Goal: Information Seeking & Learning: Learn about a topic

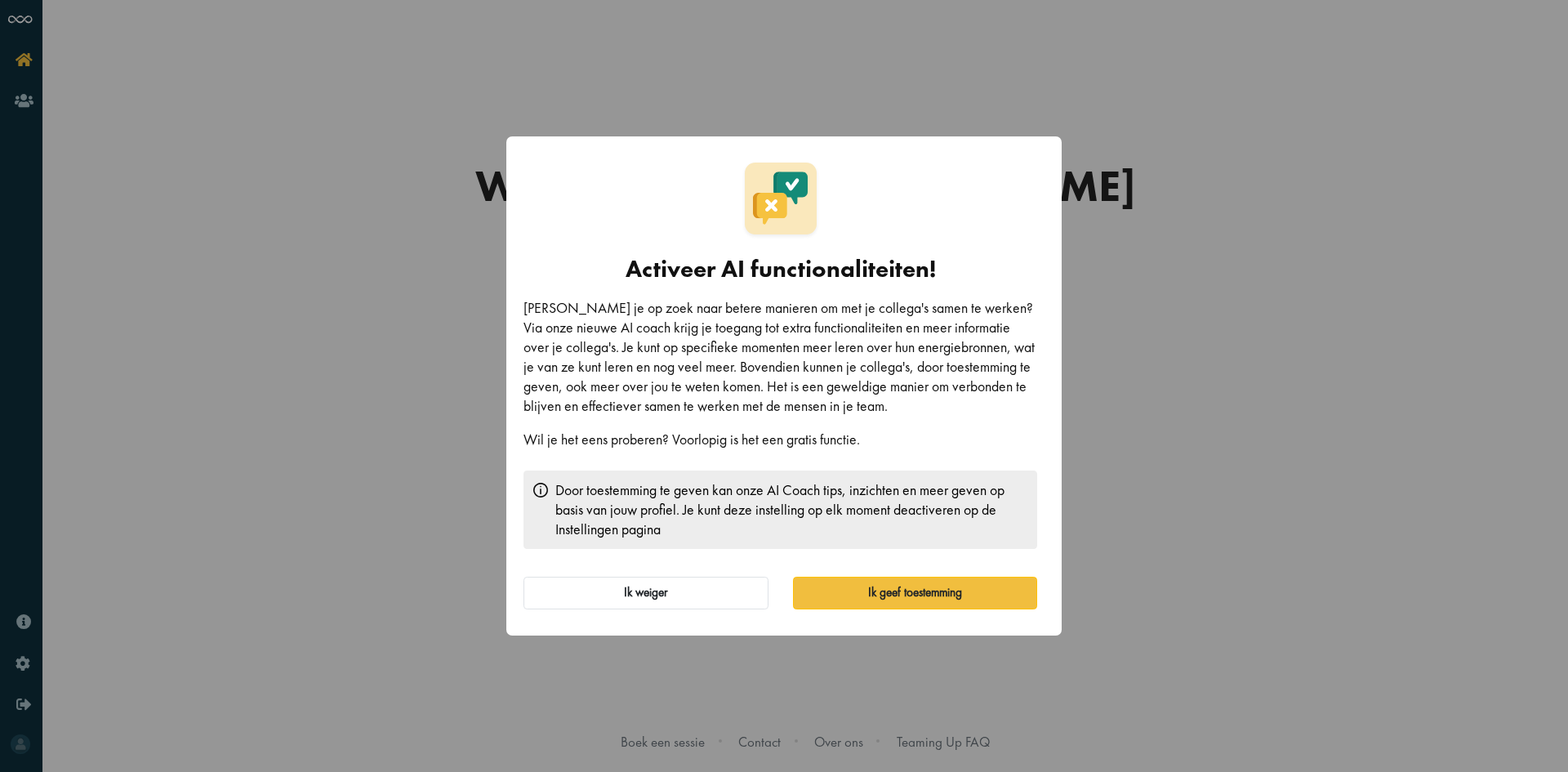
scroll to position [9, 0]
click at [884, 586] on button "Ik geef toestemming" at bounding box center [915, 593] width 245 height 32
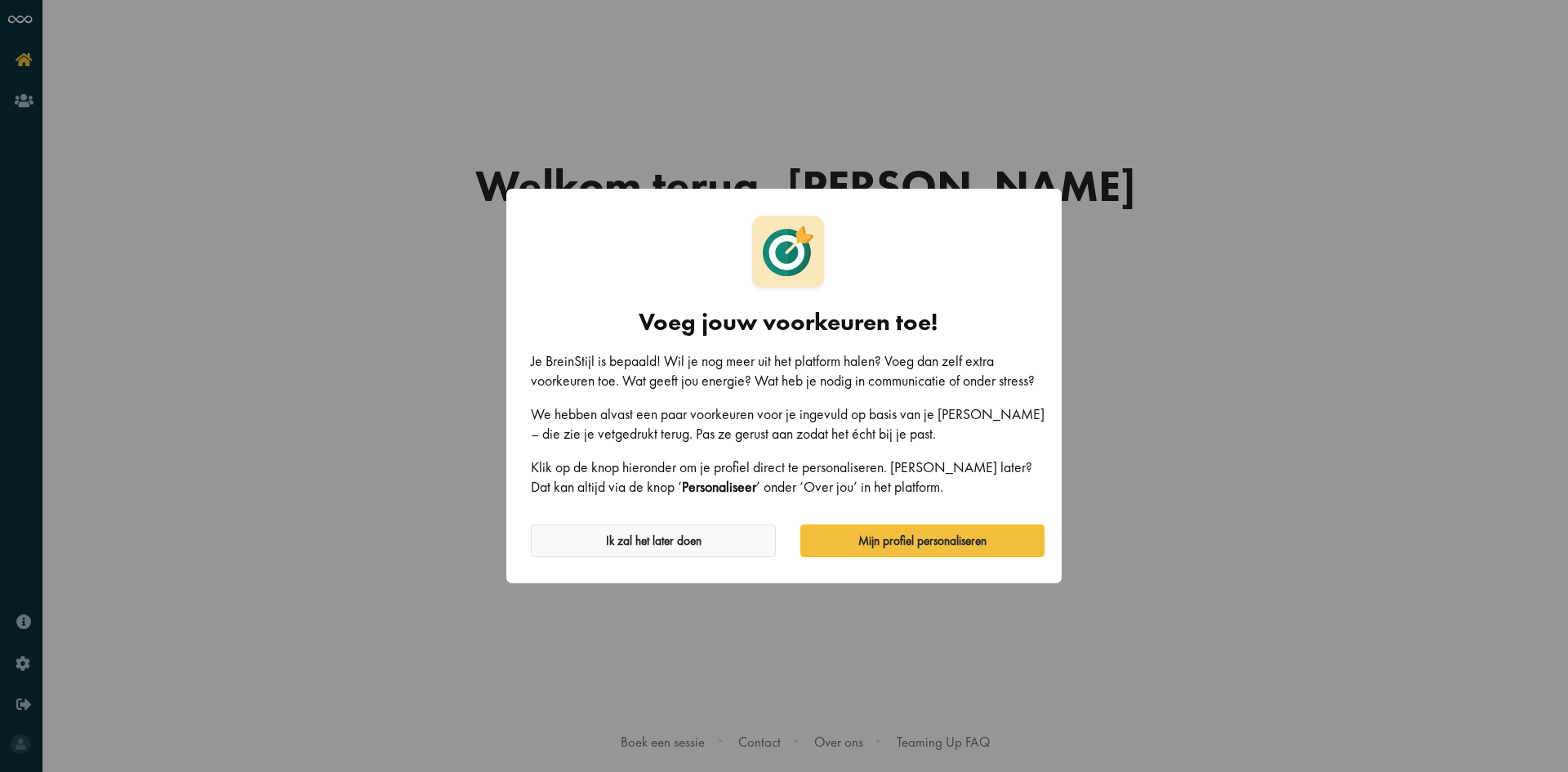
click at [650, 539] on button "Ik zal het later doen" at bounding box center [653, 541] width 245 height 32
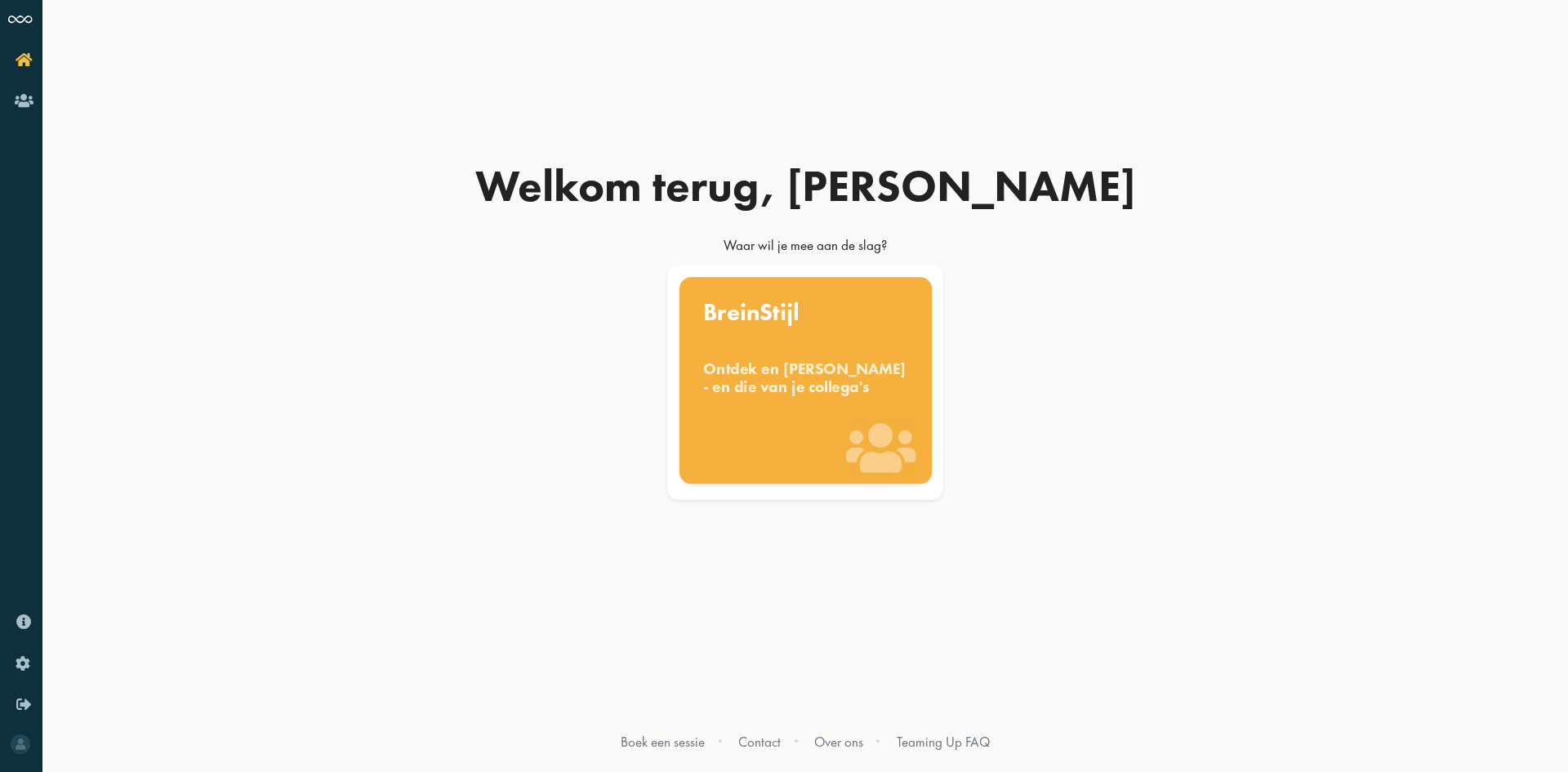
click at [798, 396] on div "Ontdek en benut jouw denkstijl - en die van je collega's" at bounding box center [806, 377] width 205 height 36
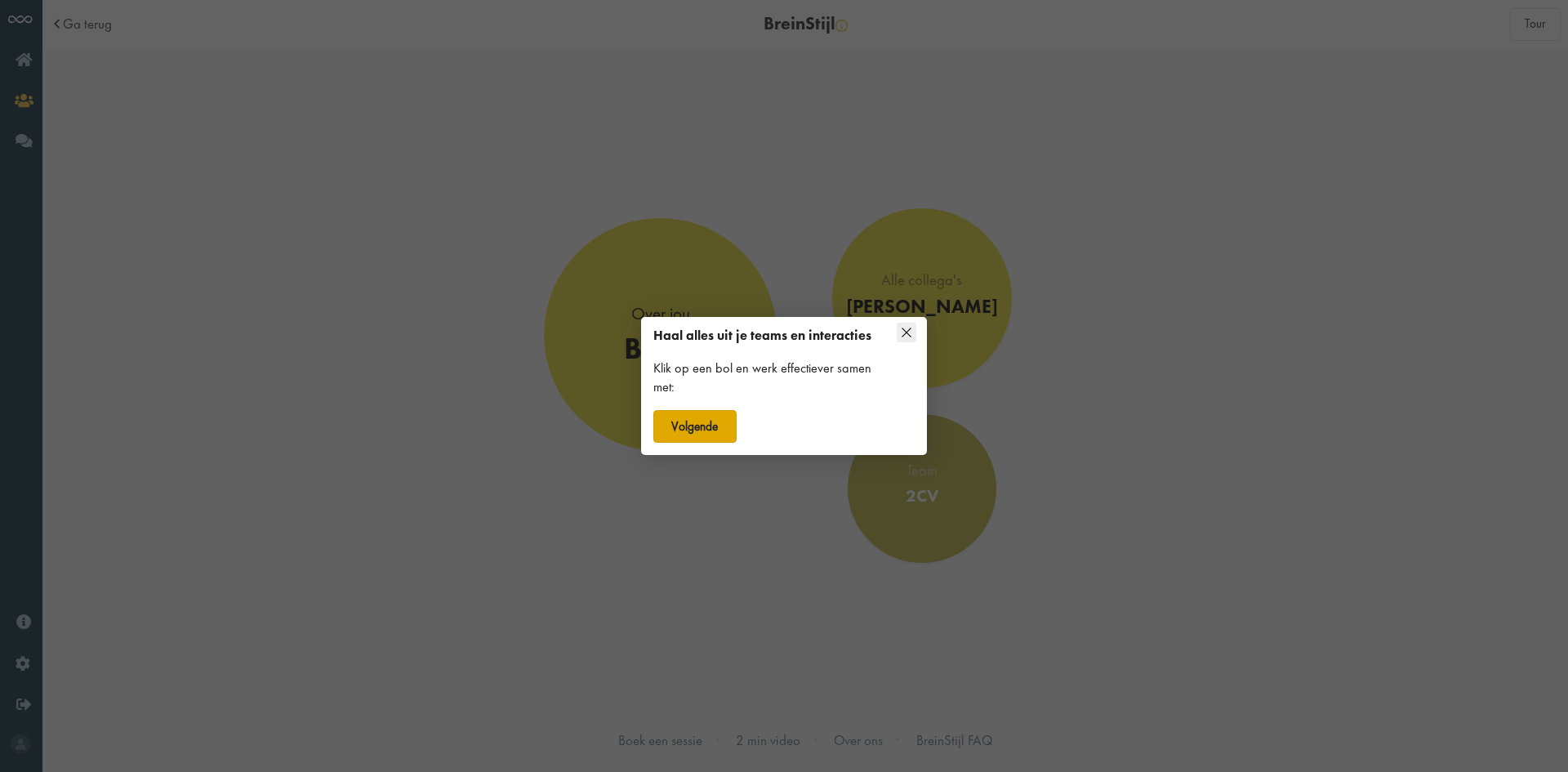
click at [698, 430] on button "Volgende" at bounding box center [694, 426] width 83 height 32
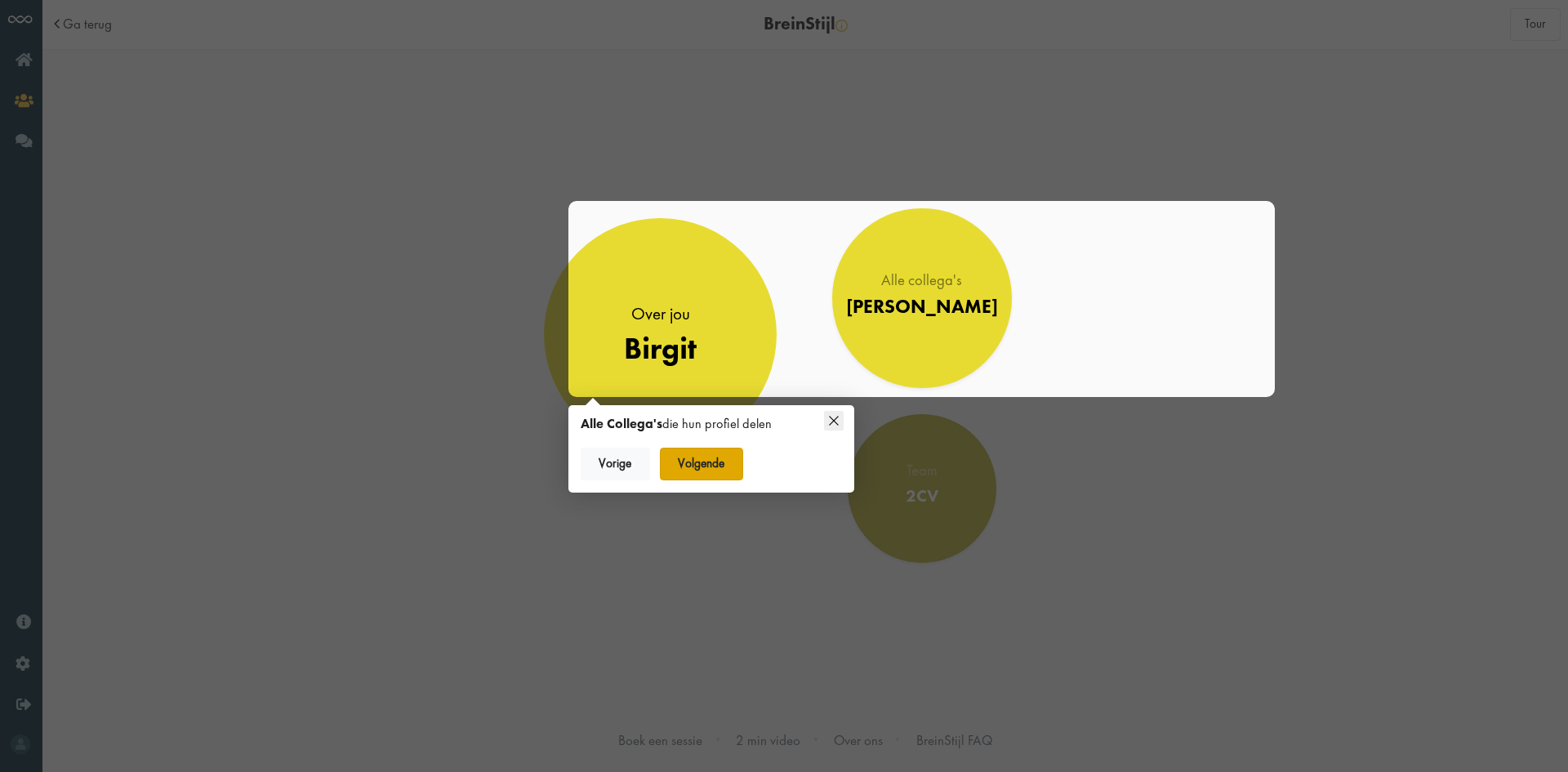
click at [698, 467] on button "Volgende" at bounding box center [701, 464] width 83 height 32
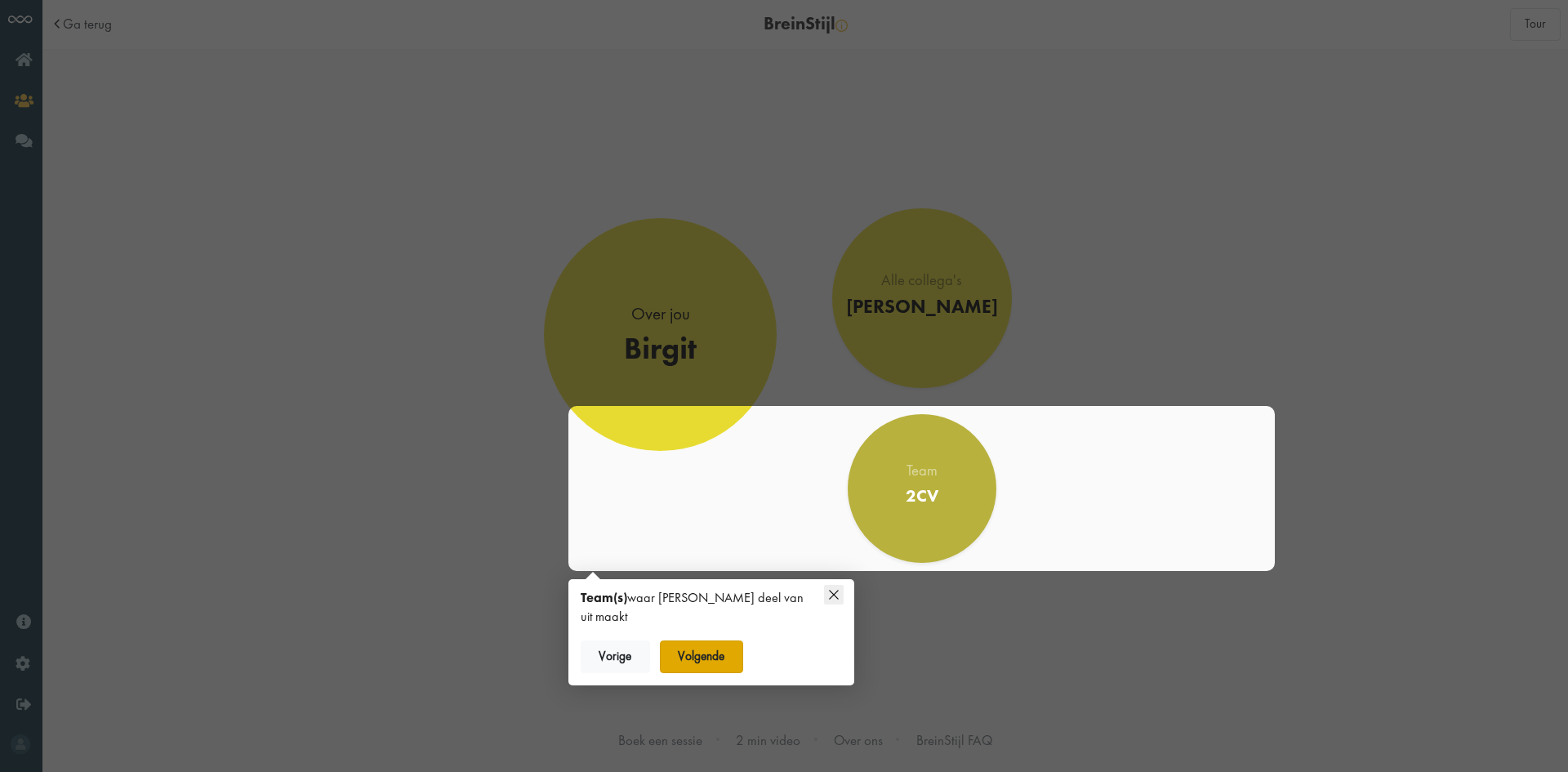
click at [704, 646] on button "Volgende" at bounding box center [701, 656] width 83 height 32
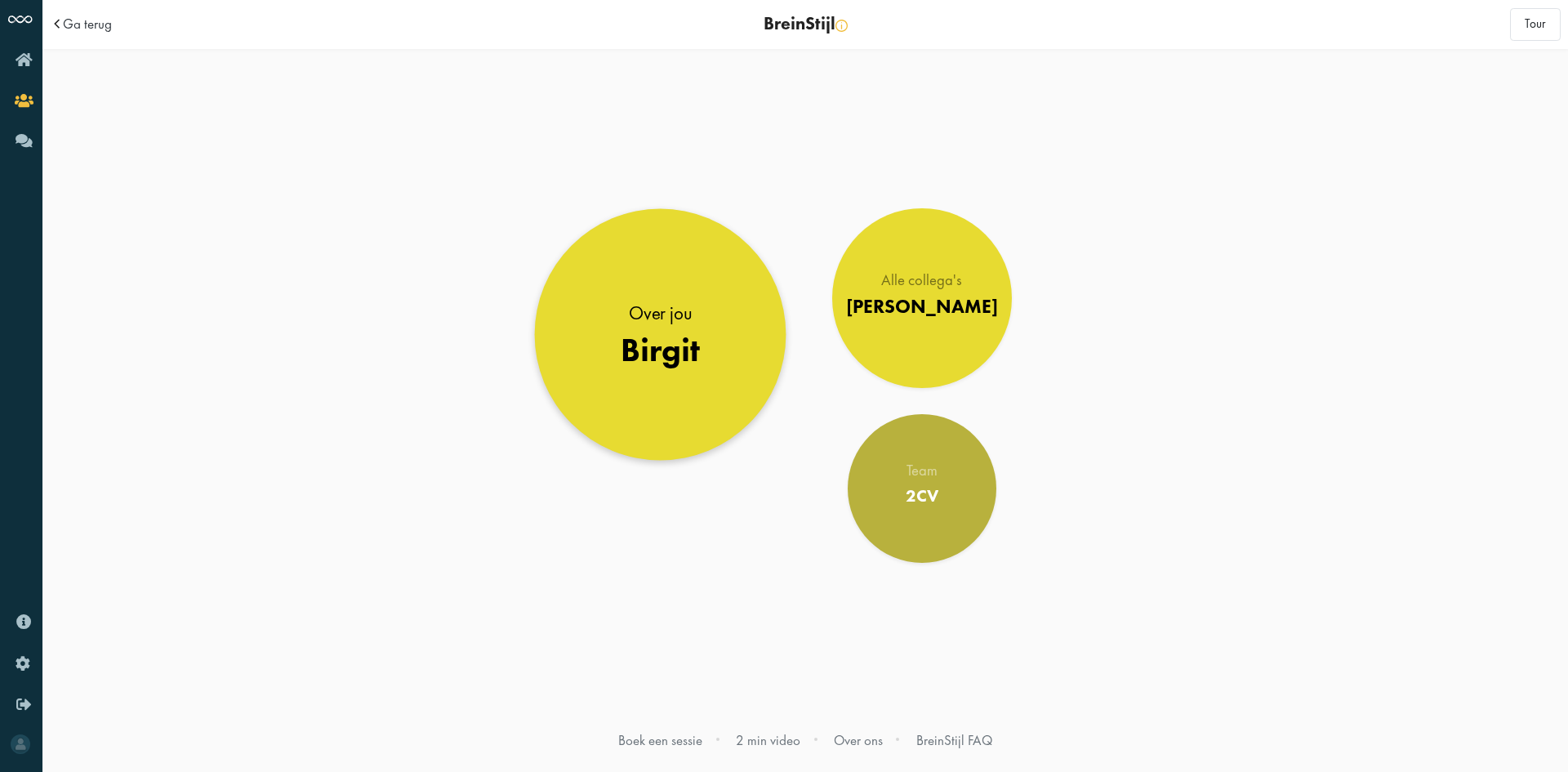
click at [672, 383] on link "Over jou Birgit" at bounding box center [661, 334] width 251 height 252
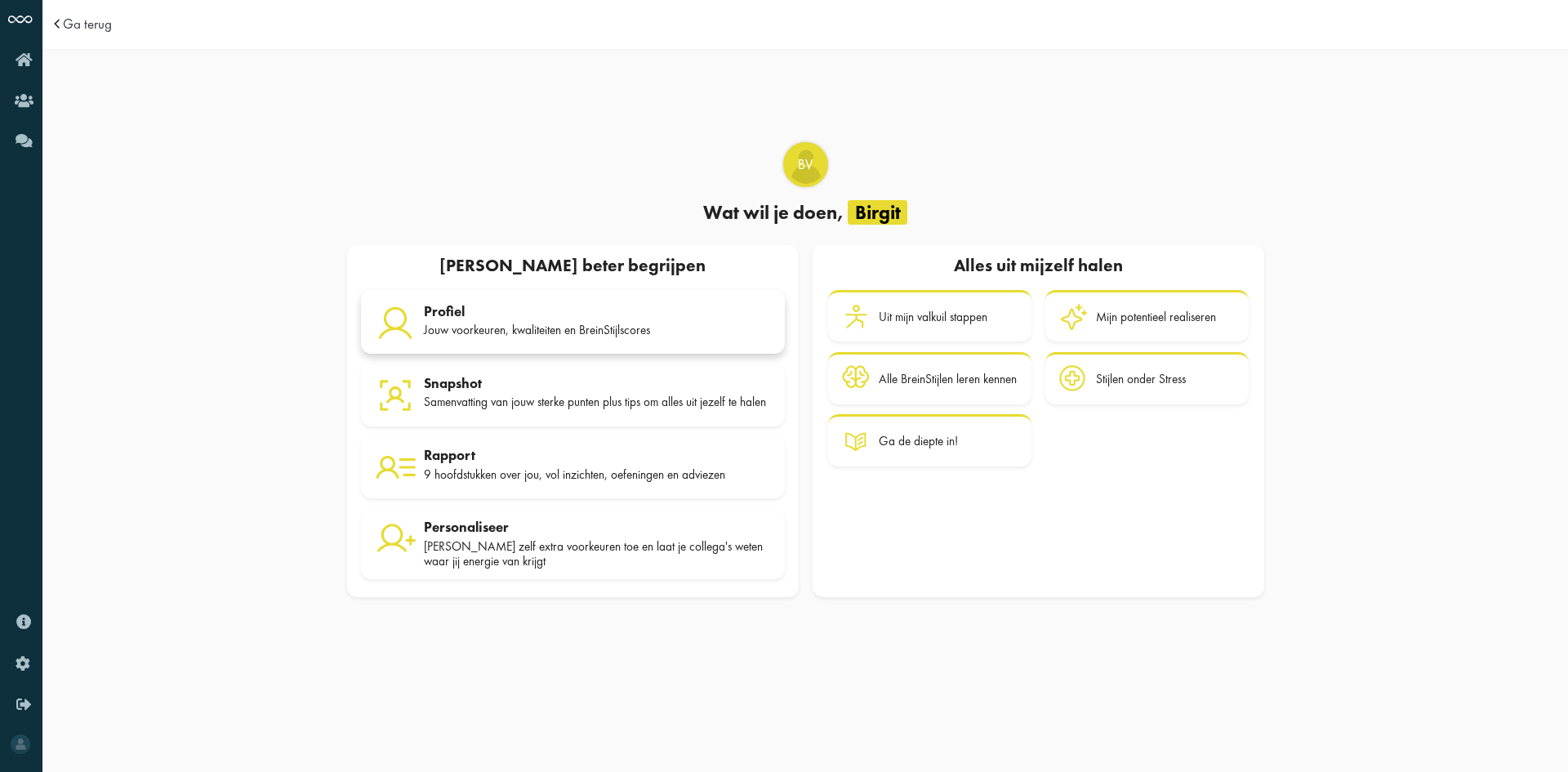
click at [601, 326] on div "Jouw voorkeuren, kwaliteiten en BreinStijlscores" at bounding box center [598, 330] width 347 height 15
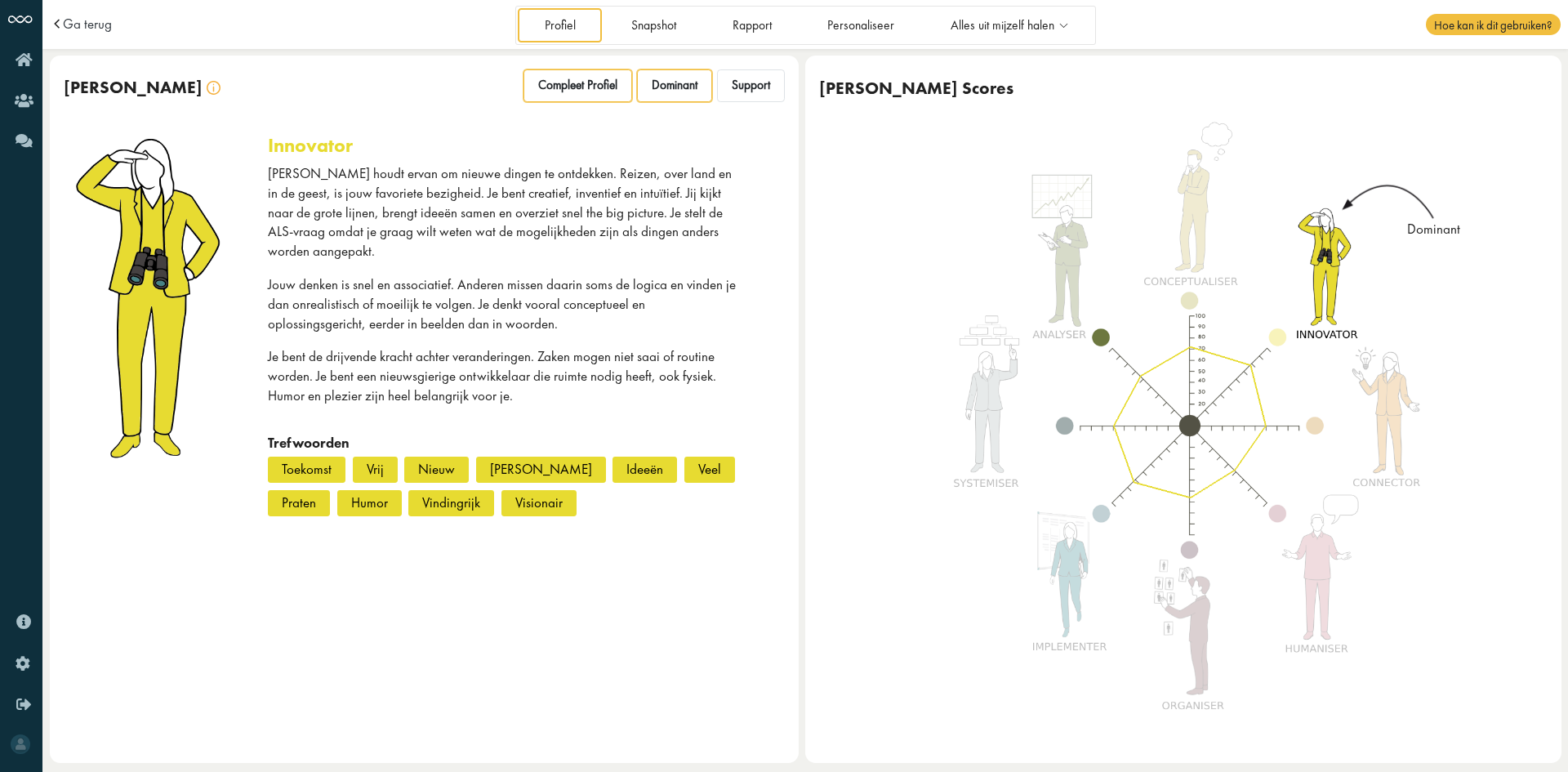
click at [620, 94] on div "Compleet Profiel" at bounding box center [578, 86] width 108 height 32
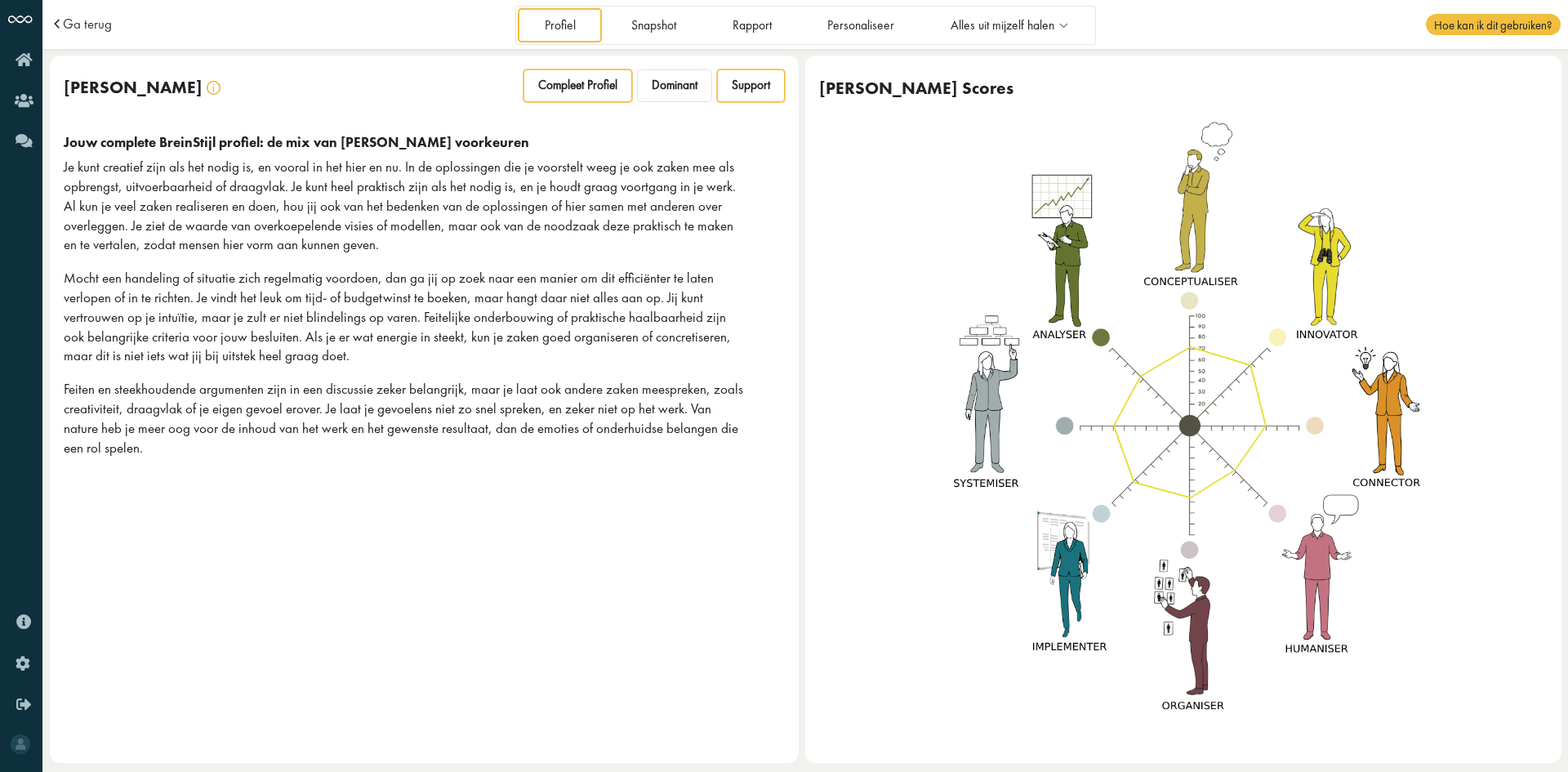
click at [729, 77] on div "Support" at bounding box center [751, 86] width 68 height 32
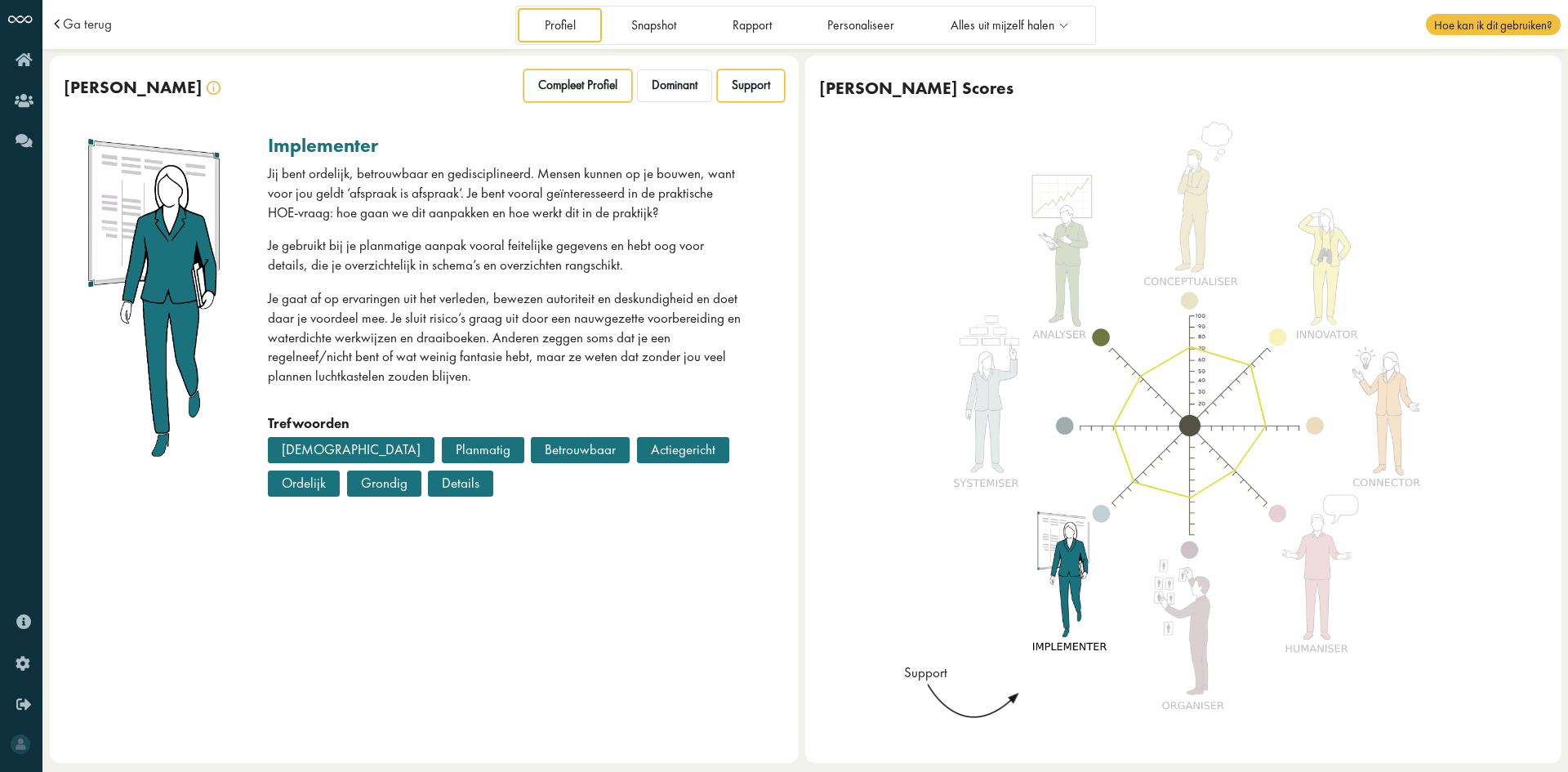
click at [526, 78] on div "Compleet Profiel" at bounding box center [578, 86] width 108 height 32
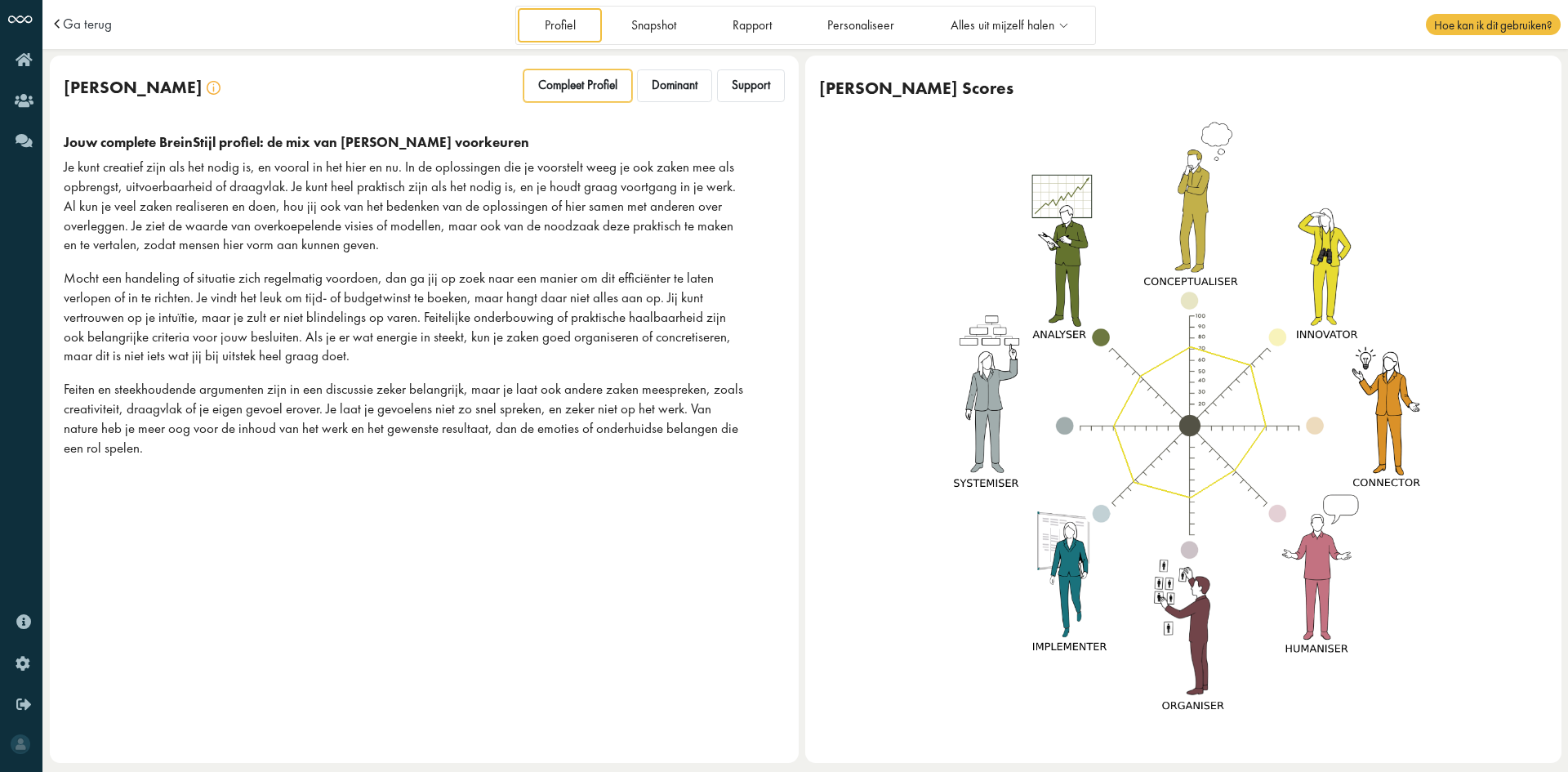
click at [655, 69] on div "Jouw BreinStijl Compleet Profiel Dominant Support" at bounding box center [424, 88] width 749 height 65
click at [664, 95] on div "Dominant" at bounding box center [675, 86] width 75 height 32
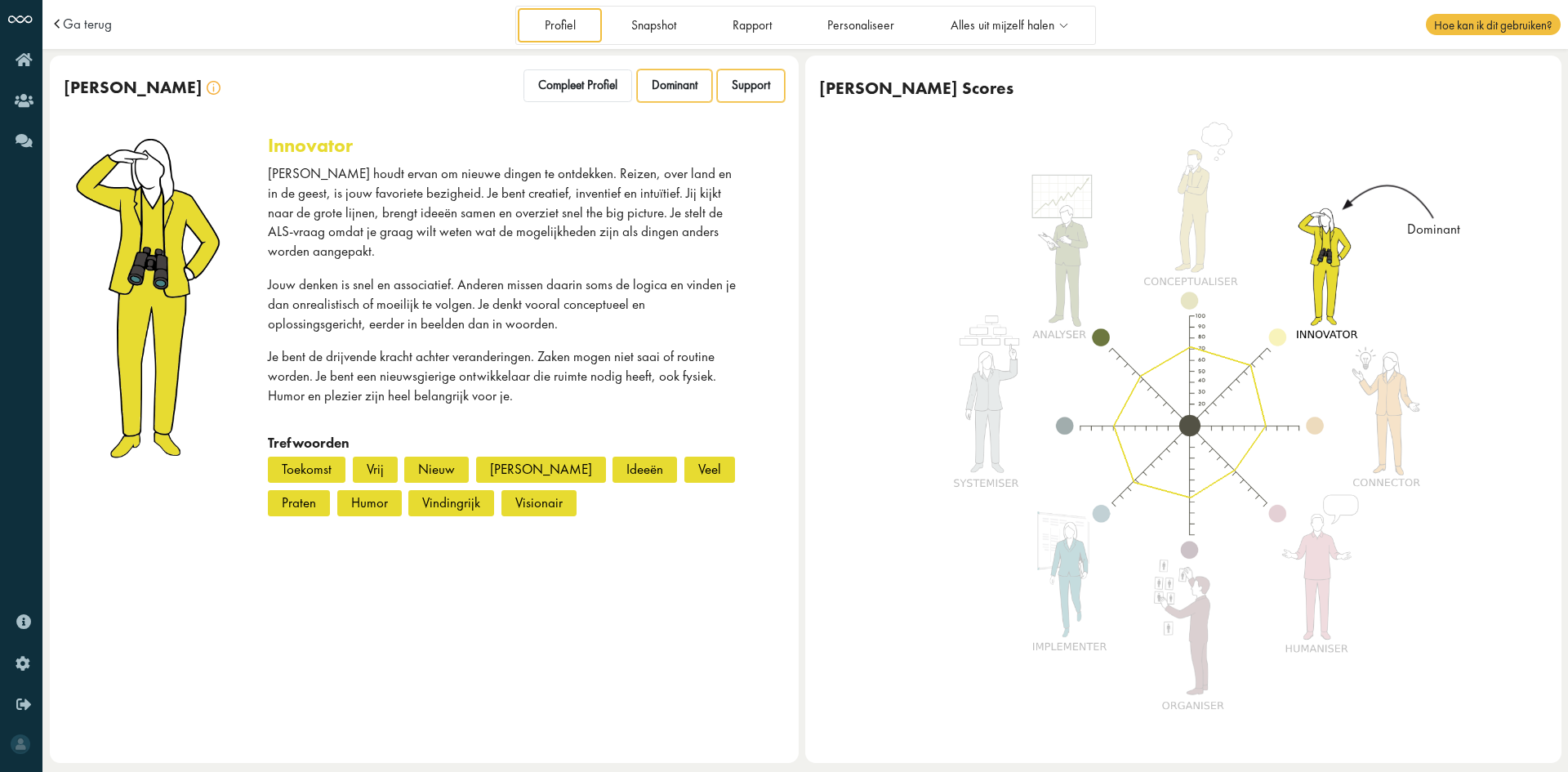
click at [736, 95] on div "Support" at bounding box center [751, 86] width 68 height 32
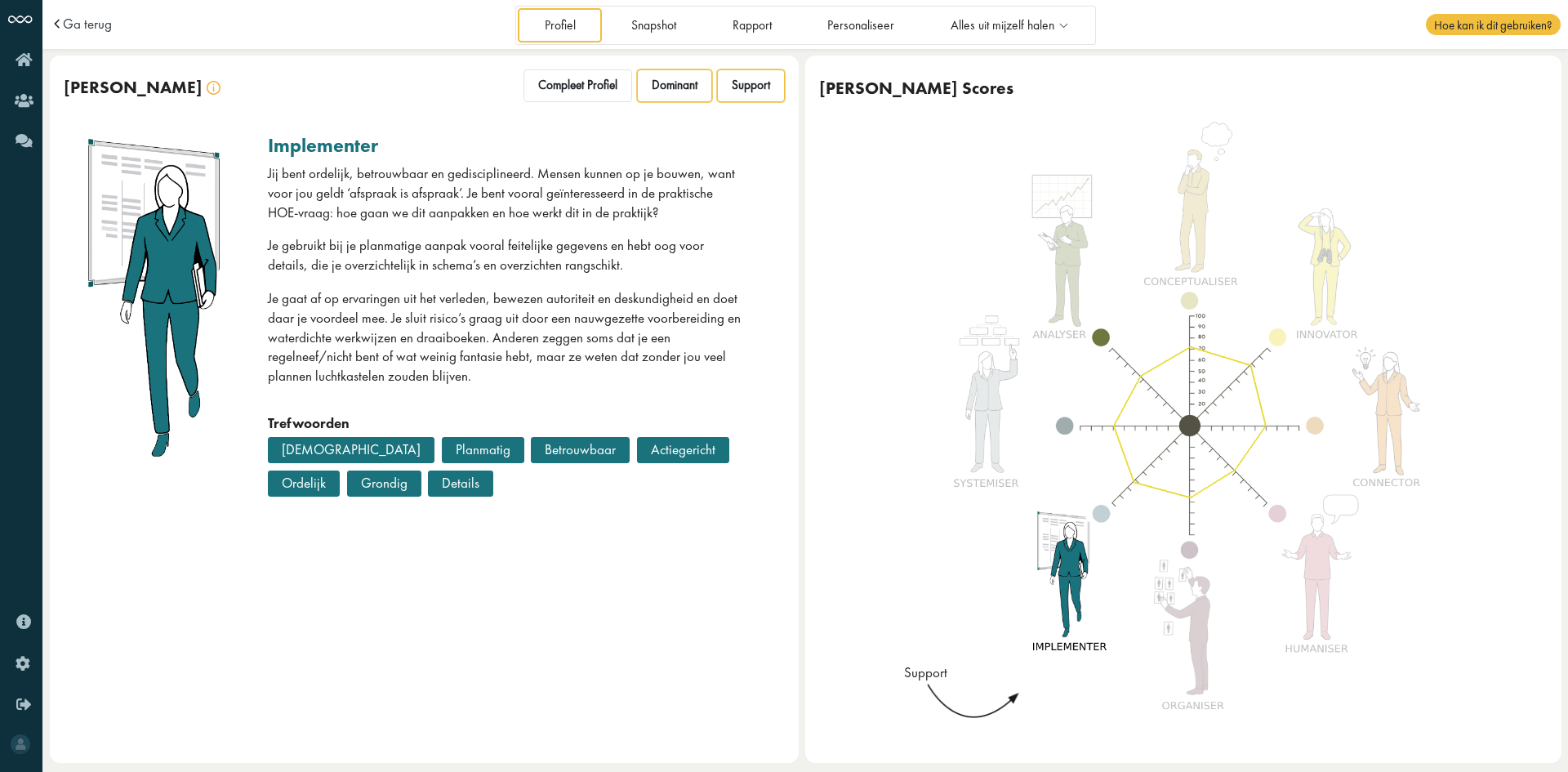
click at [680, 85] on span "Dominant" at bounding box center [675, 86] width 45 height 16
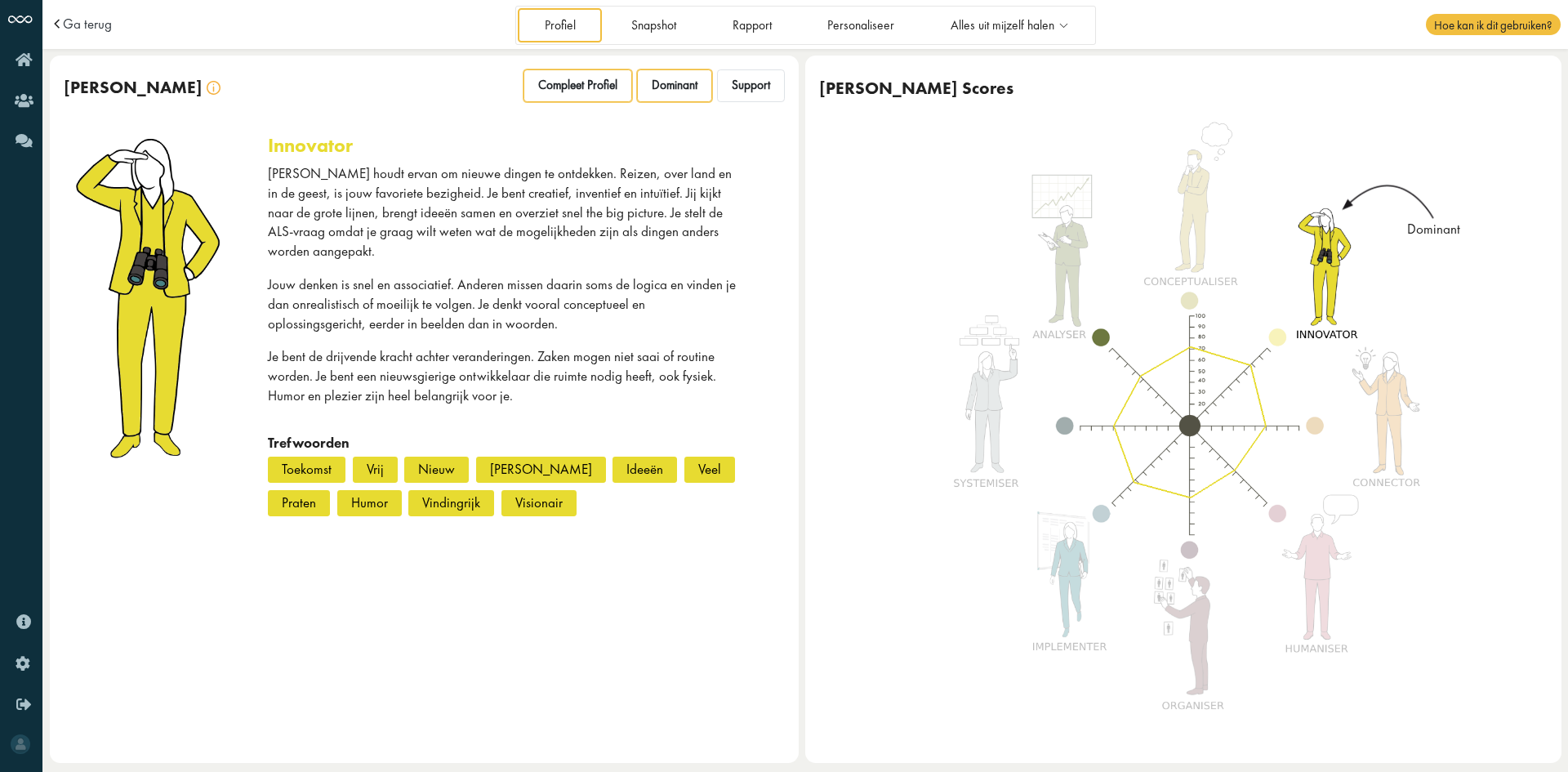
click at [545, 72] on div "Compleet Profiel" at bounding box center [578, 86] width 108 height 32
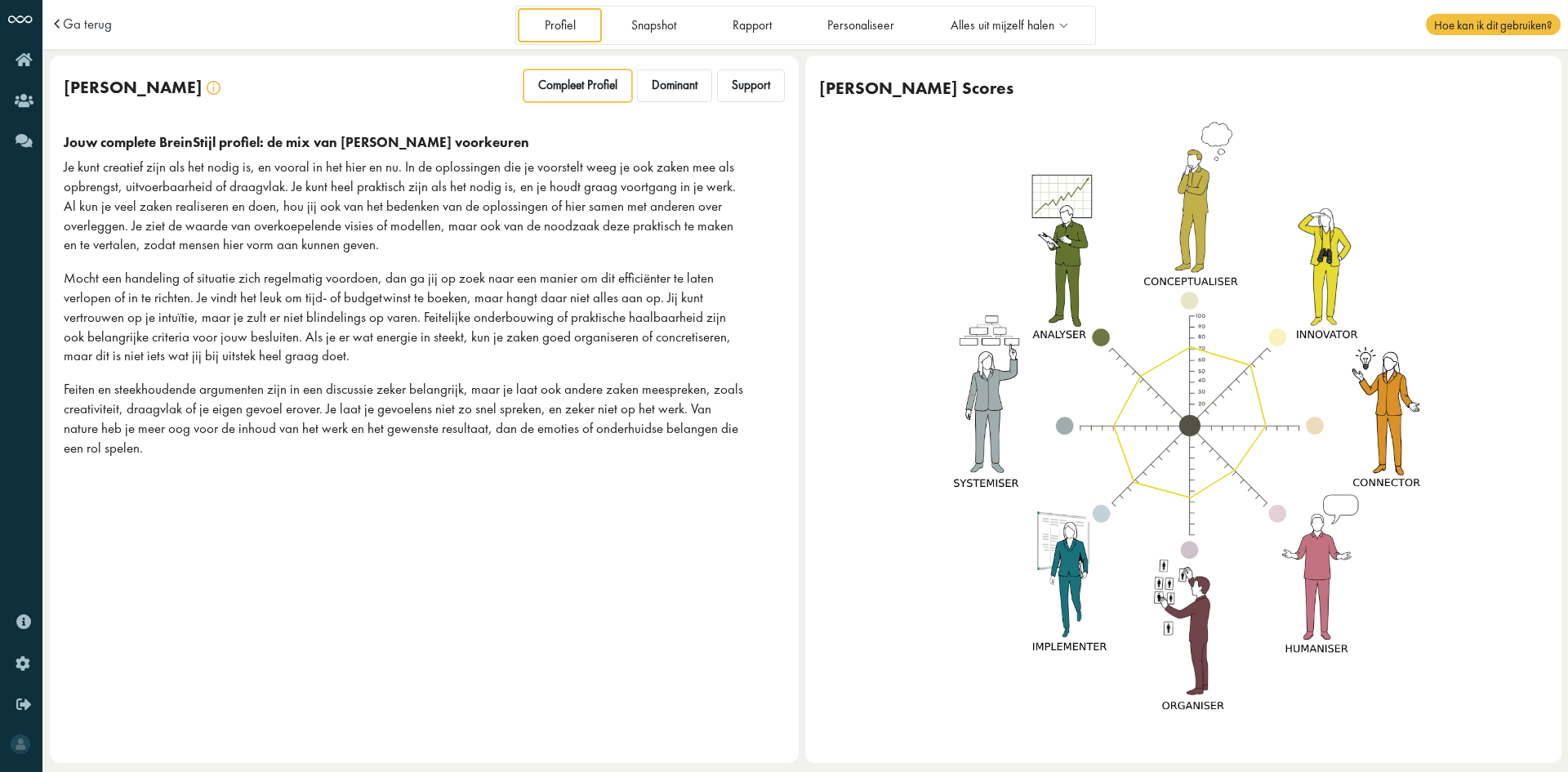
click at [675, 109] on div "Jouw BreinStijl Compleet Profiel Dominant Support" at bounding box center [424, 88] width 749 height 65
click at [674, 82] on span "Dominant" at bounding box center [675, 86] width 45 height 16
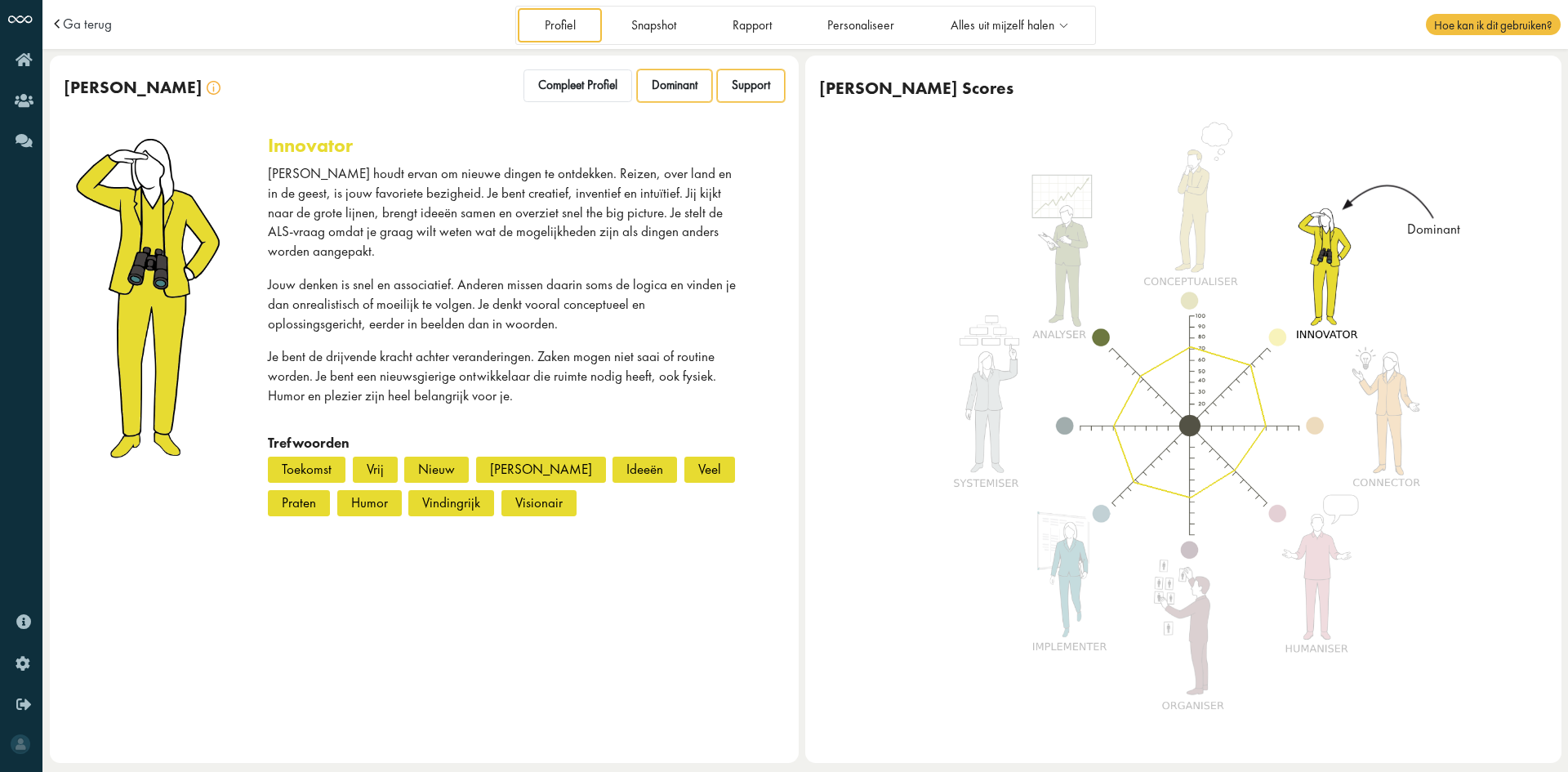
click at [730, 80] on div "Support" at bounding box center [751, 86] width 68 height 32
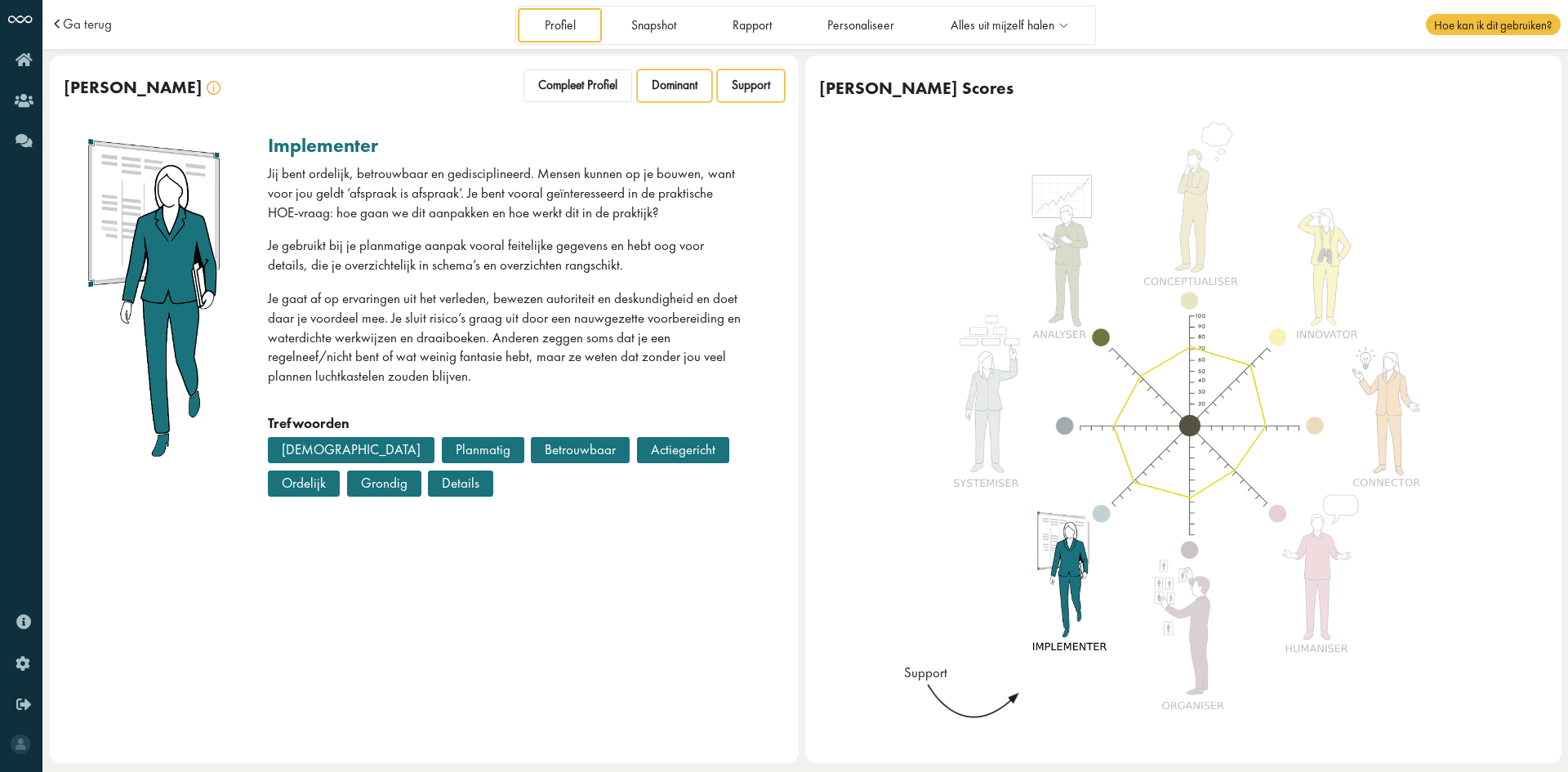
click at [669, 100] on div "Dominant" at bounding box center [675, 86] width 75 height 32
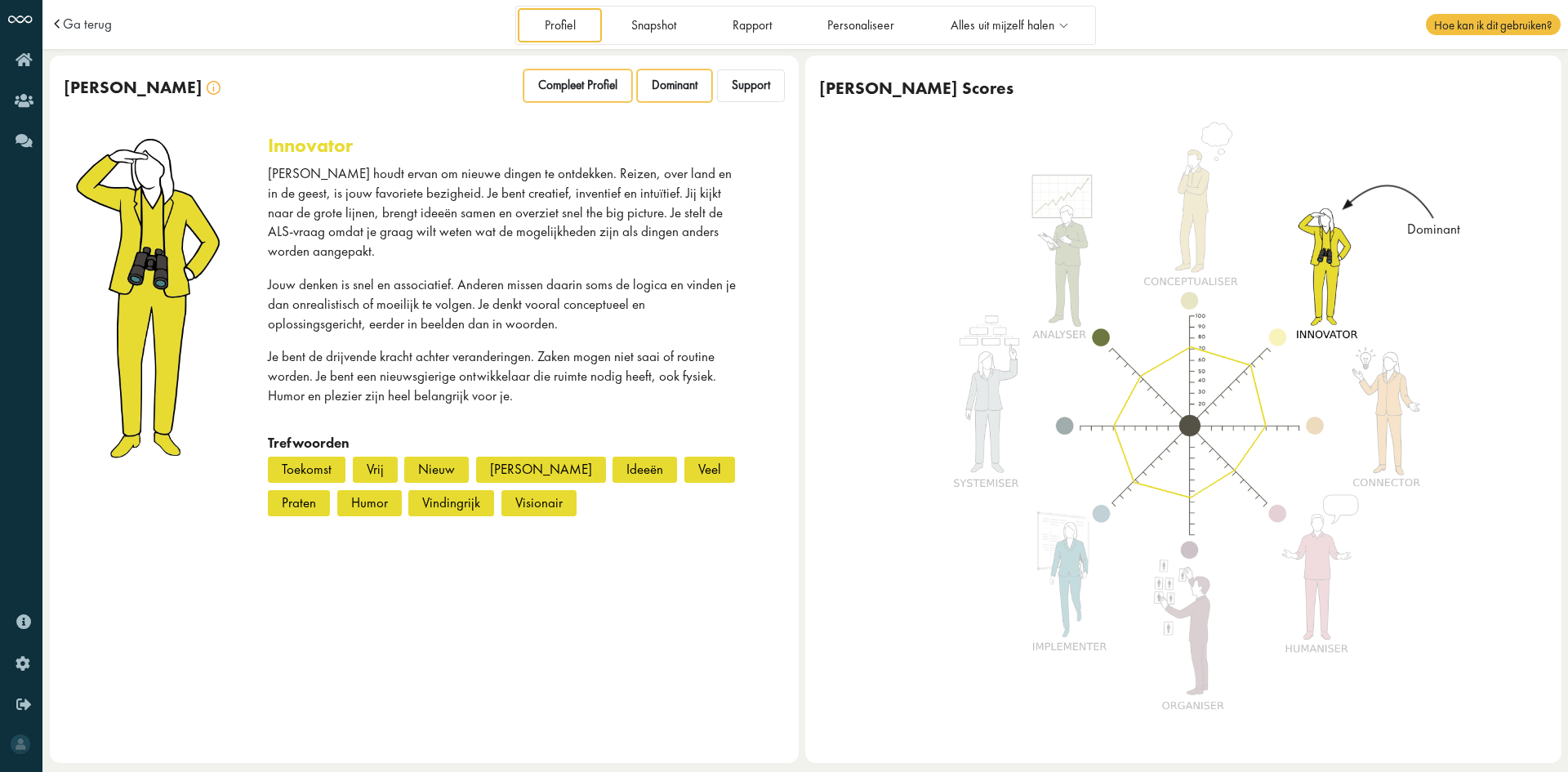
click at [547, 80] on span "Compleet Profiel" at bounding box center [578, 86] width 79 height 16
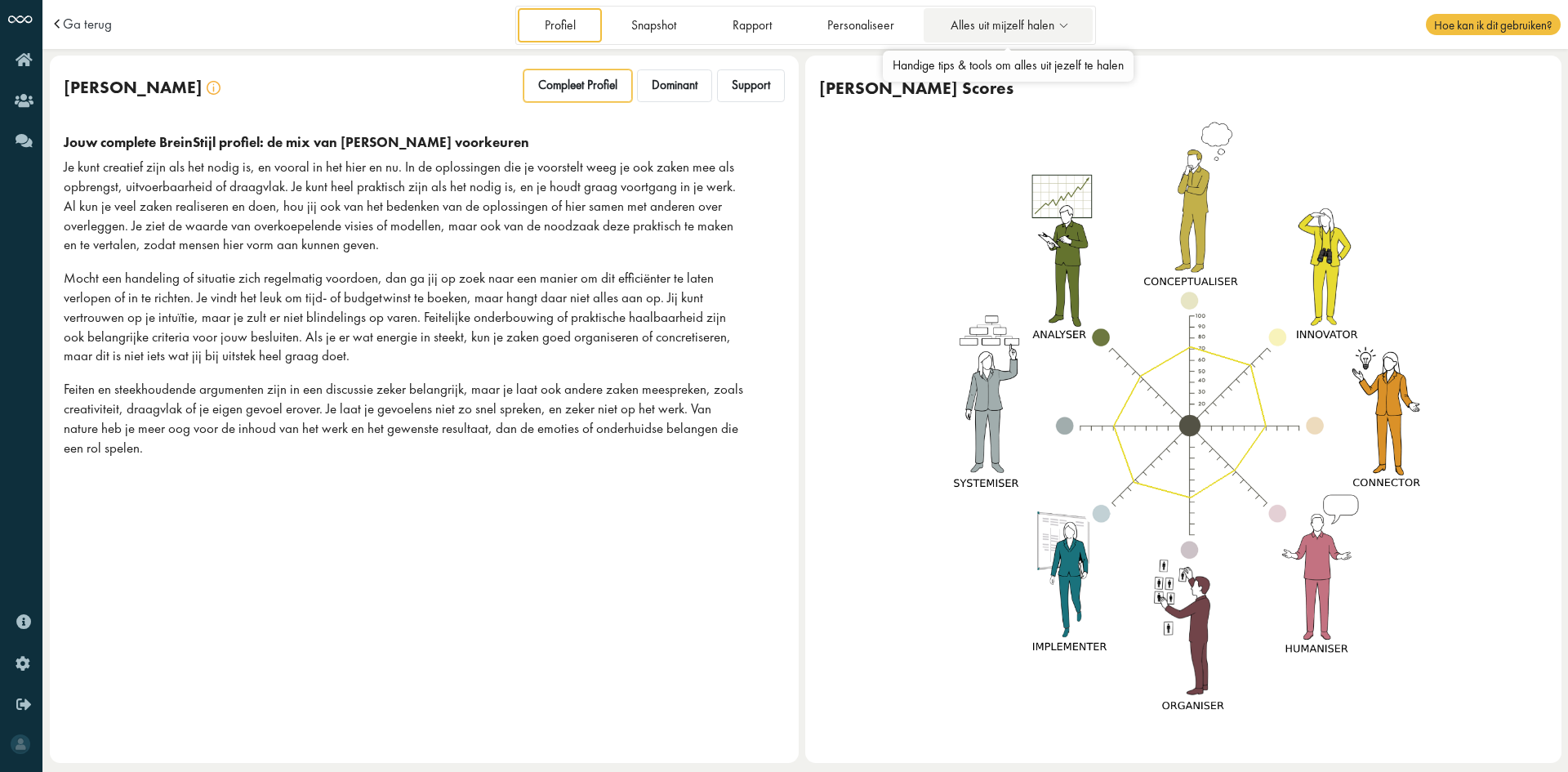
click at [1036, 26] on span "Alles uit mijzelf halen" at bounding box center [1002, 26] width 104 height 14
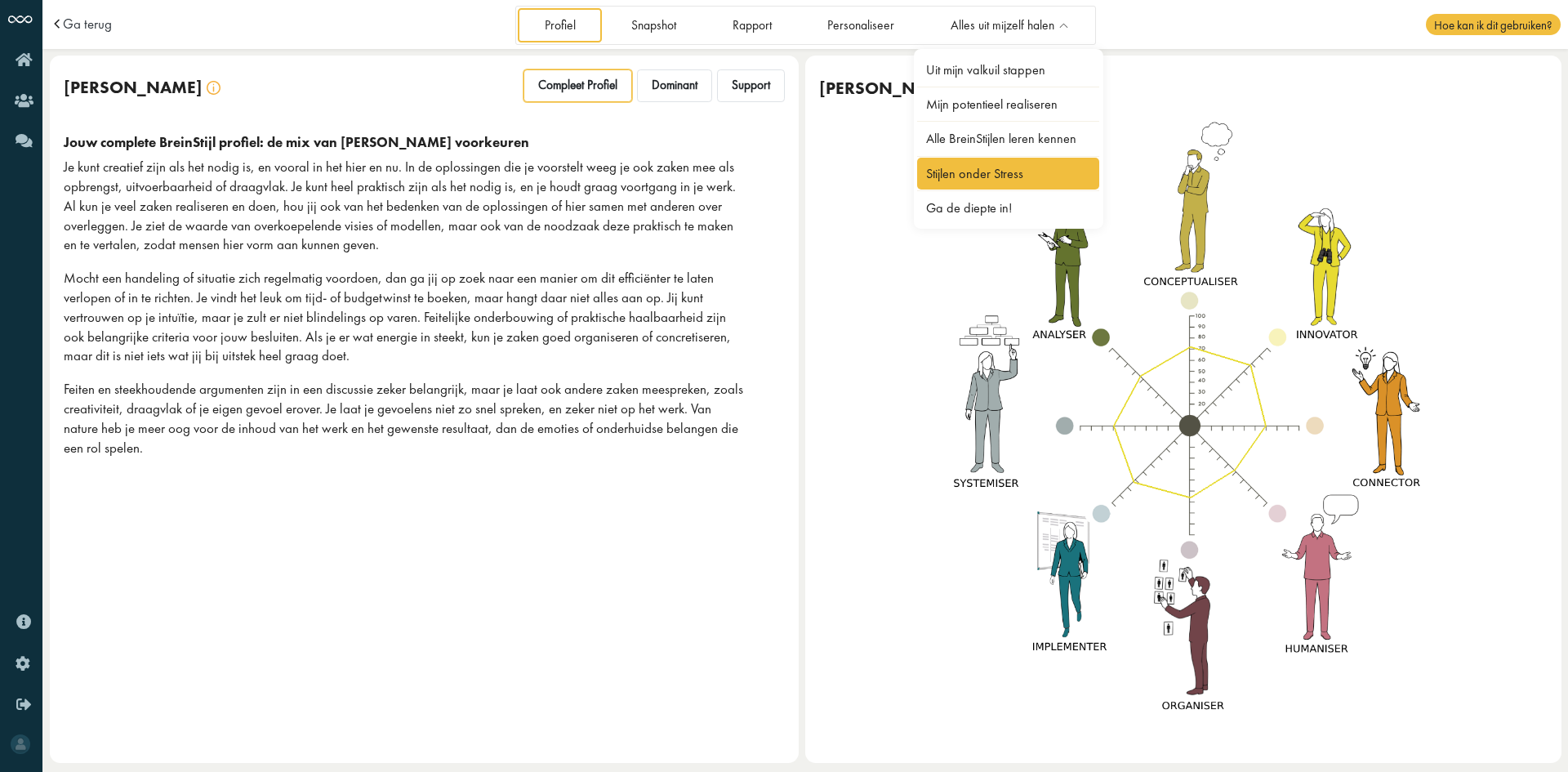
click at [980, 174] on link "Stijlen onder Stress" at bounding box center [1009, 174] width 183 height 31
click at [528, 376] on div "Je kunt creatief zijn als het nodig is, en vooral in het hier en nu. In de oplo…" at bounding box center [403, 307] width 679 height 300
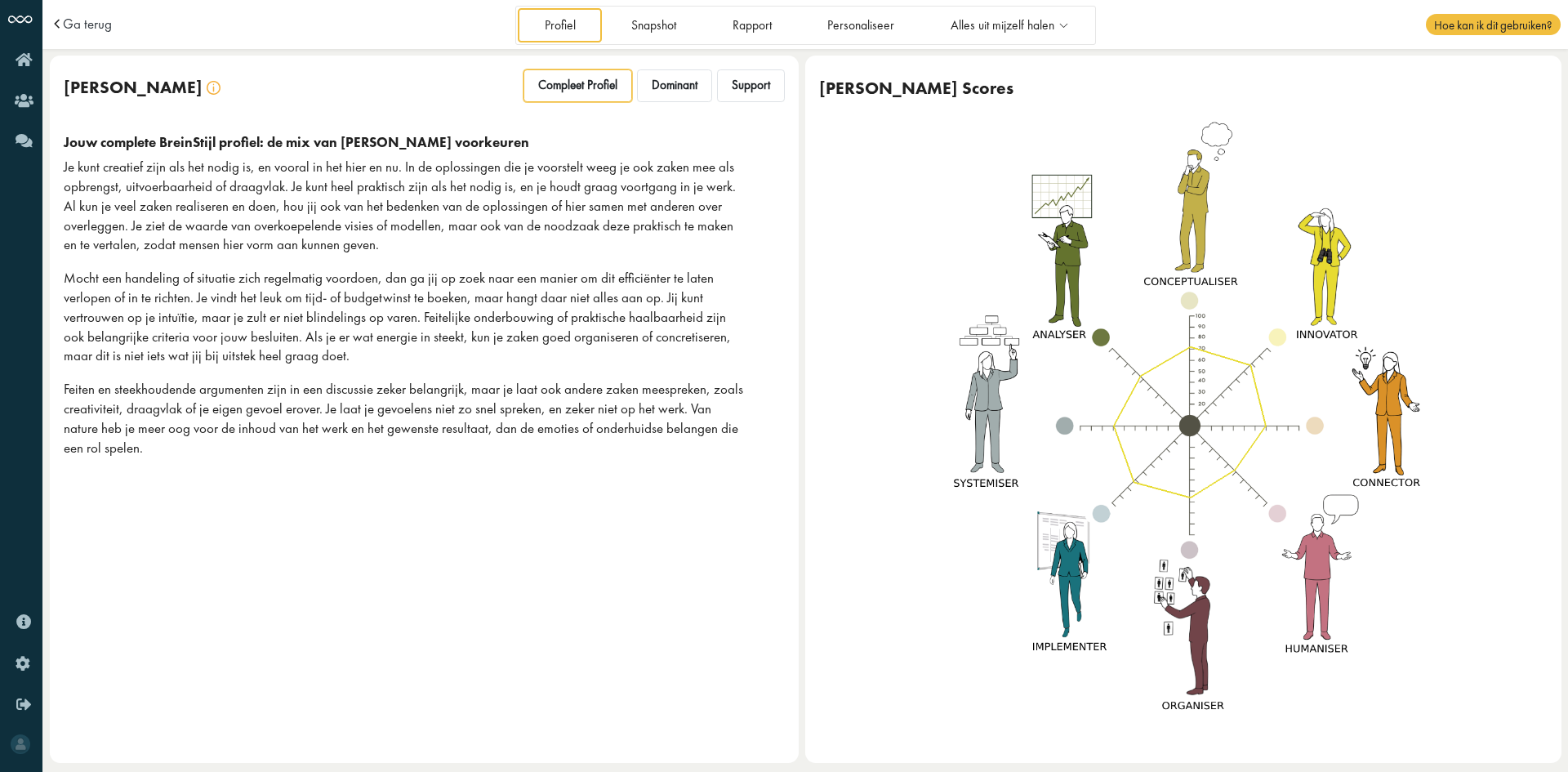
click at [99, 11] on td "Ga terug" at bounding box center [238, 24] width 378 height 49
click at [95, 31] on span "Ga terug" at bounding box center [87, 24] width 49 height 14
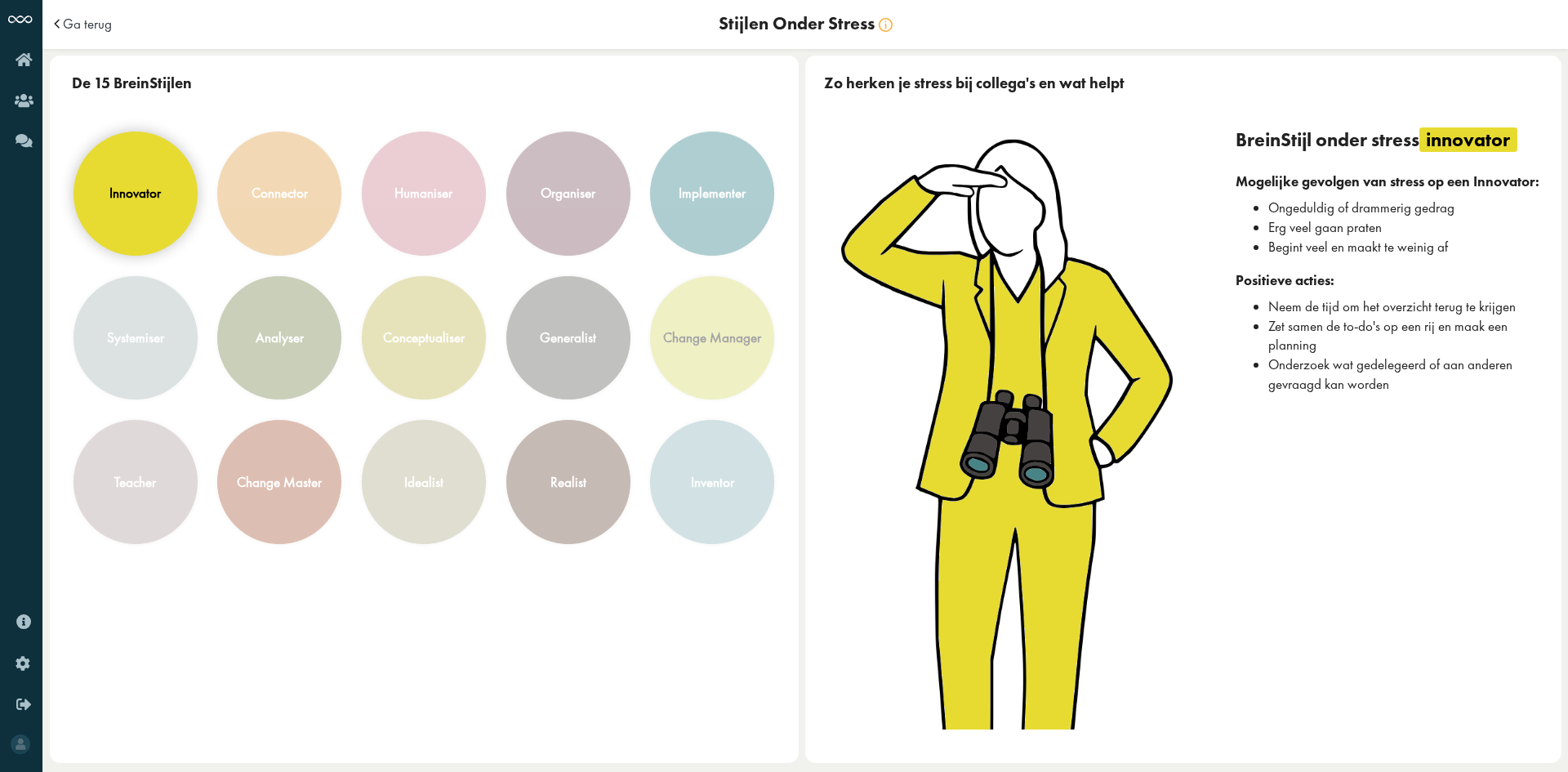
click at [166, 210] on div "innovator" at bounding box center [135, 194] width 122 height 122
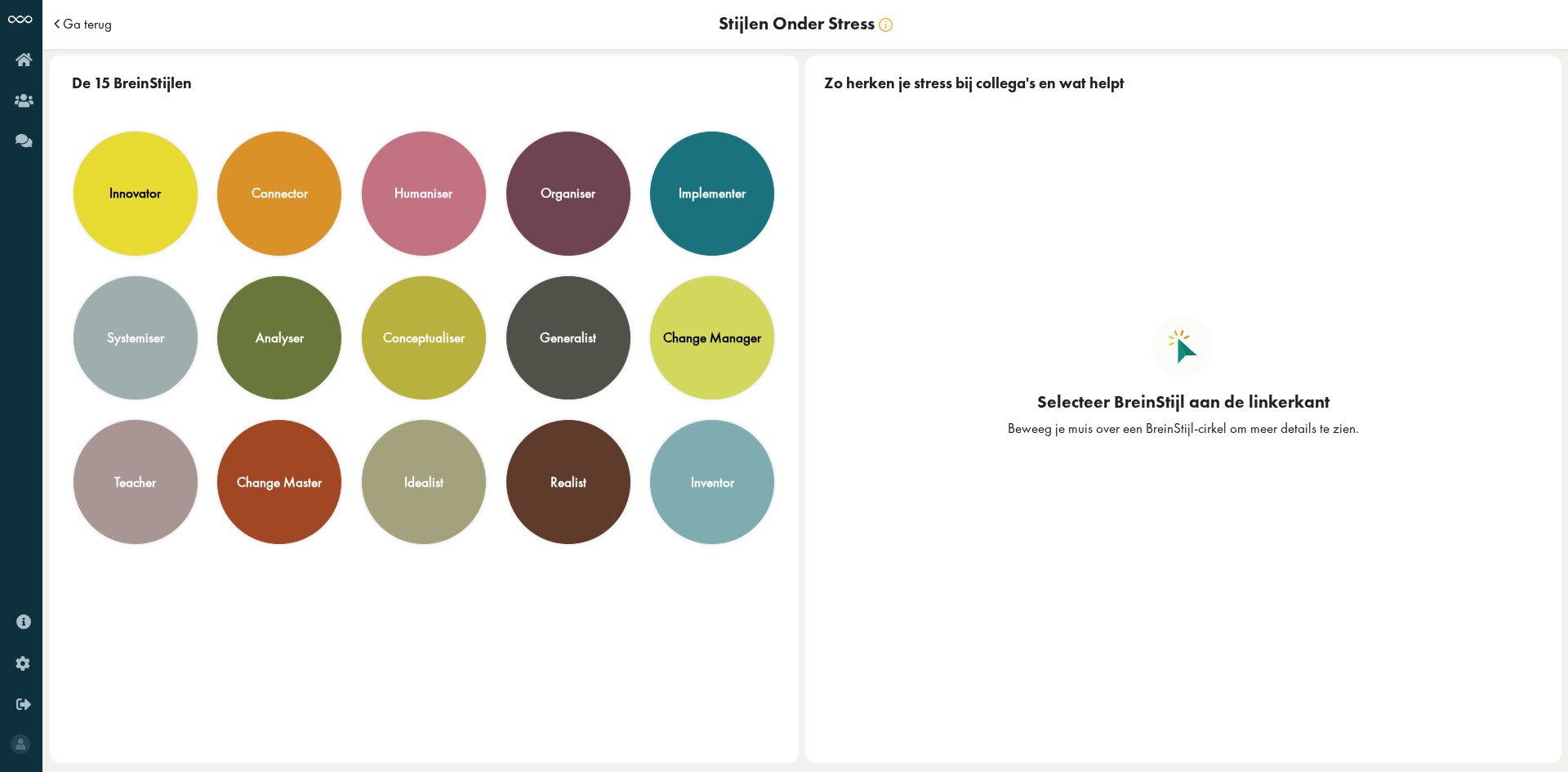
click at [94, 24] on span "Ga terug" at bounding box center [87, 24] width 49 height 14
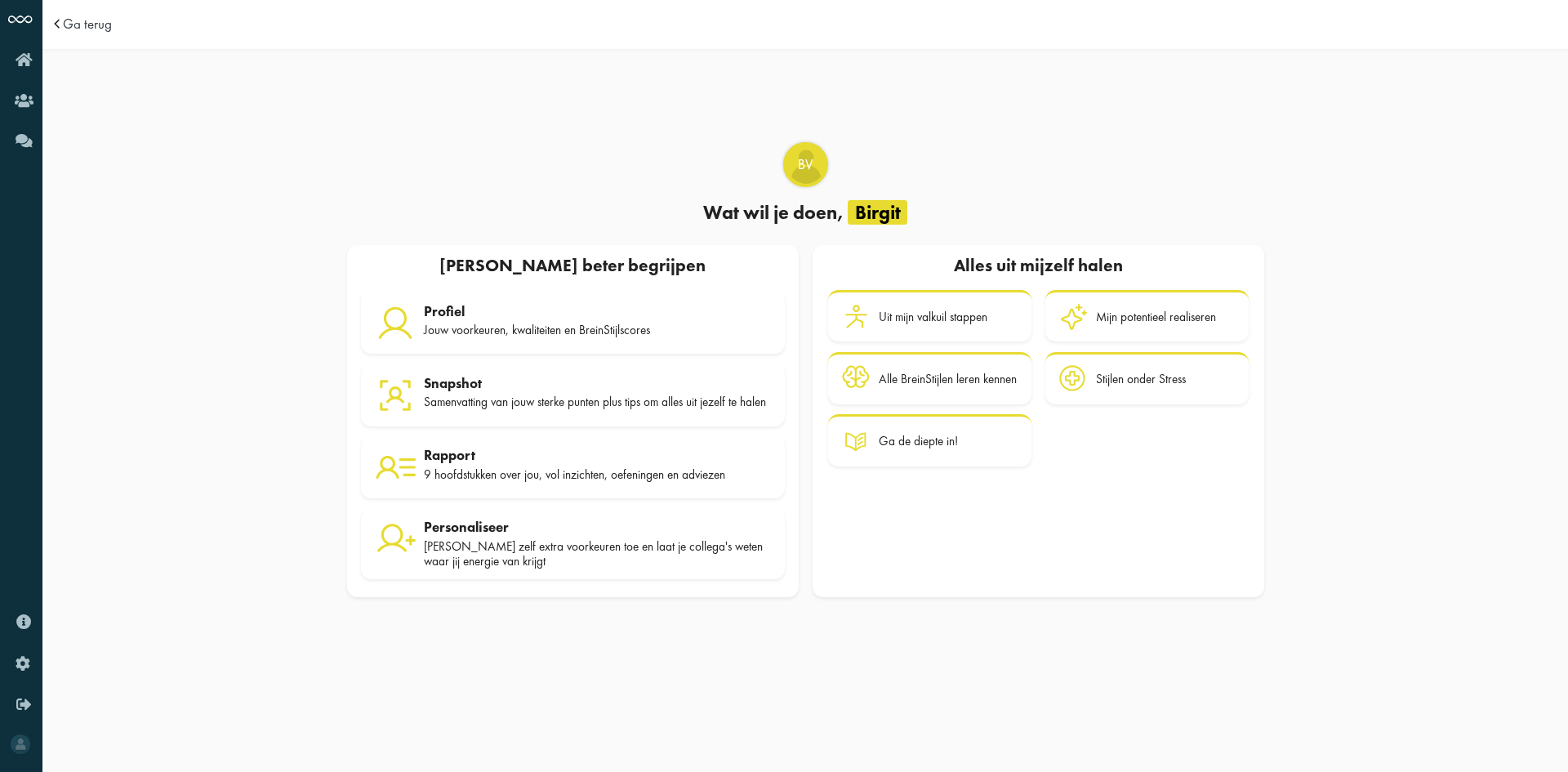
click at [60, 20] on span at bounding box center [59, 24] width 17 height 14
click at [95, 36] on td "Ga terug" at bounding box center [238, 24] width 378 height 49
click at [95, 33] on td "Ga terug" at bounding box center [238, 24] width 378 height 49
click at [91, 26] on span "Ga terug" at bounding box center [87, 24] width 49 height 14
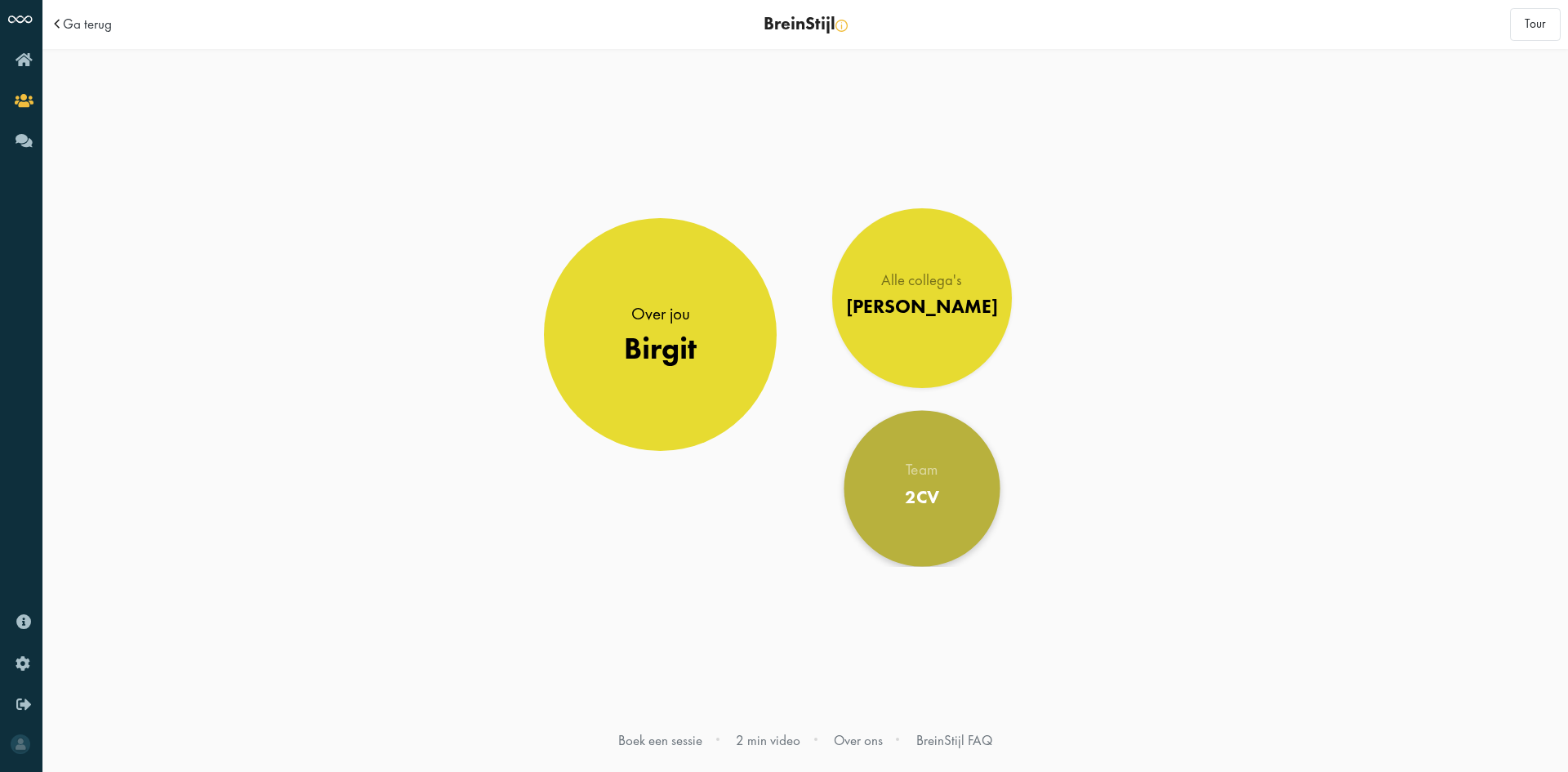
click at [909, 498] on div "2CV" at bounding box center [922, 496] width 34 height 22
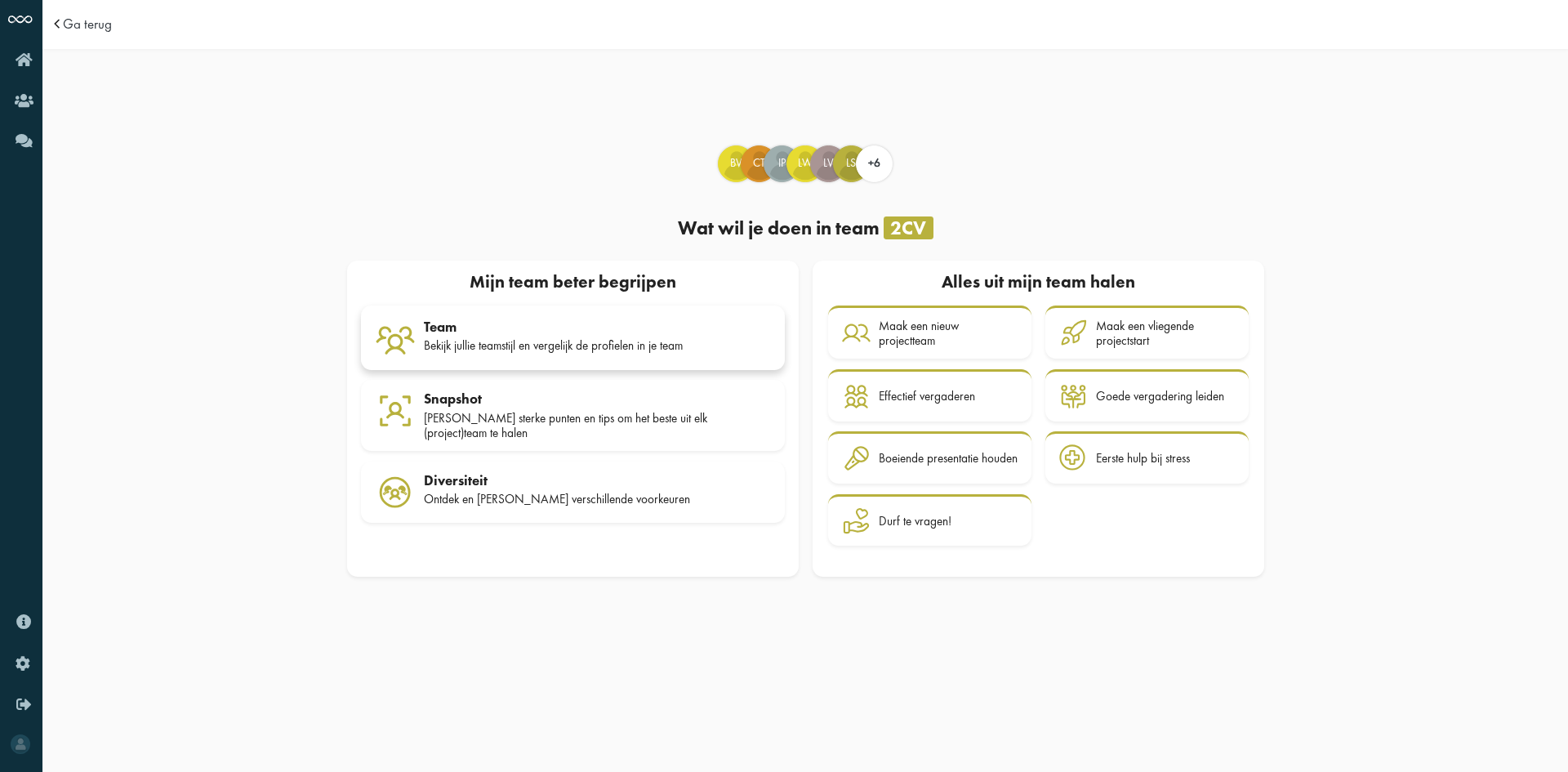
click at [643, 348] on div "Bekijk jullie teamstijl en vergelijk de profielen in je team" at bounding box center [598, 345] width 347 height 15
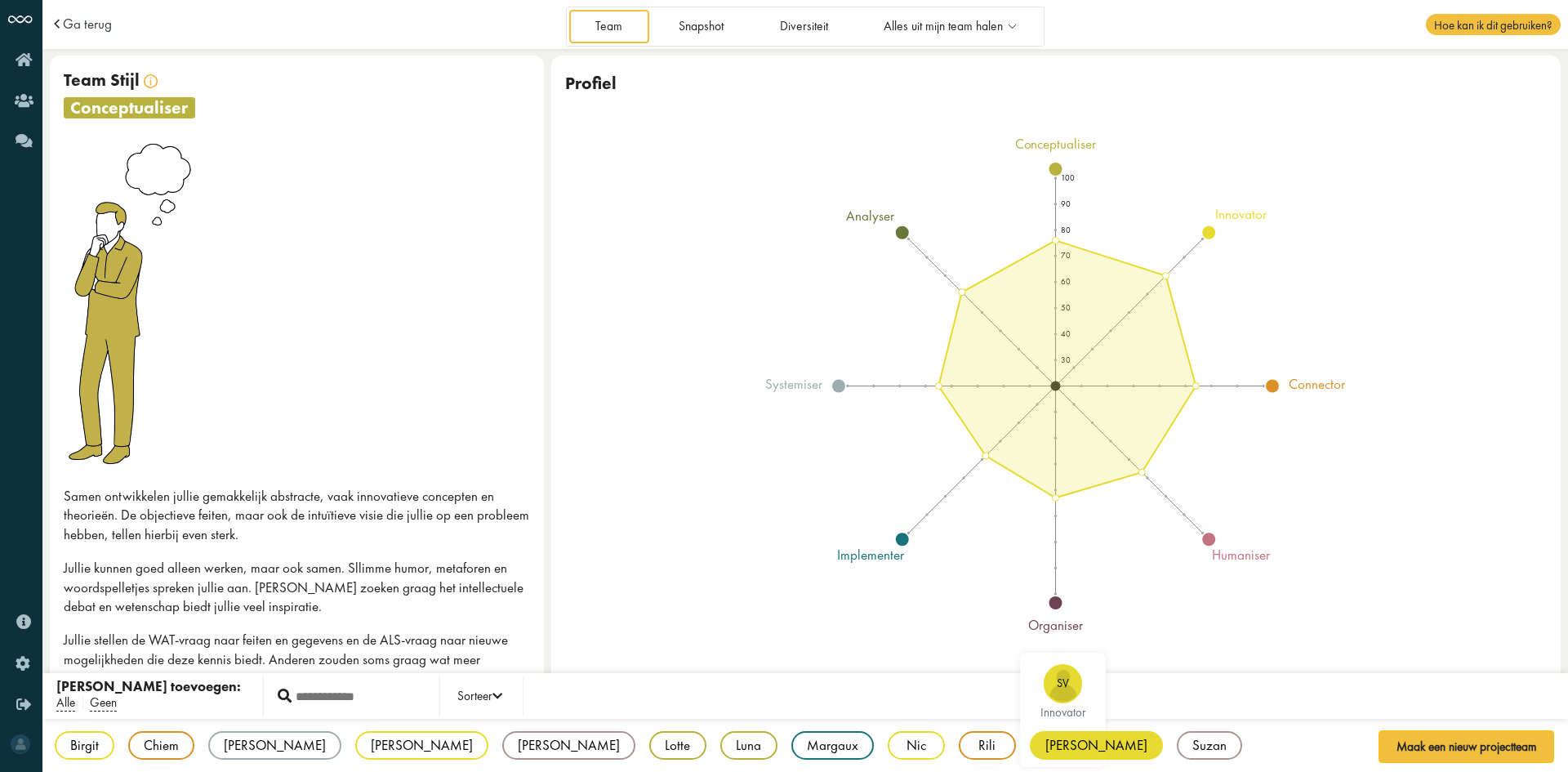
click at [1030, 745] on div "[PERSON_NAME]" at bounding box center [1097, 745] width 133 height 29
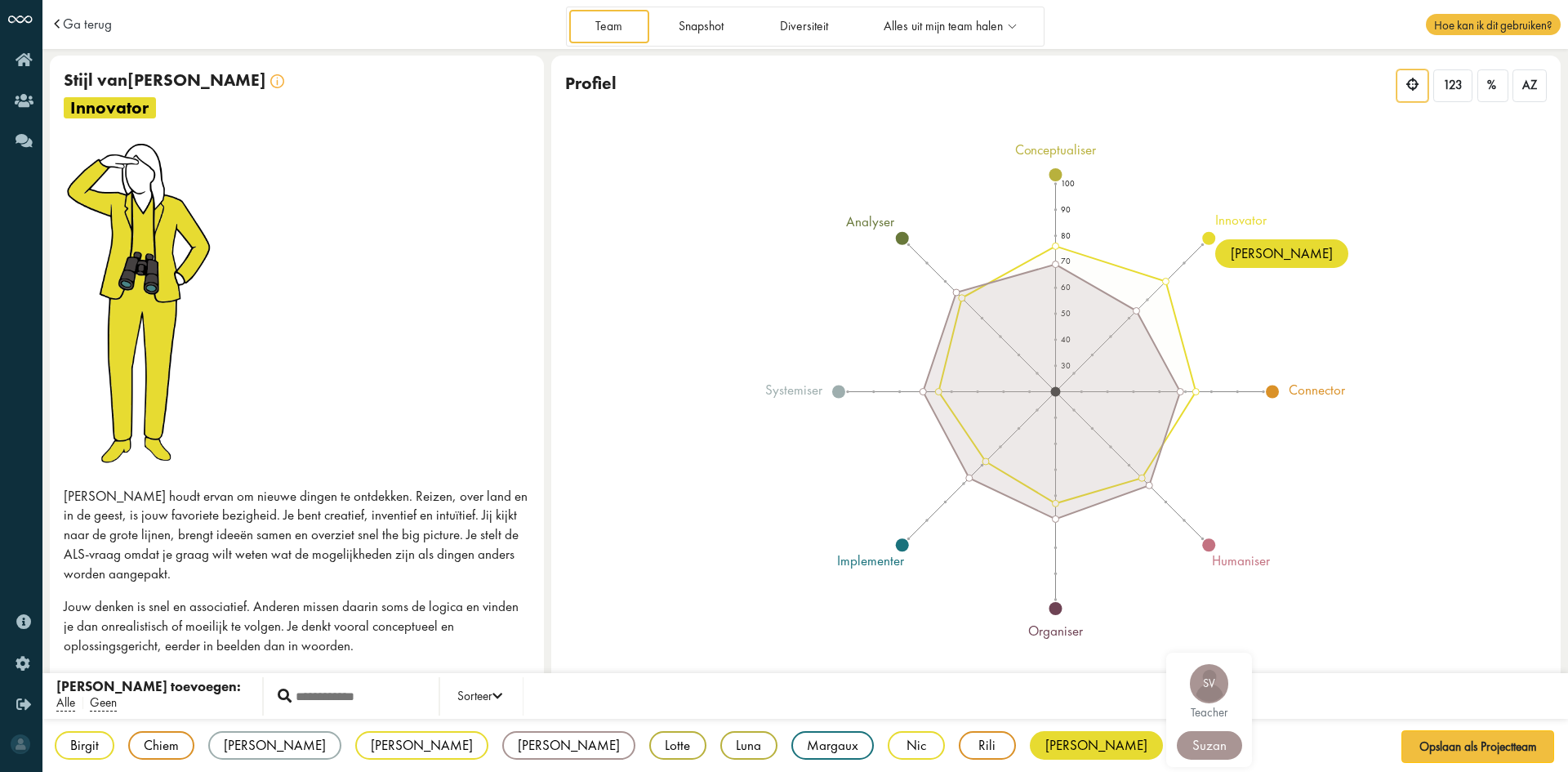
click at [1177, 741] on div "Suzan" at bounding box center [1209, 745] width 65 height 29
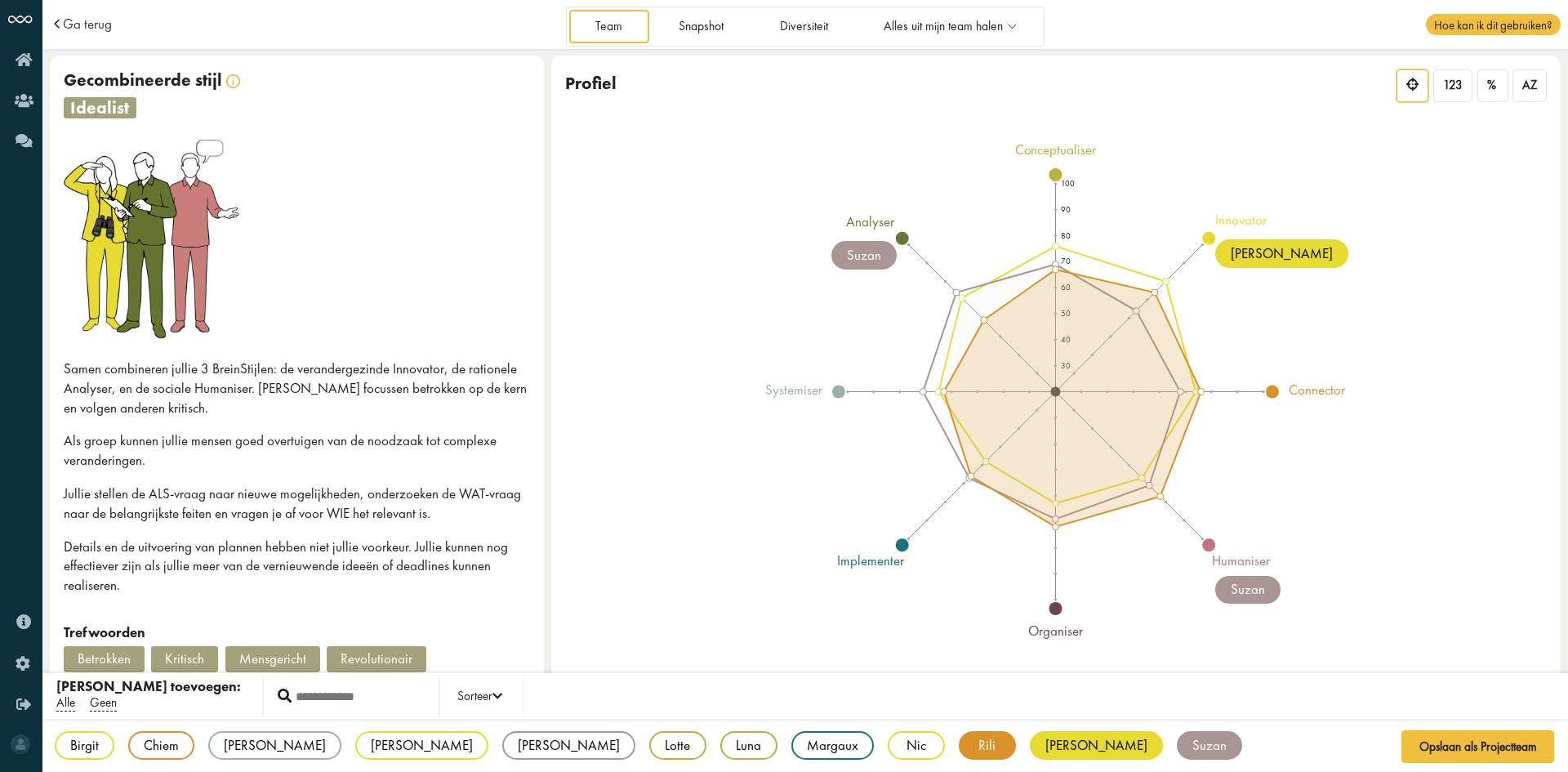
click at [959, 740] on div "Rili" at bounding box center [987, 745] width 57 height 29
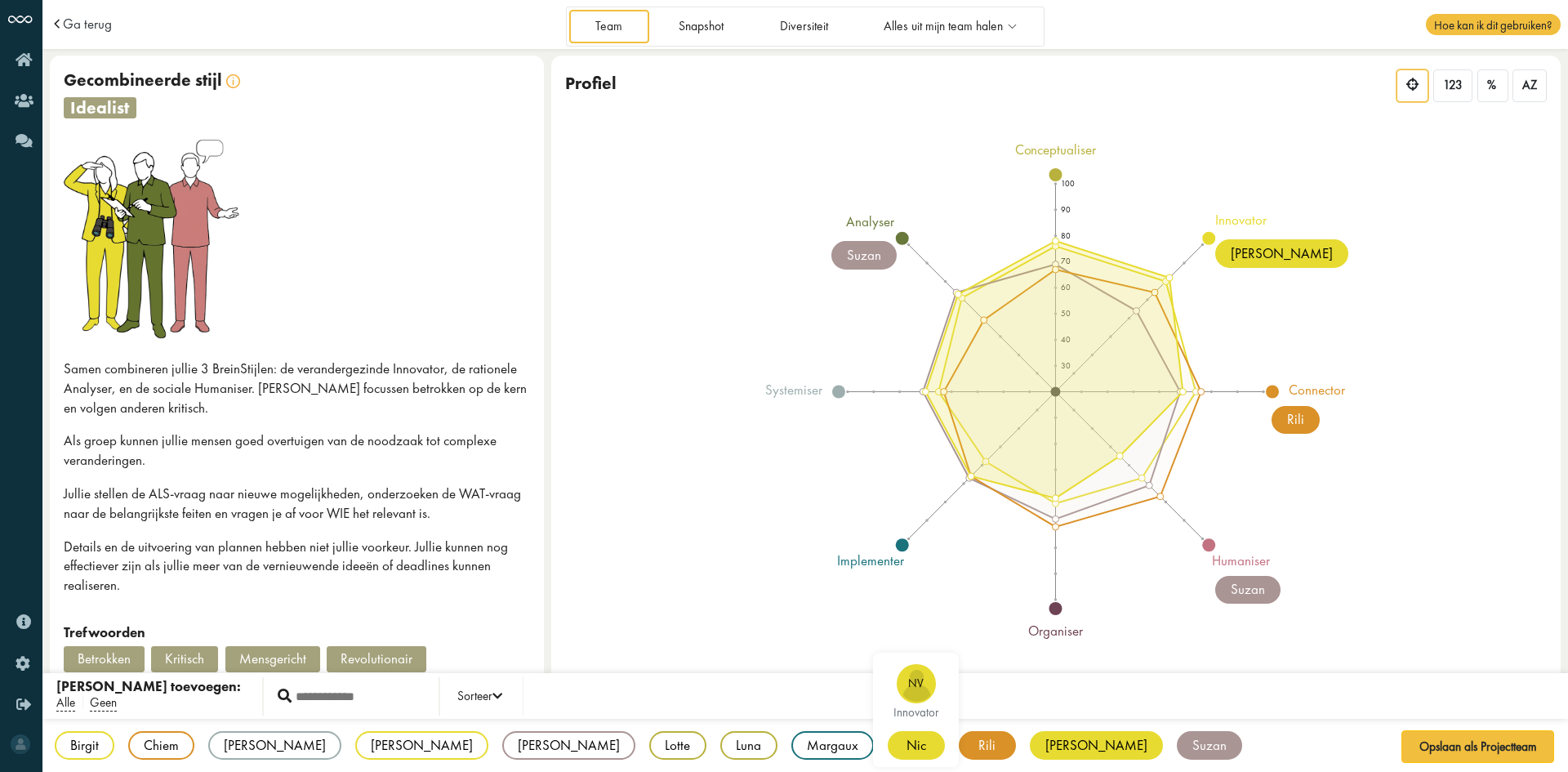
click at [888, 750] on div "Nic" at bounding box center [916, 745] width 57 height 29
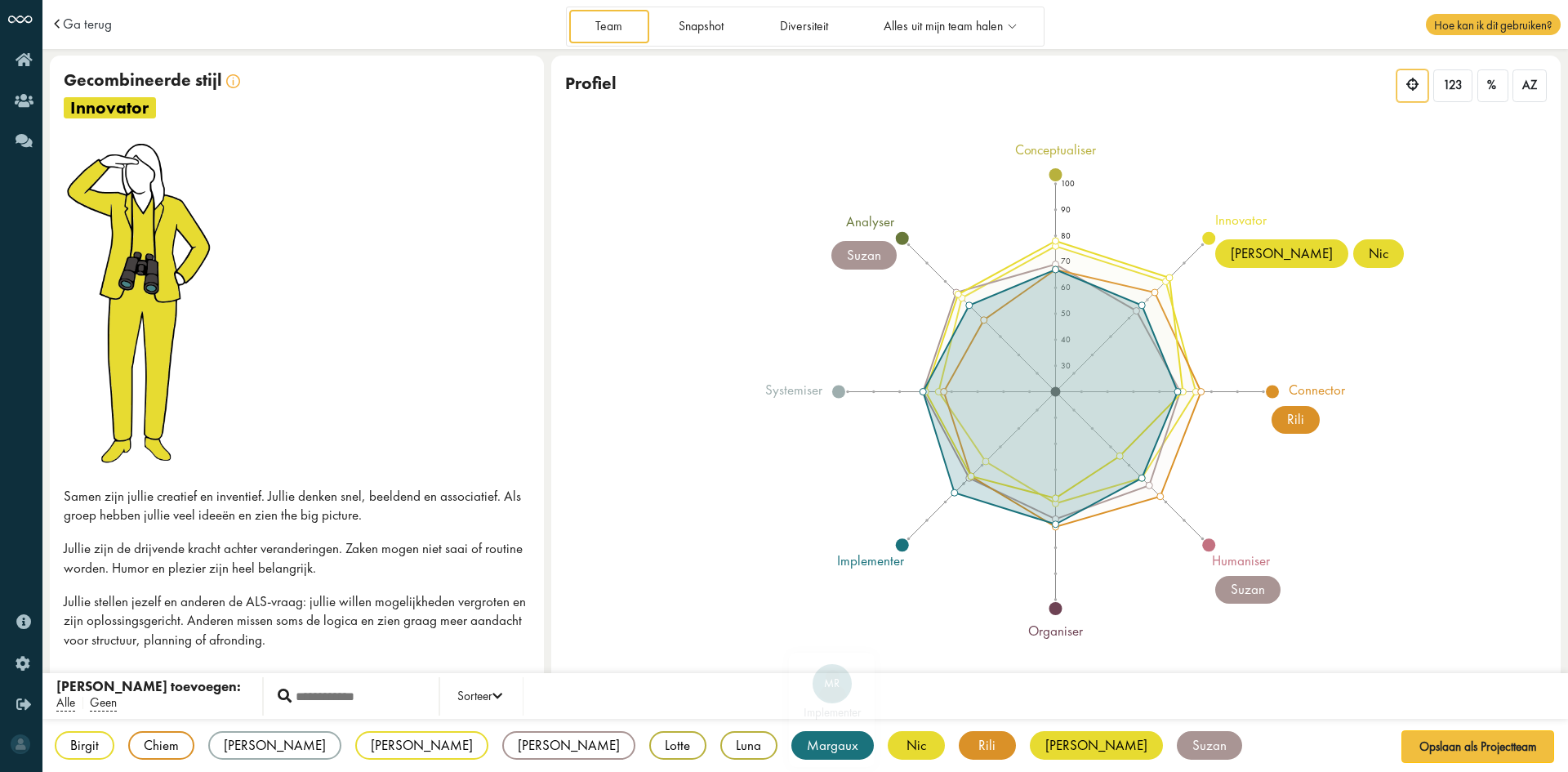
click at [792, 746] on div "Margaux" at bounding box center [833, 745] width 82 height 29
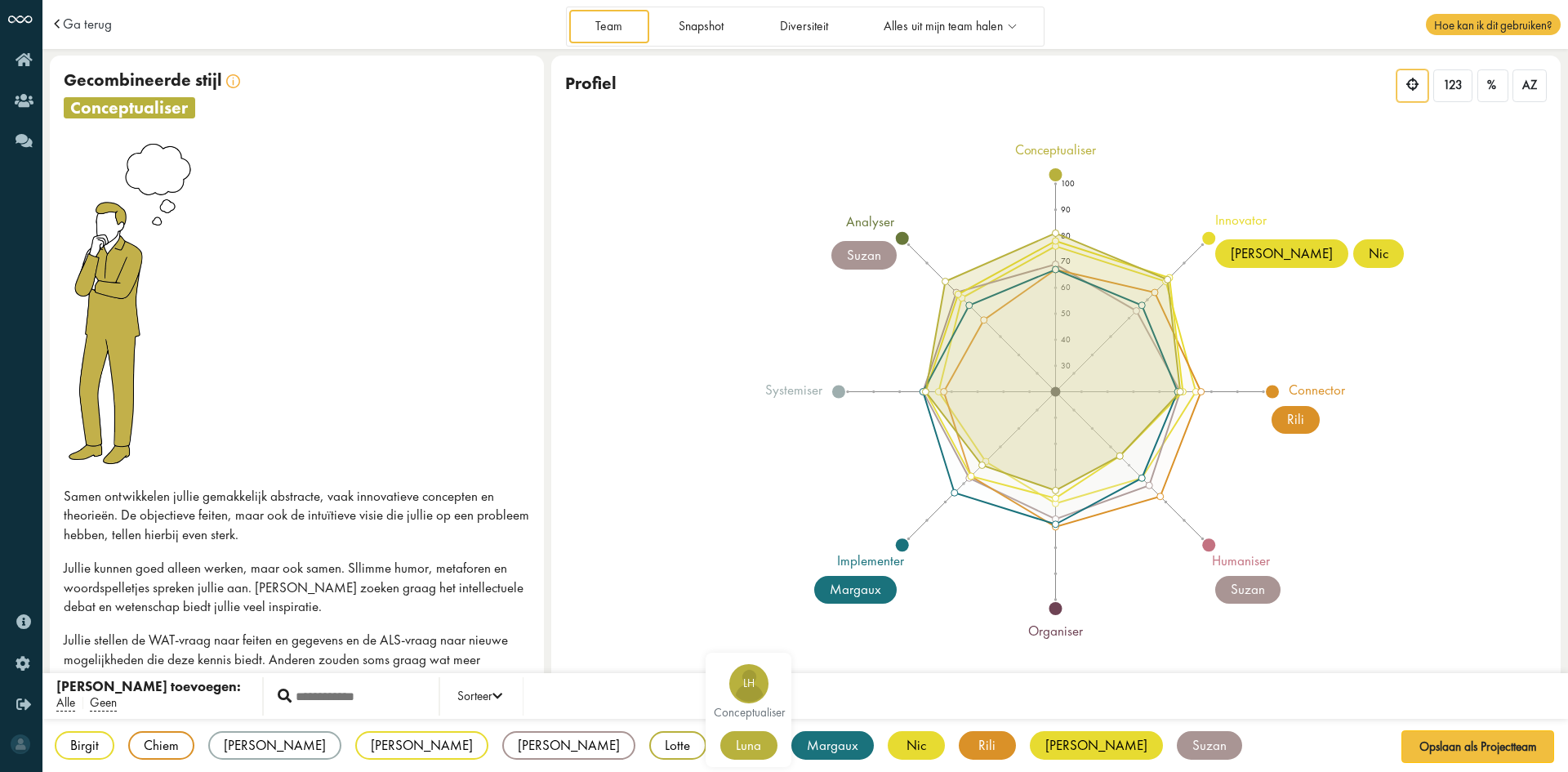
click at [720, 742] on div "Luna" at bounding box center [748, 745] width 57 height 29
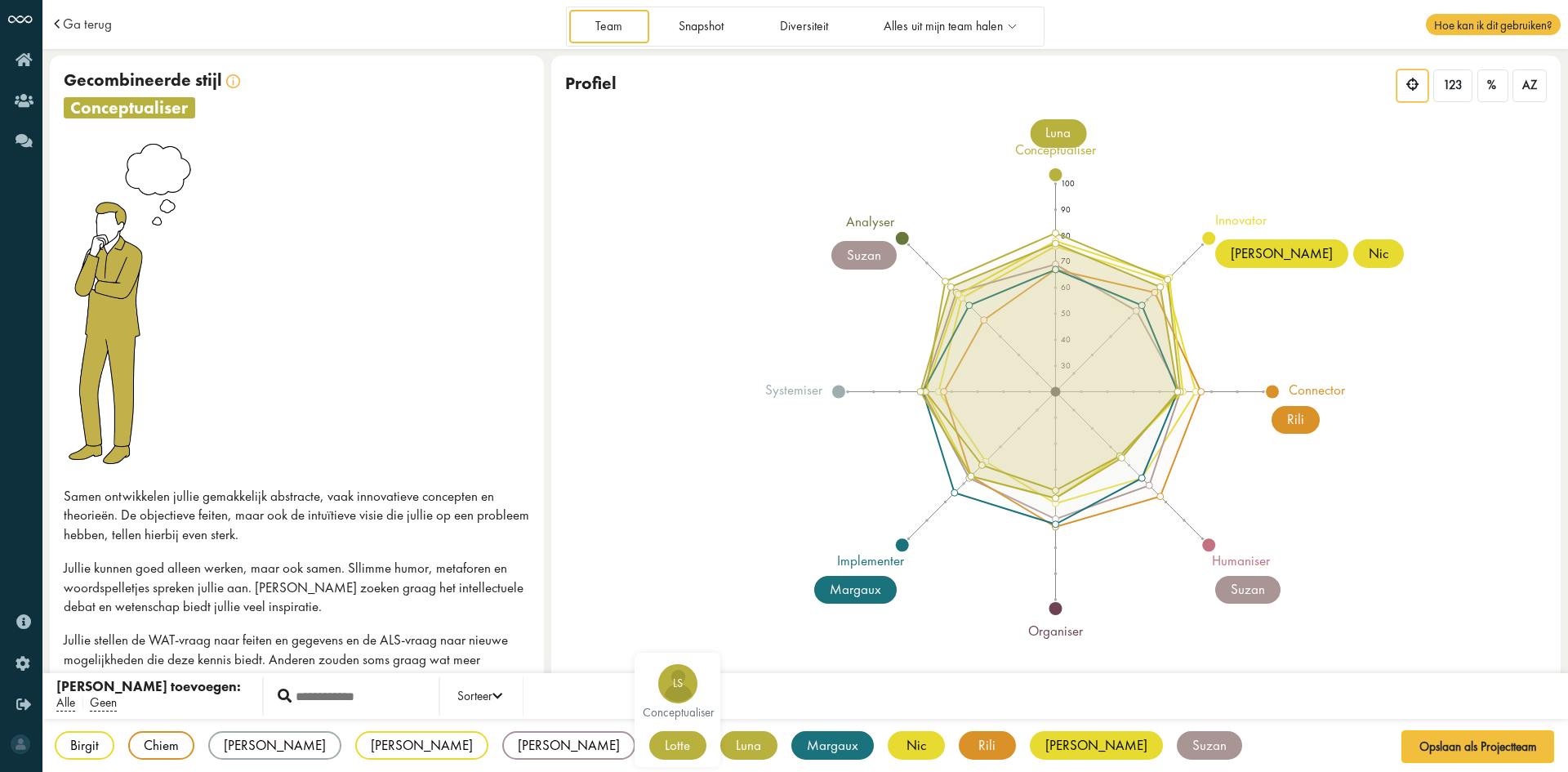
click at [650, 745] on div "Lotte" at bounding box center [677, 745] width 57 height 29
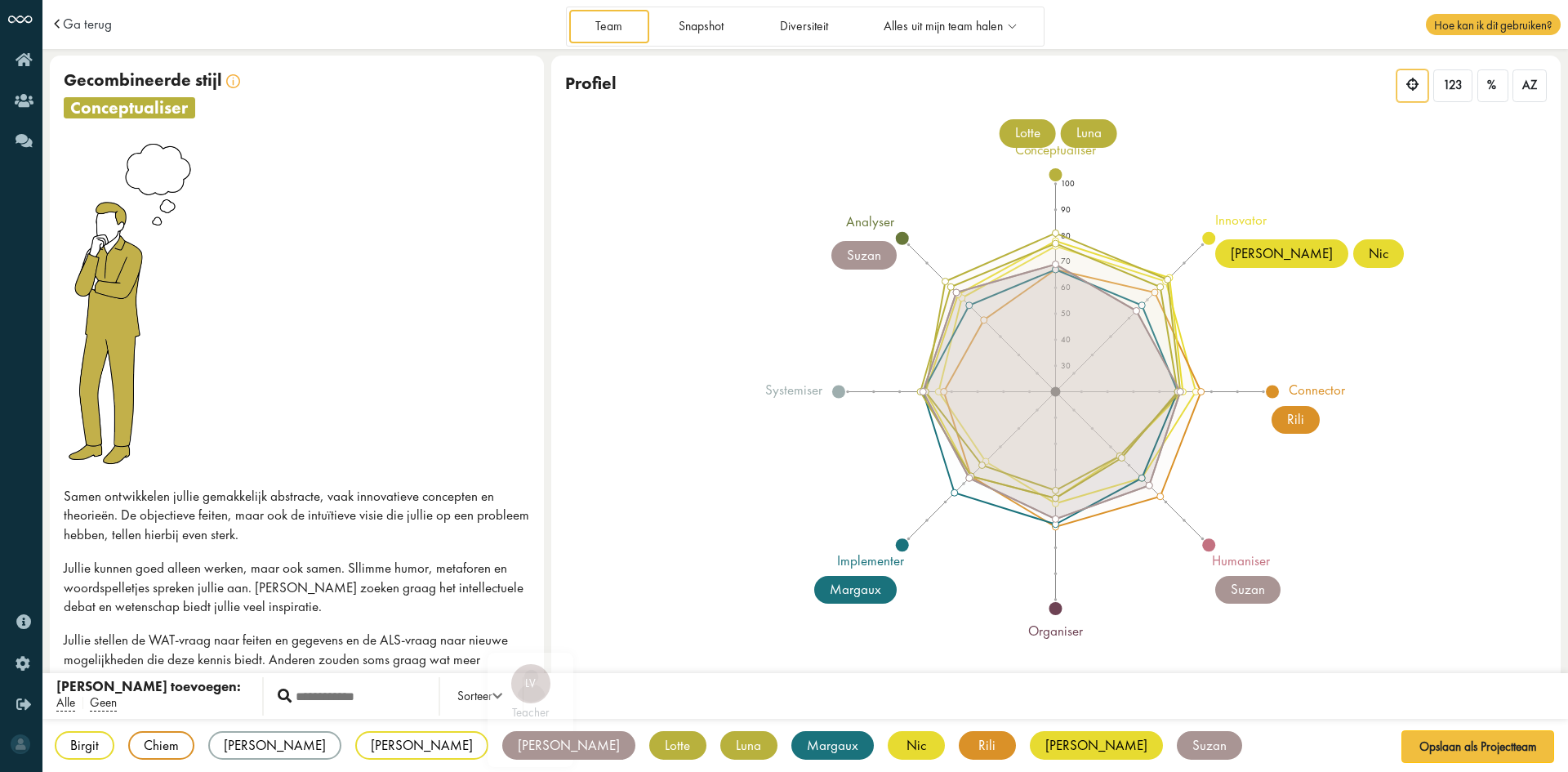
click at [502, 748] on div "Lisa" at bounding box center [568, 745] width 133 height 29
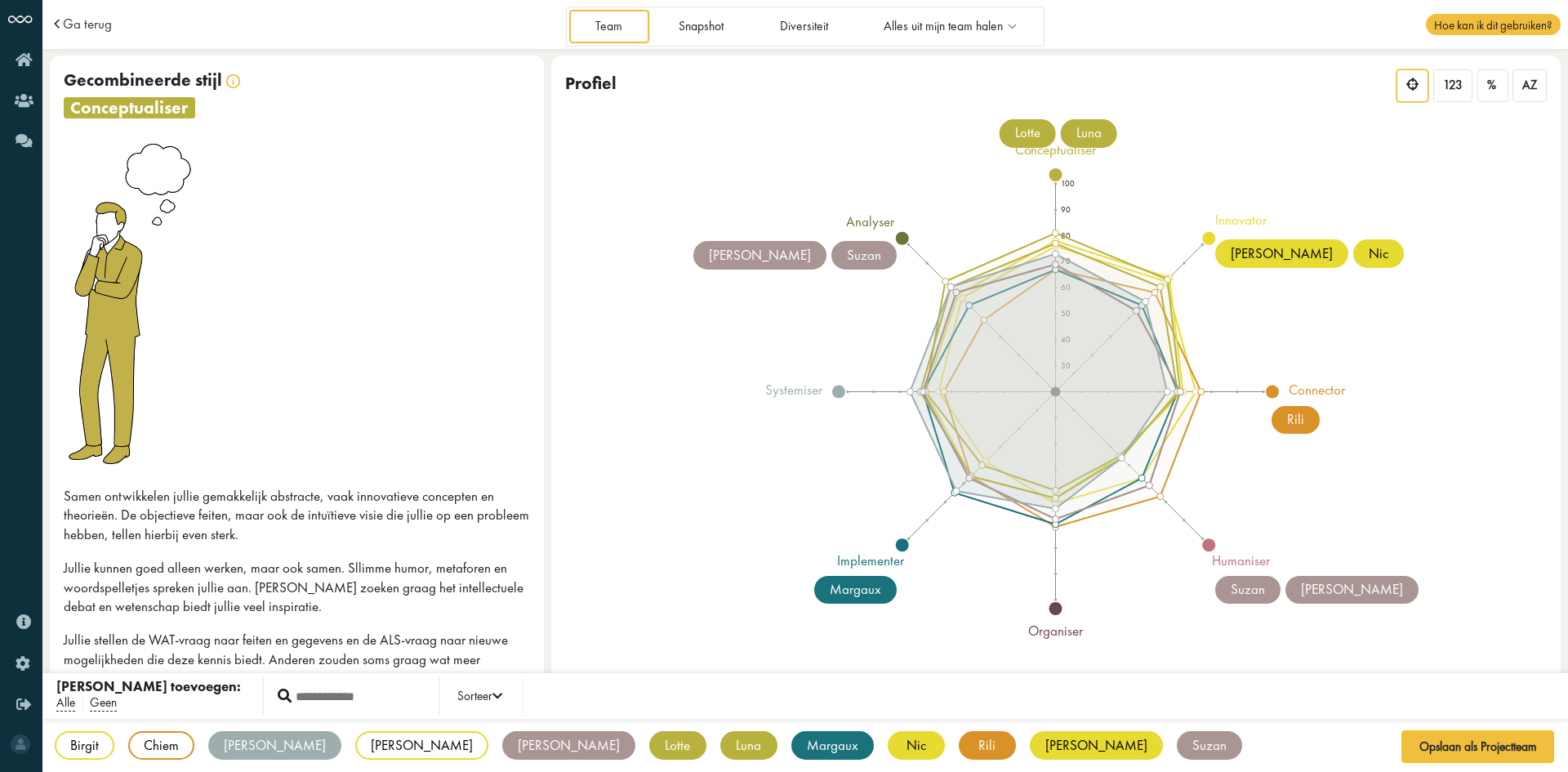
click at [261, 740] on div "Isaac" at bounding box center [275, 745] width 133 height 29
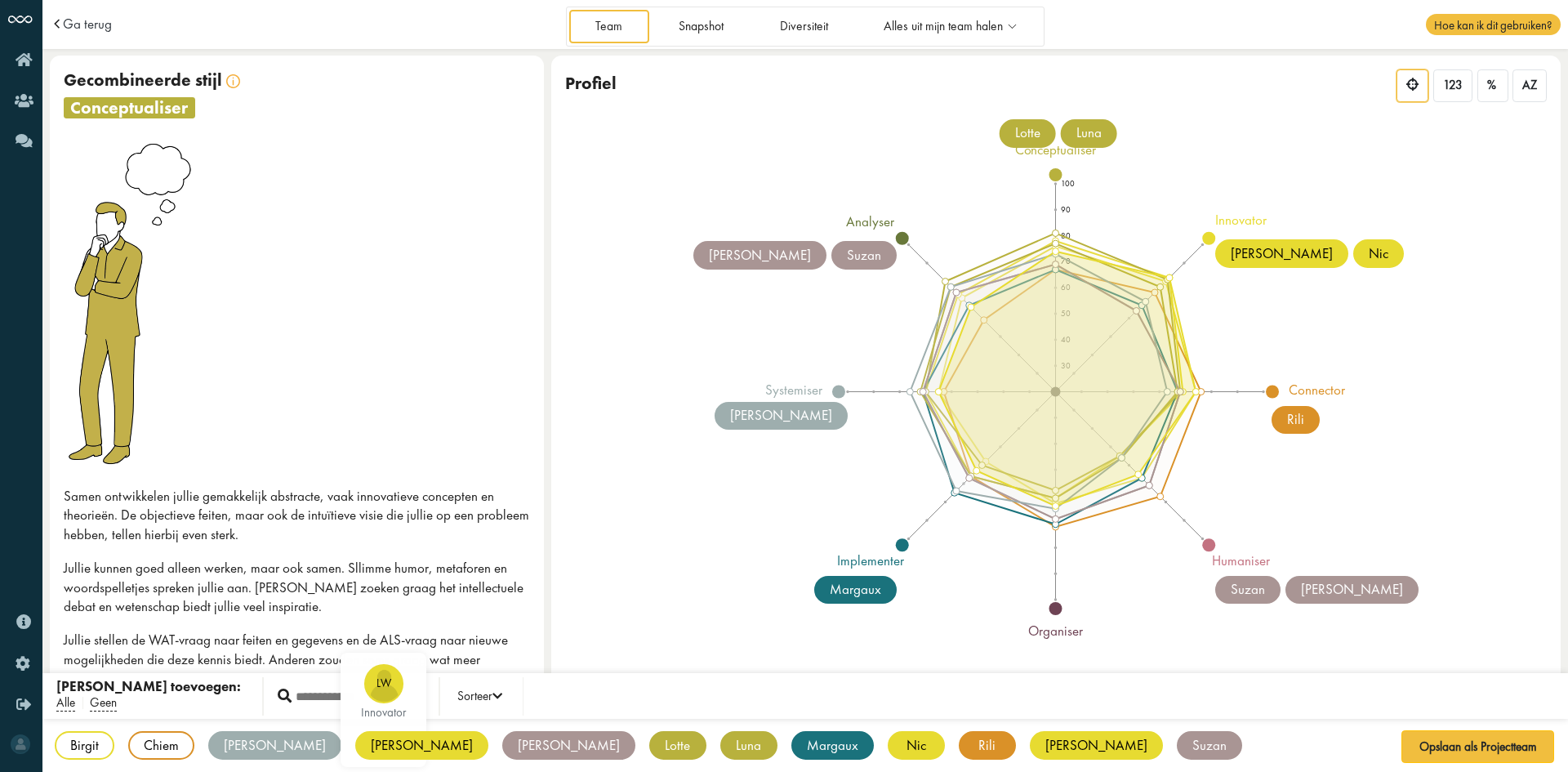
click at [355, 741] on div "Lisa" at bounding box center [422, 745] width 133 height 29
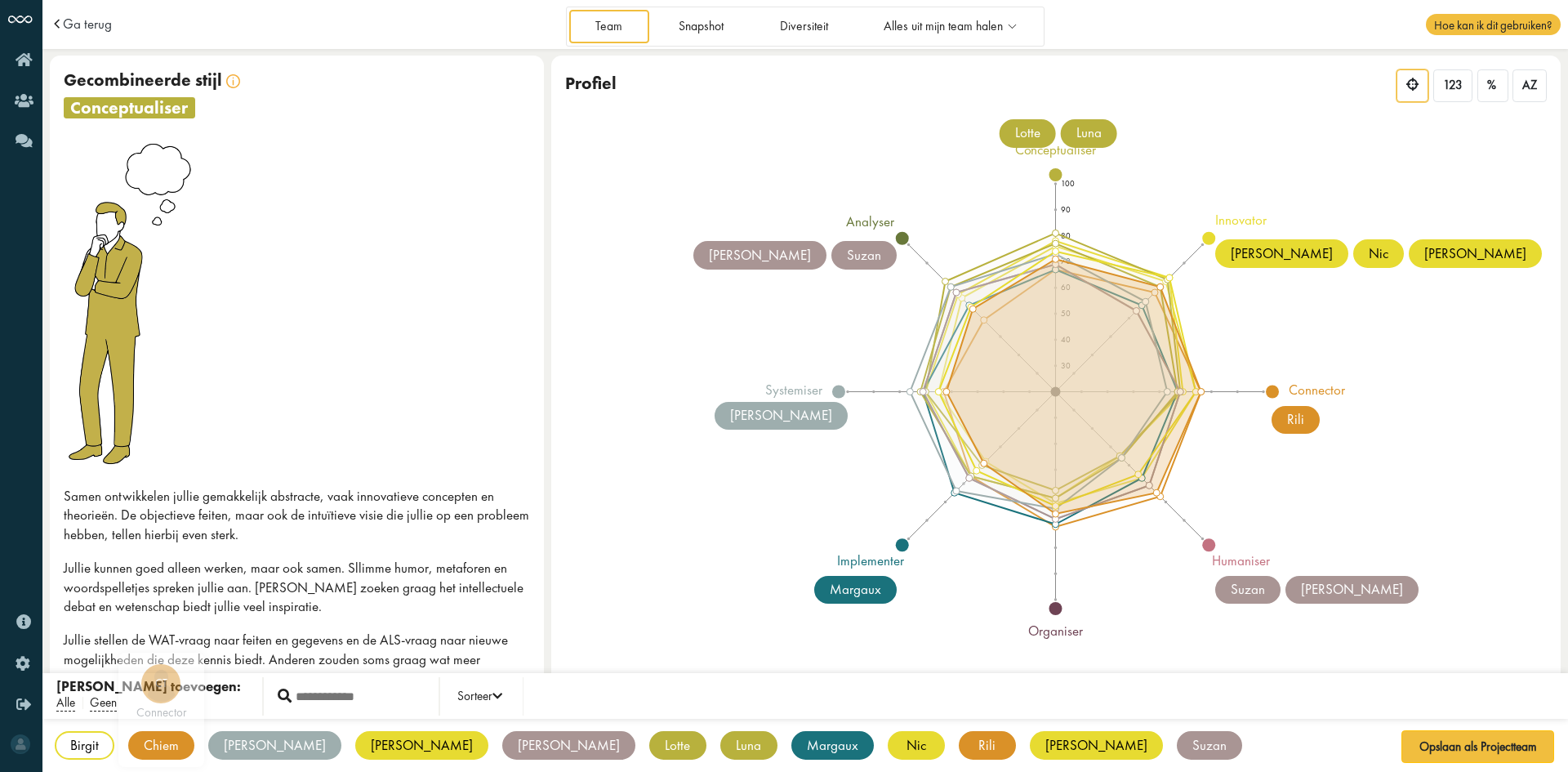
click at [164, 757] on div "Chiem" at bounding box center [162, 745] width 66 height 29
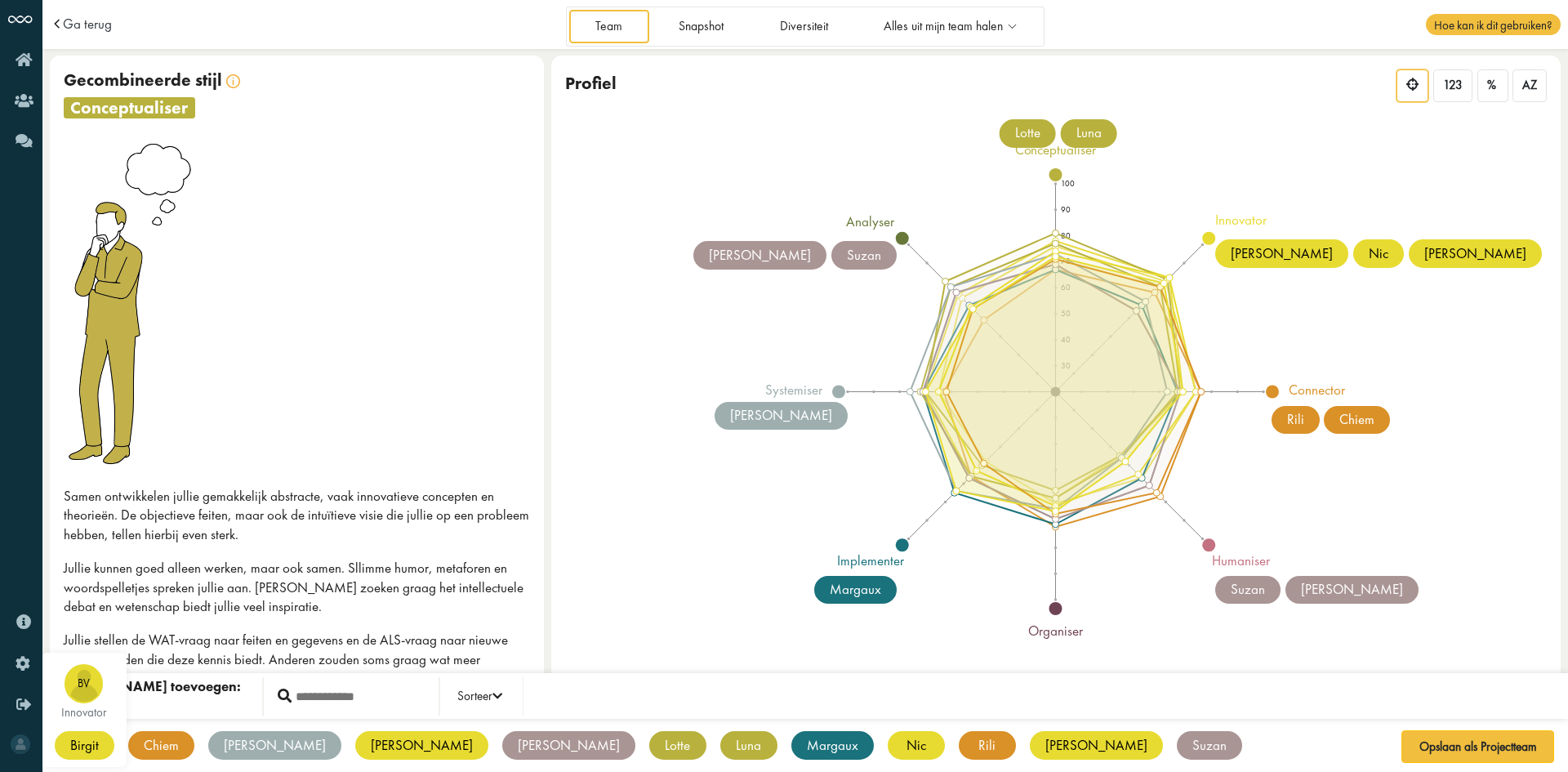
click at [96, 750] on div "Birgit" at bounding box center [85, 745] width 59 height 29
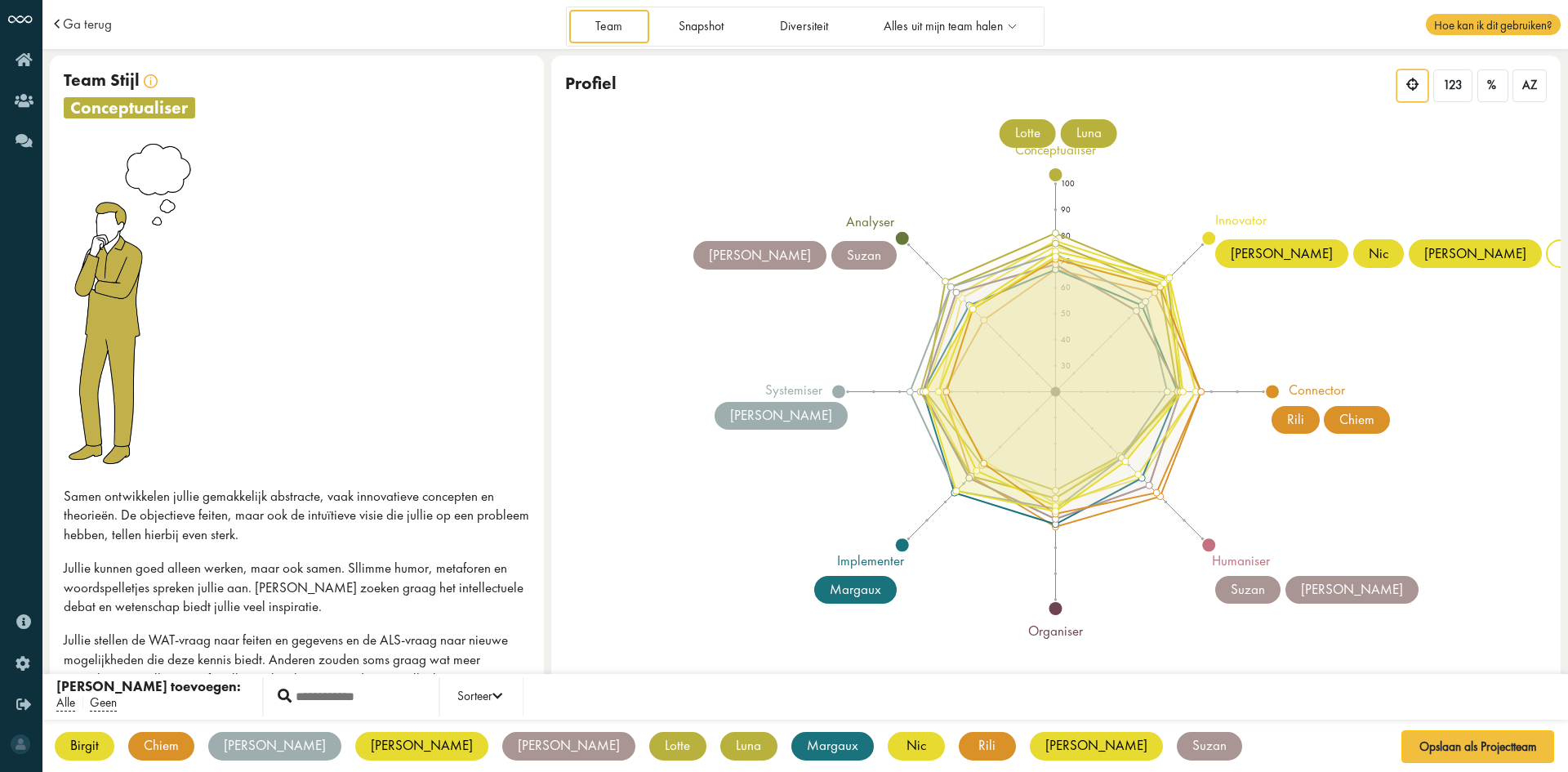
click at [172, 751] on div "Chiem" at bounding box center [162, 746] width 66 height 29
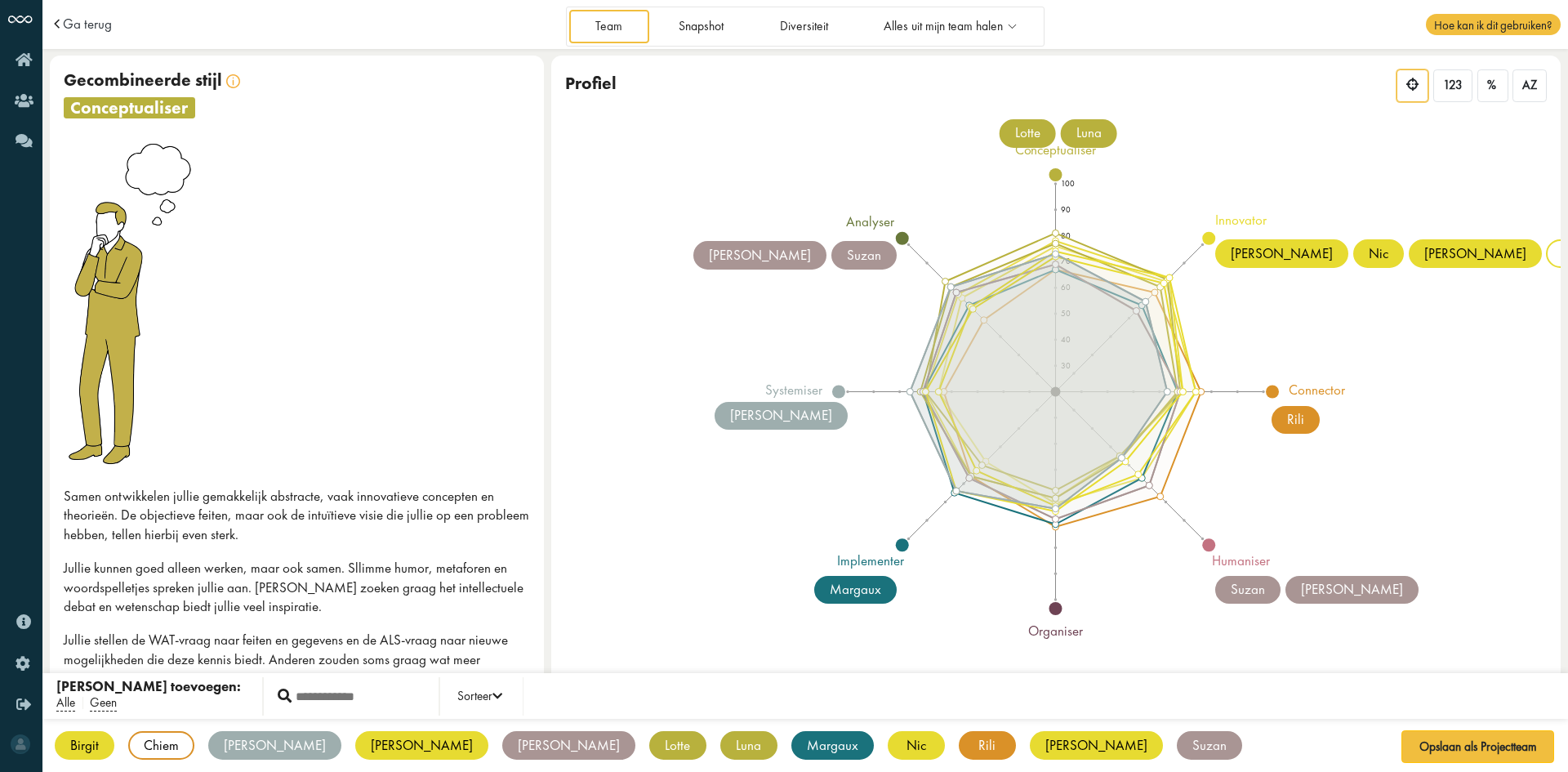
click at [244, 748] on div "Isaac" at bounding box center [275, 745] width 133 height 29
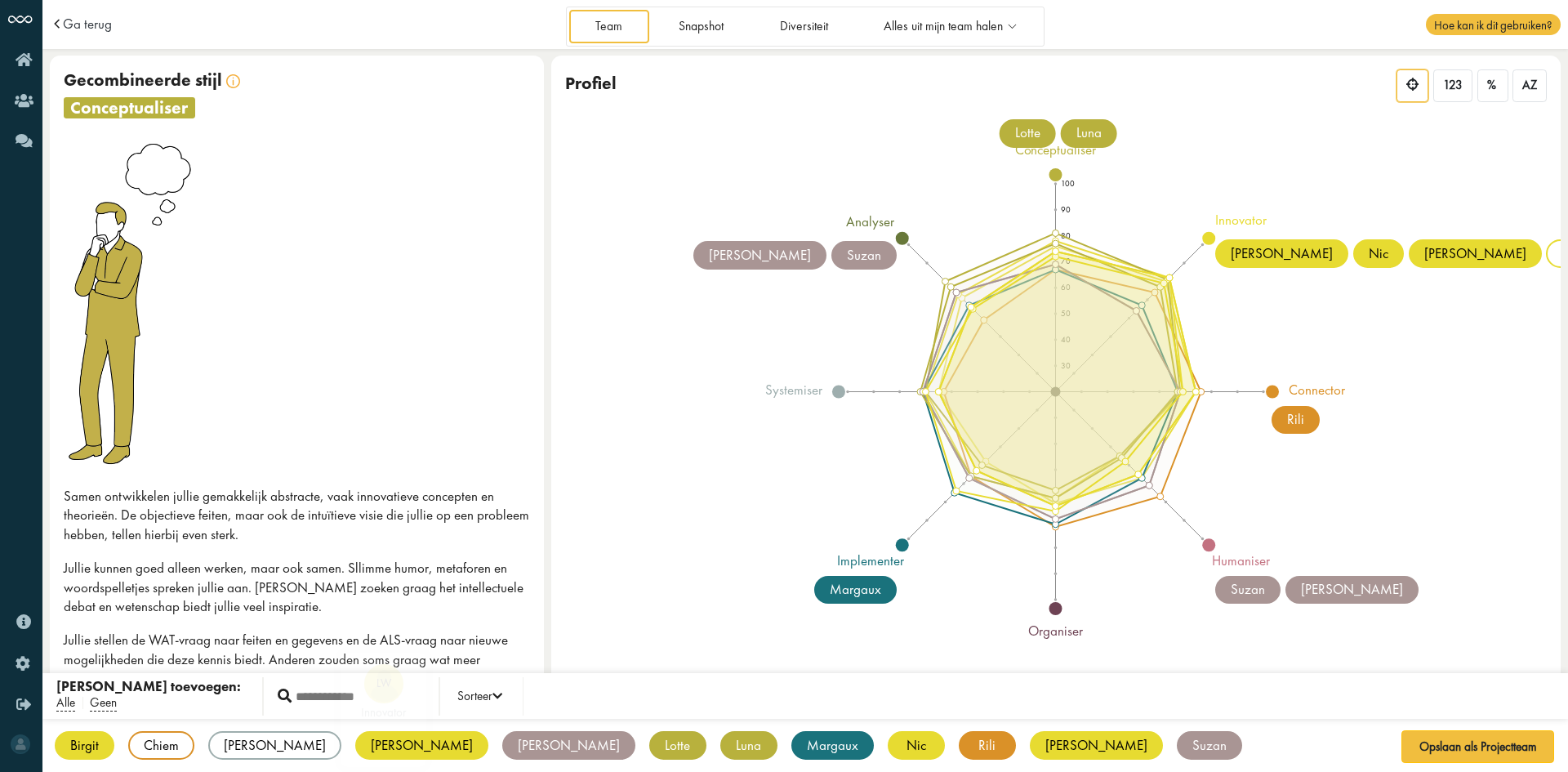
click at [355, 748] on div "Lisa" at bounding box center [422, 745] width 133 height 29
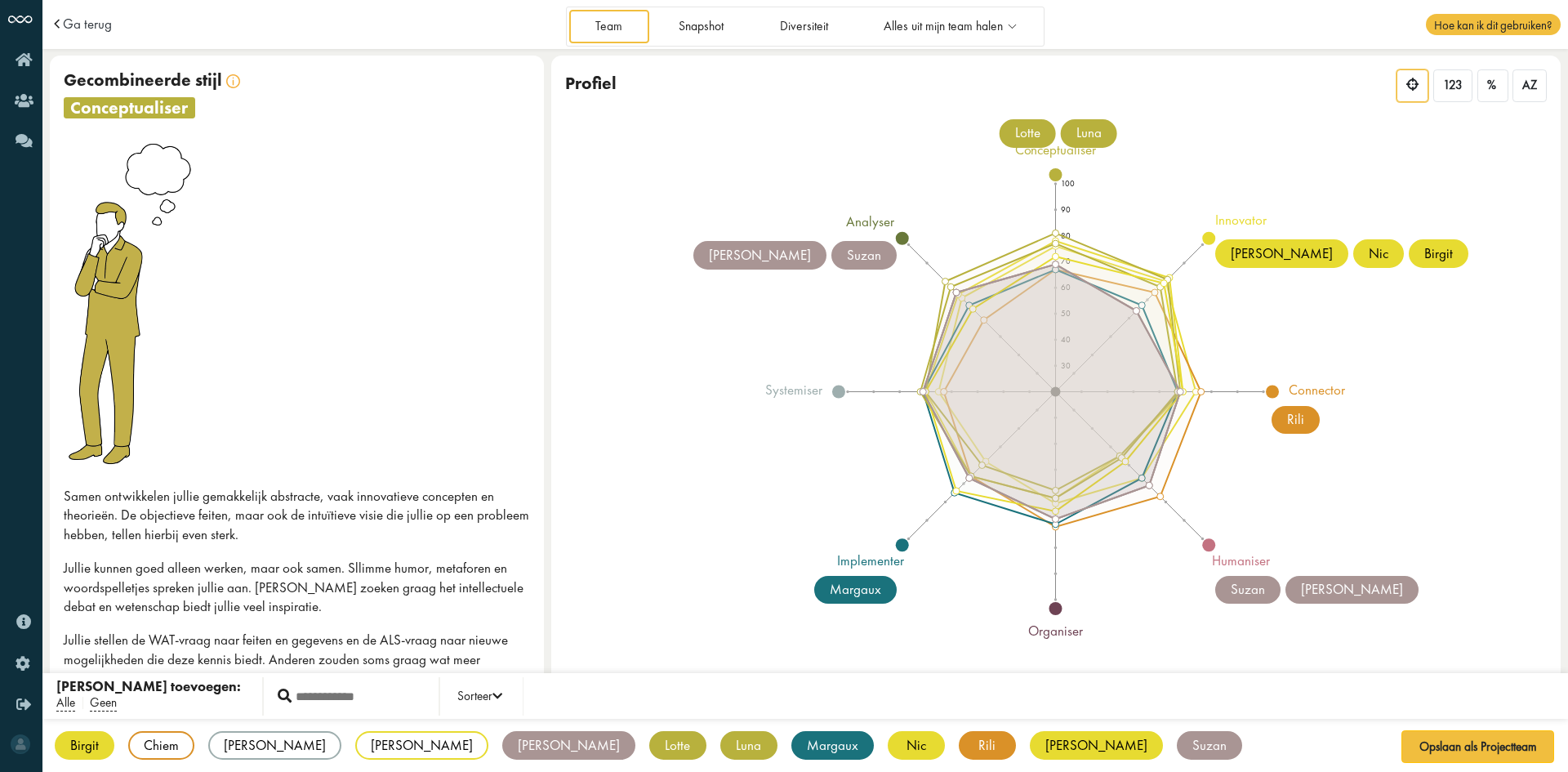
click at [502, 755] on div "Lisa" at bounding box center [568, 745] width 133 height 29
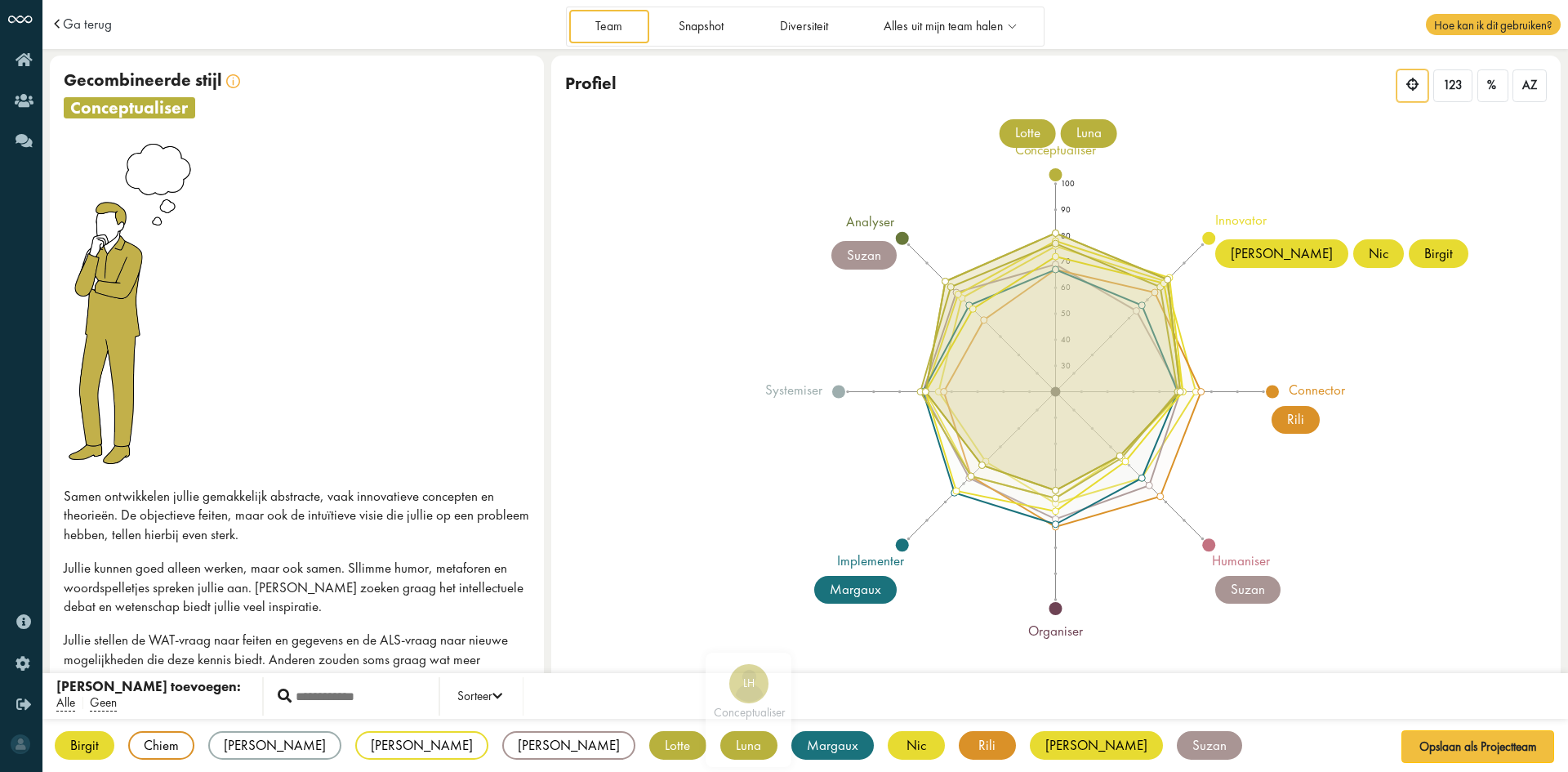
click at [705, 754] on div "LH conceptualiser" at bounding box center [748, 710] width 86 height 114
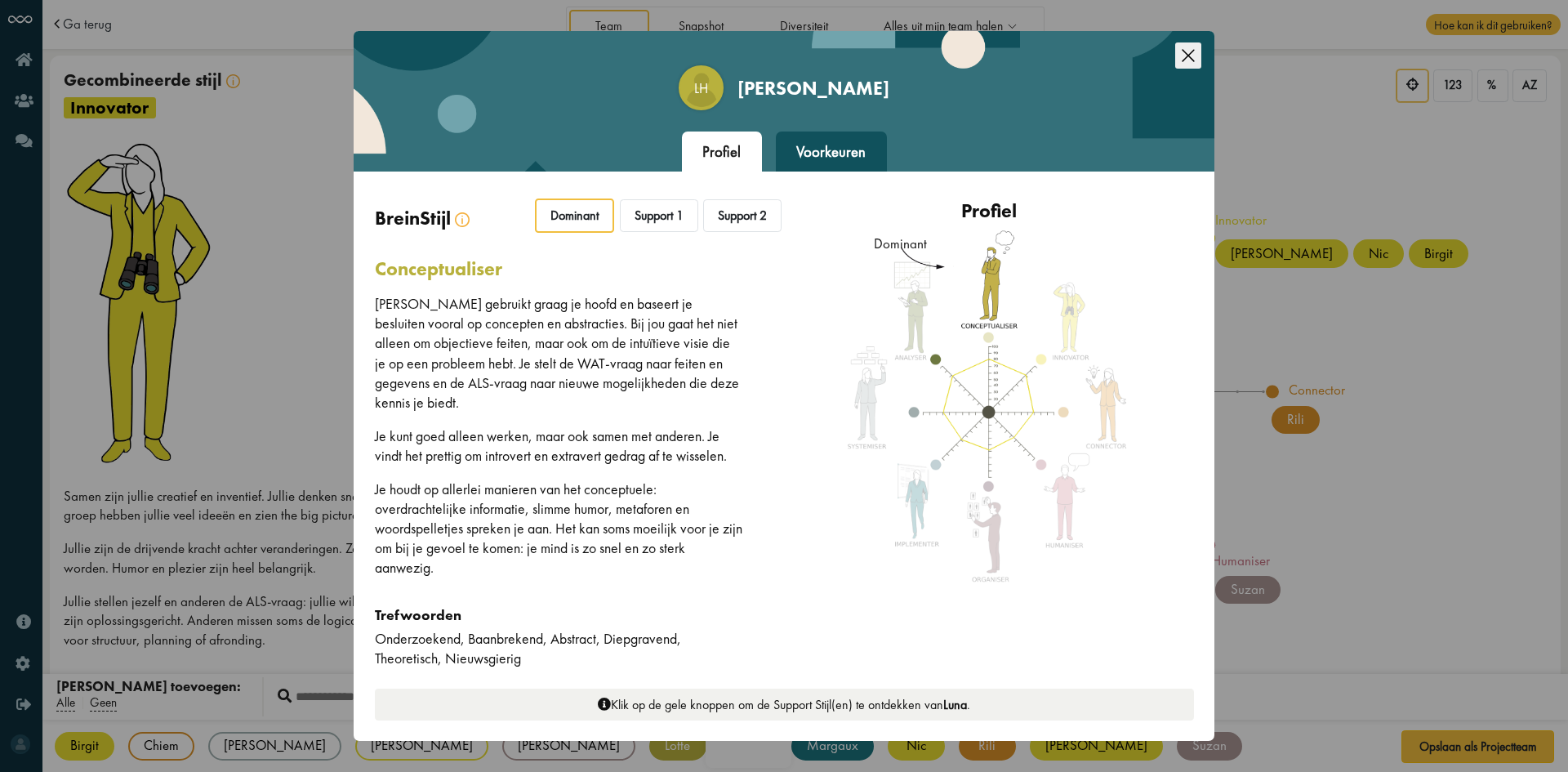
drag, startPoint x: 1198, startPoint y: 60, endPoint x: 1191, endPoint y: 72, distance: 13.9
click at [1197, 61] on icon "Close this dialog" at bounding box center [1188, 56] width 26 height 26
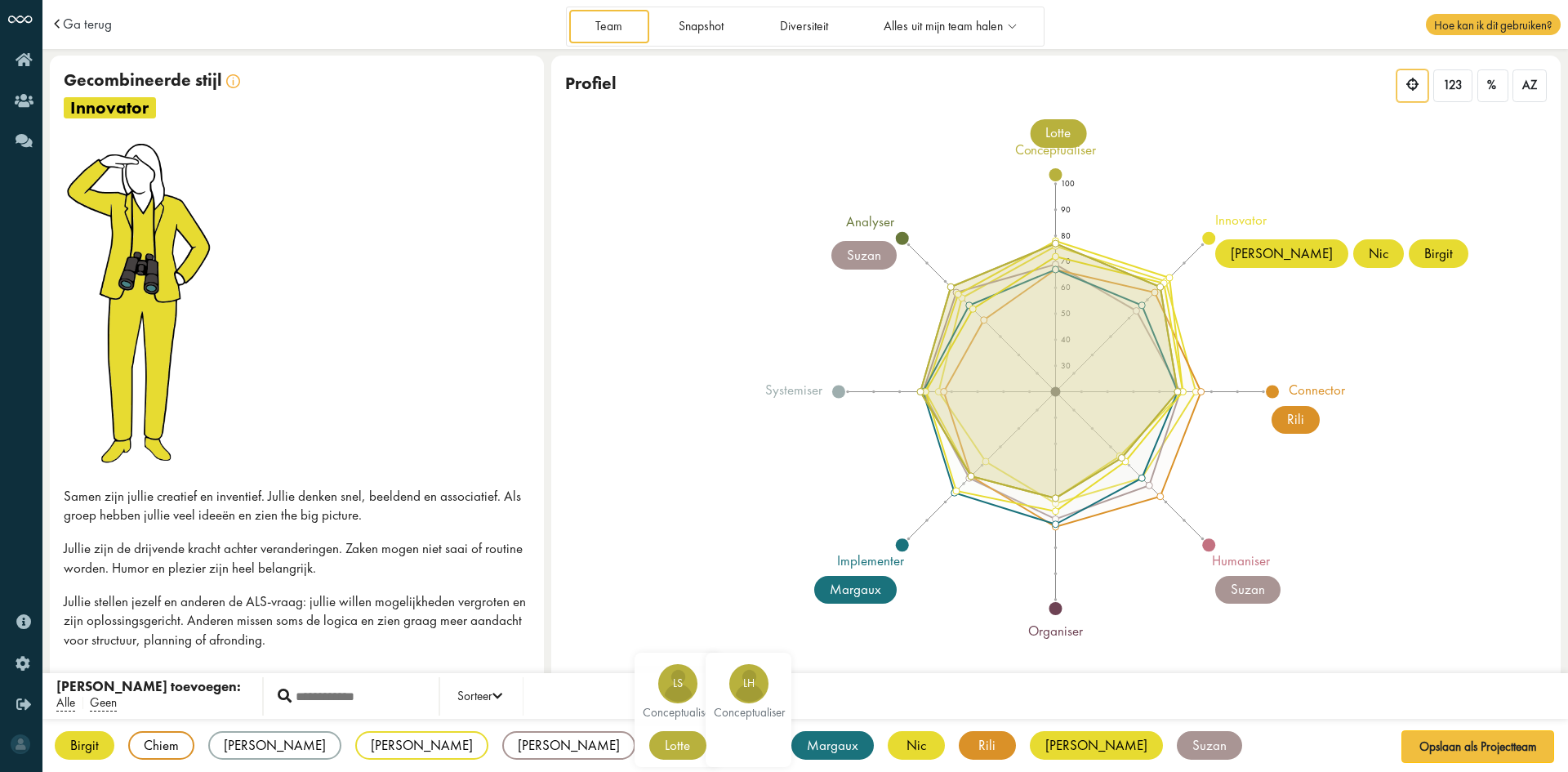
click at [650, 747] on div "Lotte" at bounding box center [677, 745] width 57 height 29
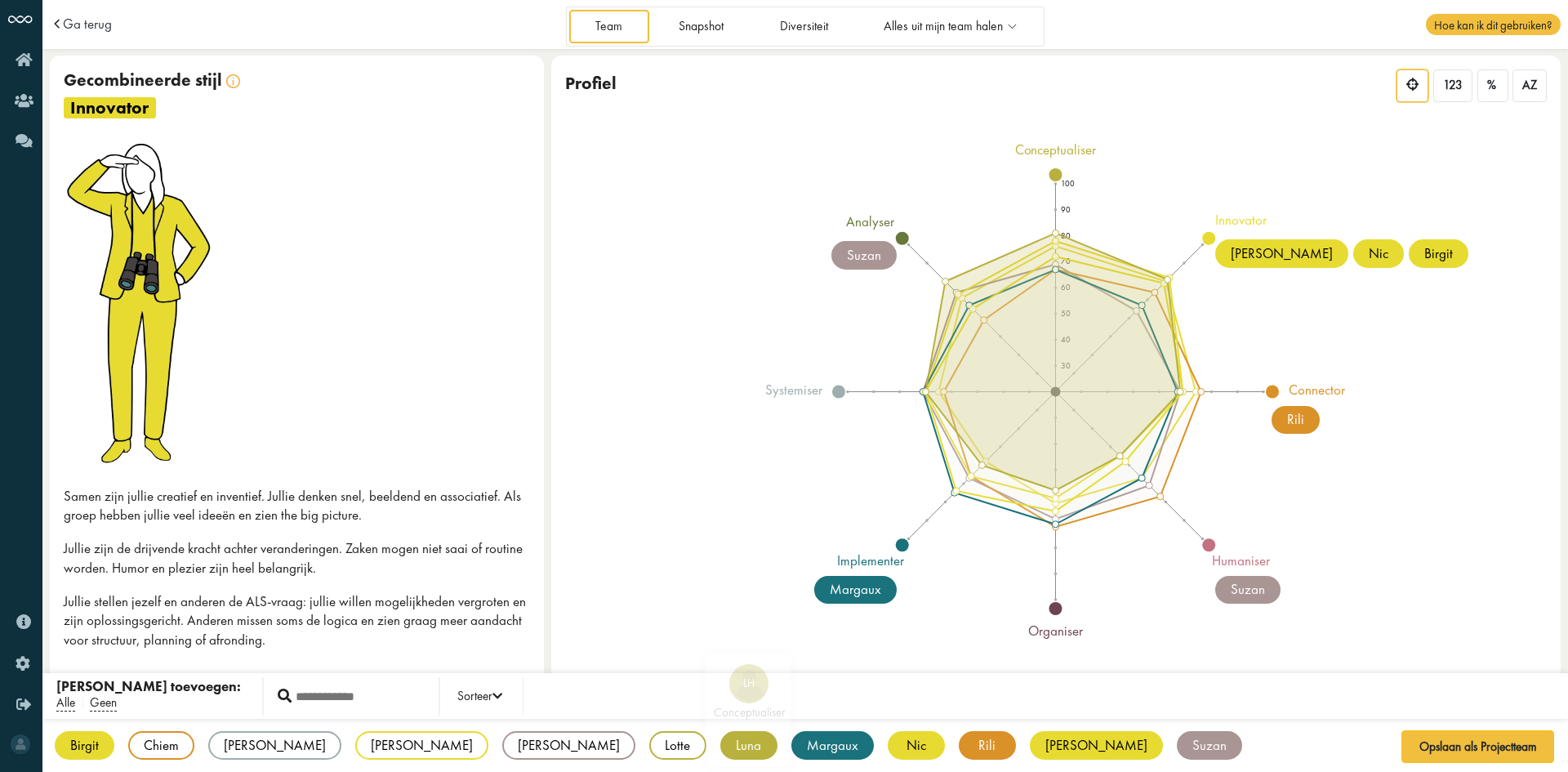
click at [720, 745] on div "Luna" at bounding box center [748, 745] width 57 height 29
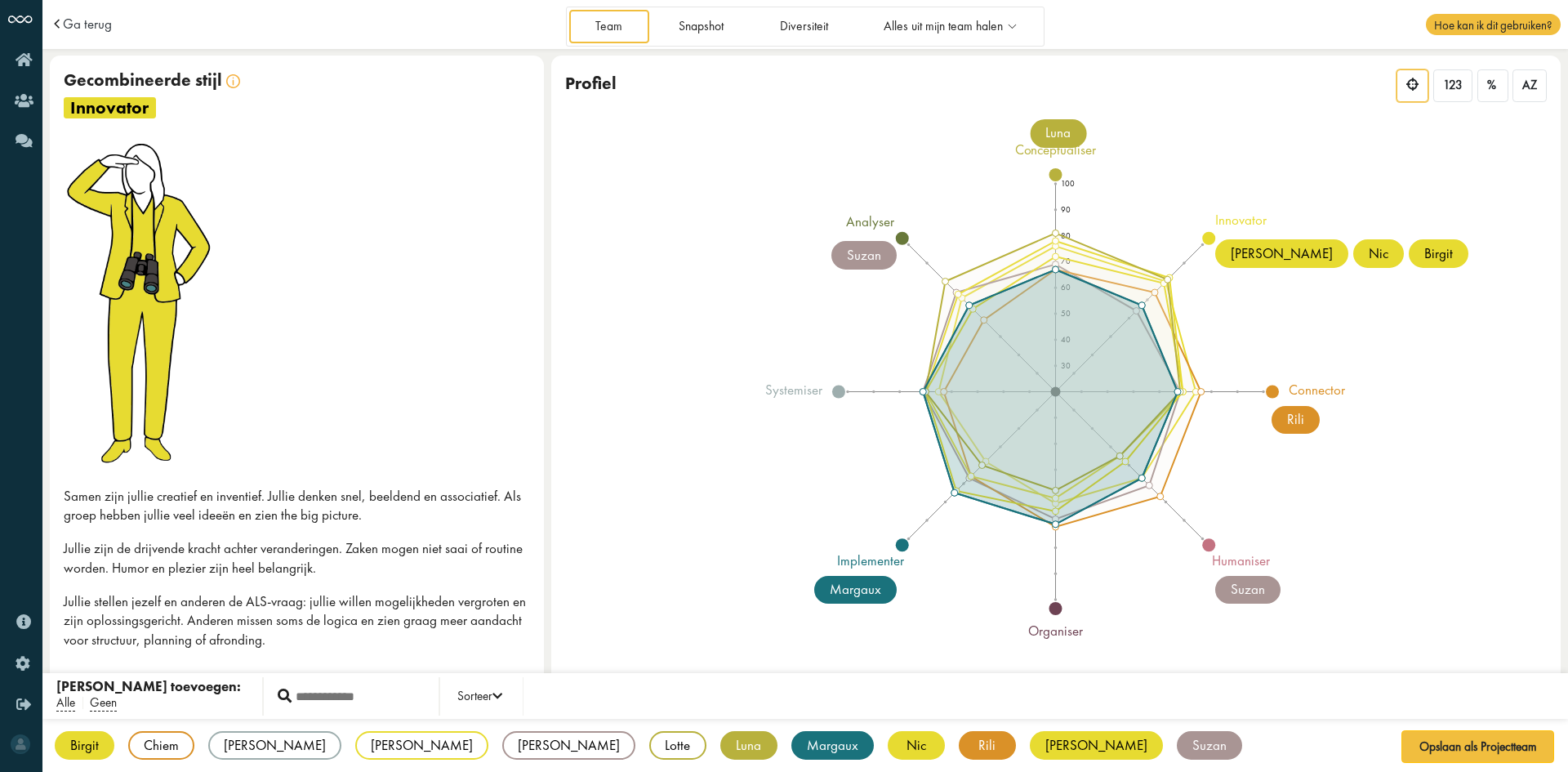
click at [792, 745] on div "Margaux" at bounding box center [833, 745] width 82 height 29
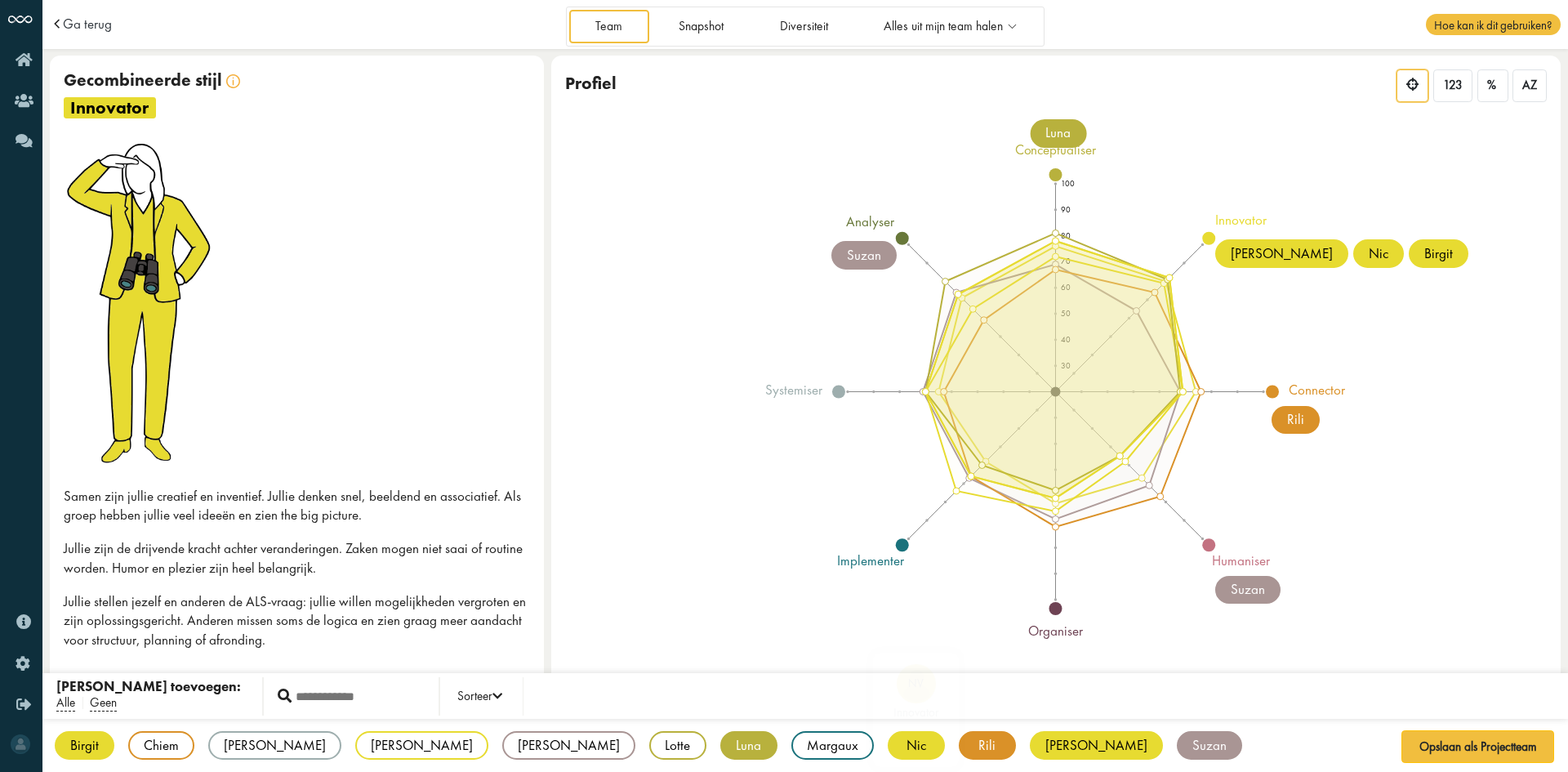
click at [888, 749] on div "Nic" at bounding box center [916, 745] width 57 height 29
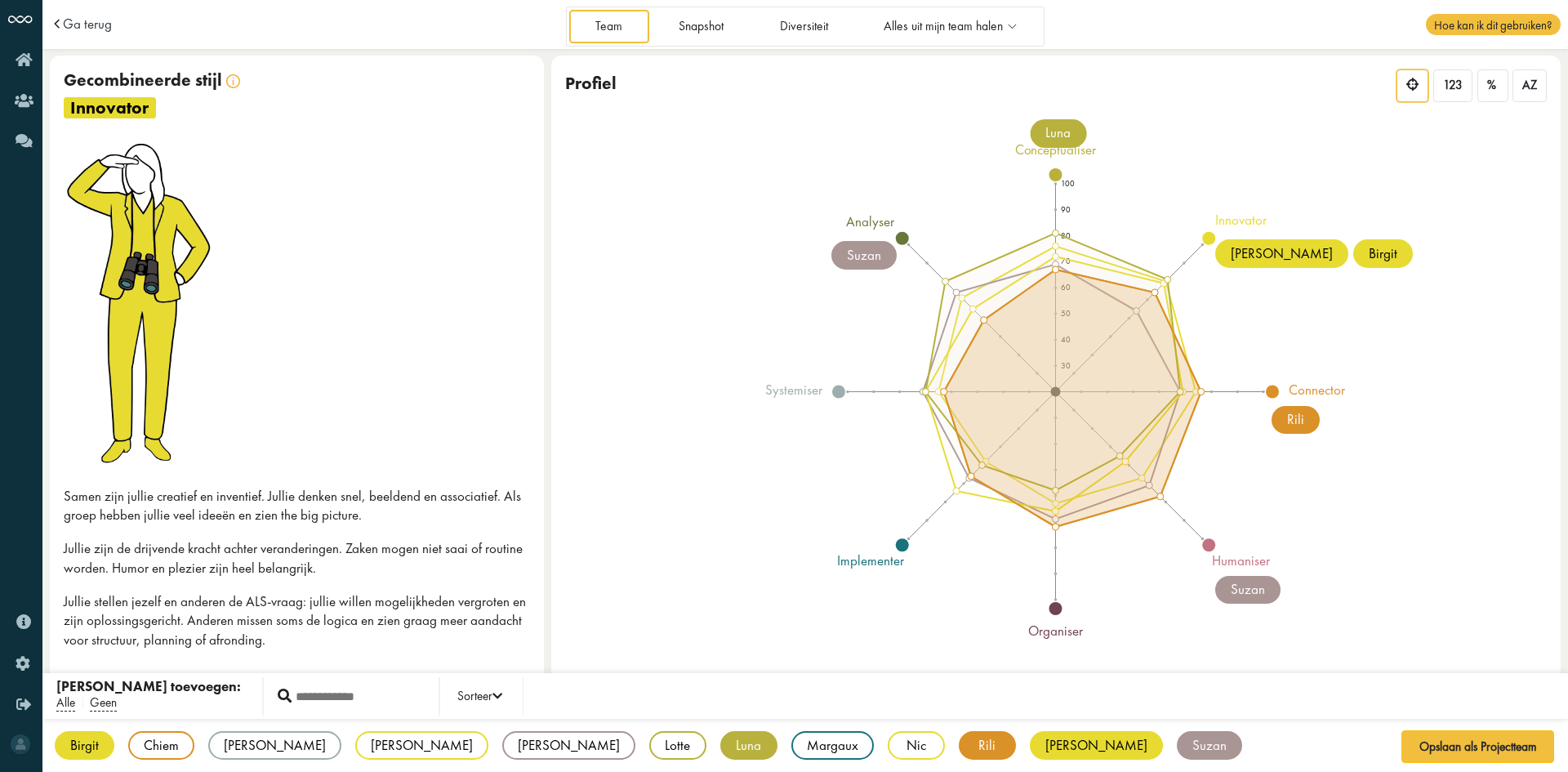
click at [959, 748] on div "Rili" at bounding box center [987, 745] width 57 height 29
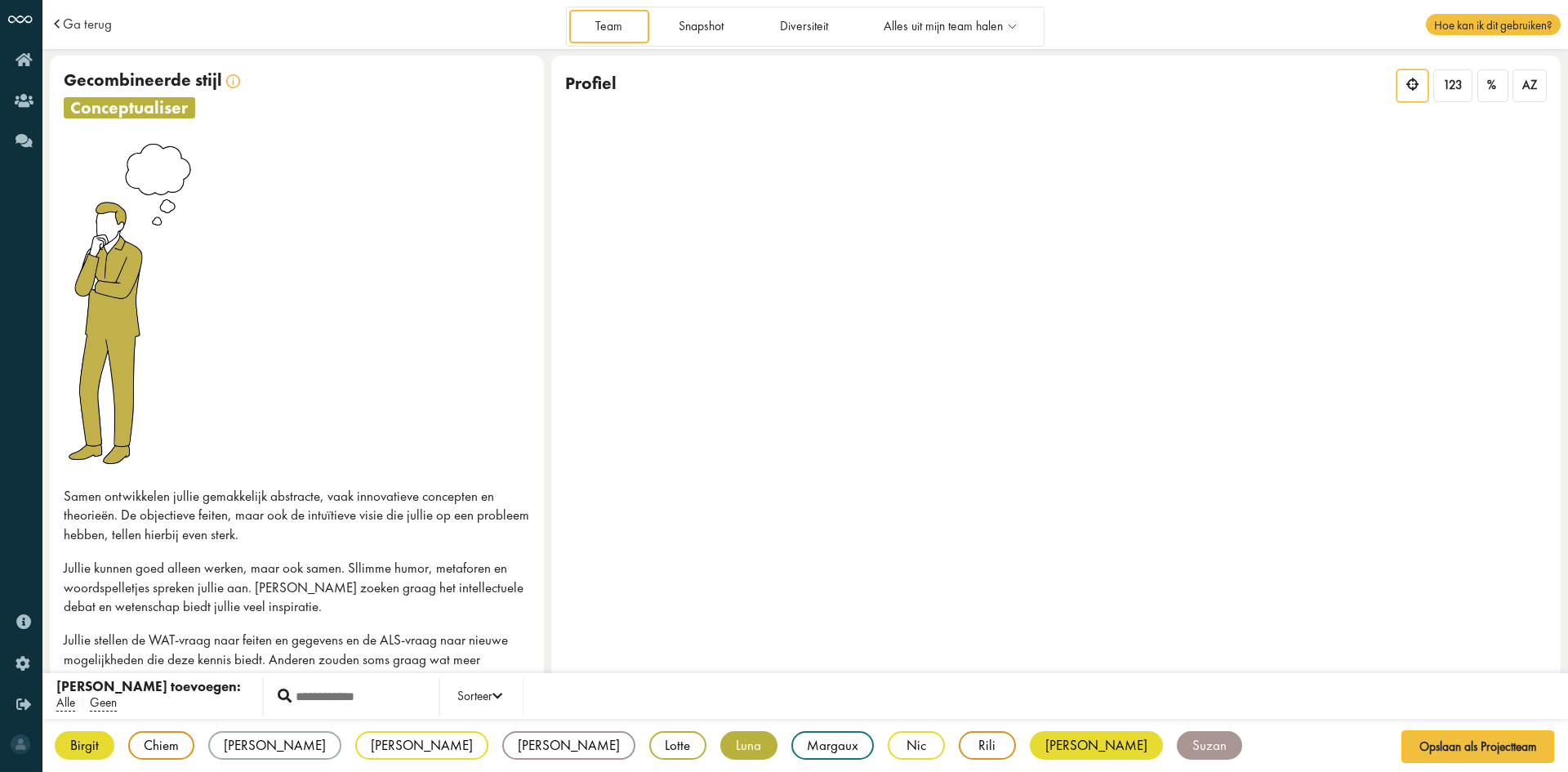
click at [1030, 748] on div "Sjoerd" at bounding box center [1097, 745] width 133 height 29
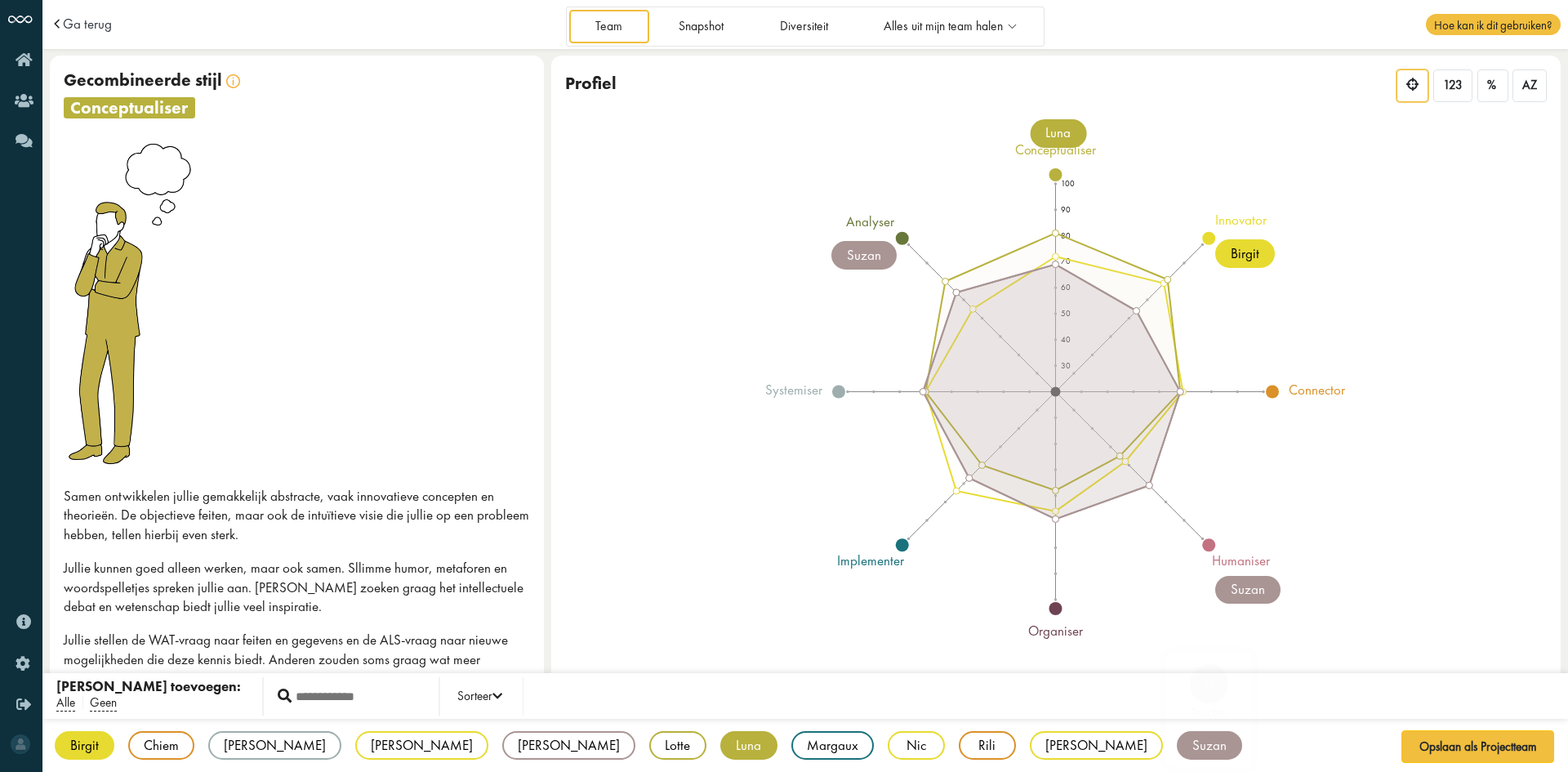
click at [1177, 748] on div "Suzan" at bounding box center [1209, 745] width 65 height 29
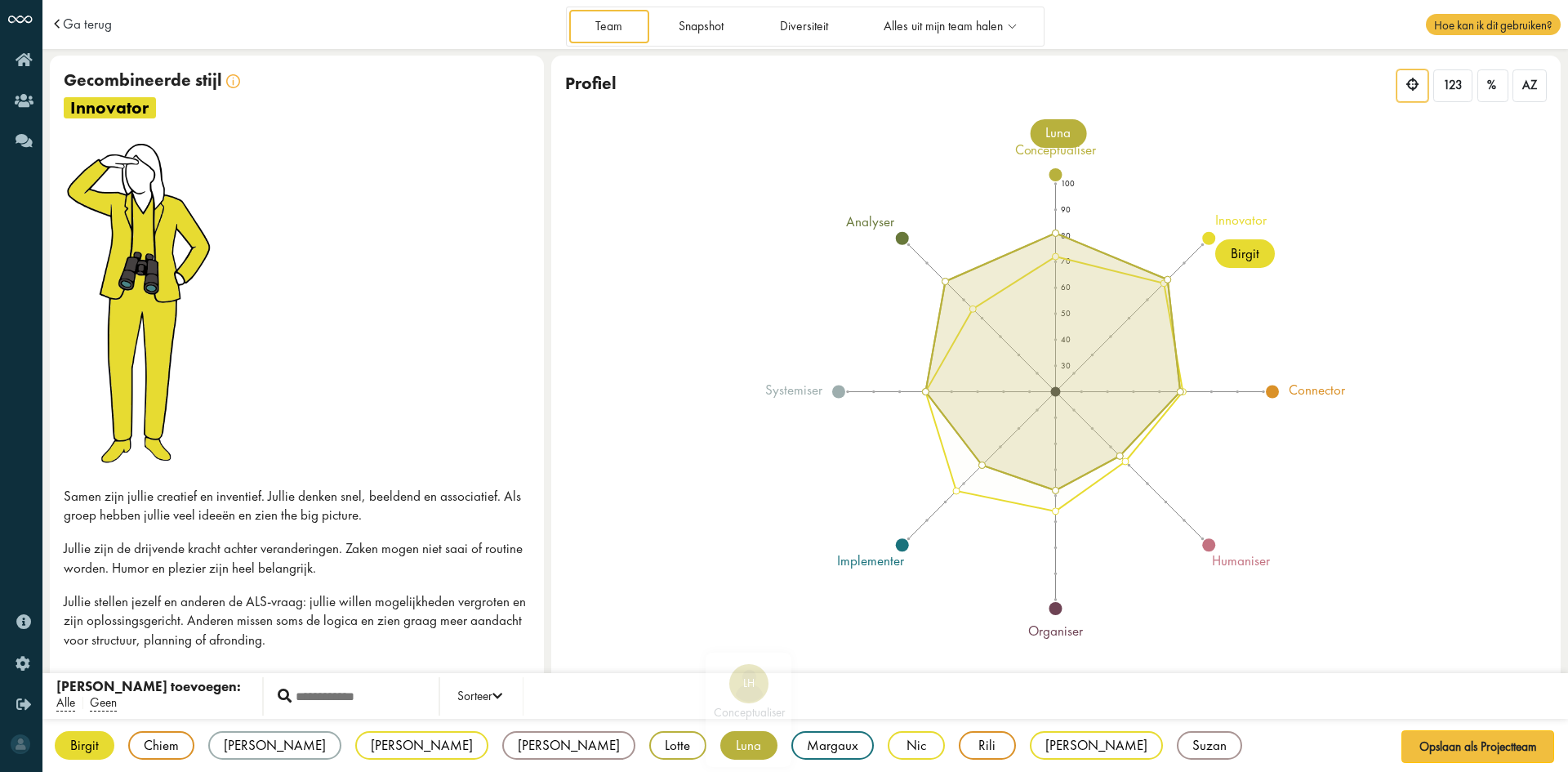
click at [720, 744] on div "Luna" at bounding box center [748, 745] width 57 height 29
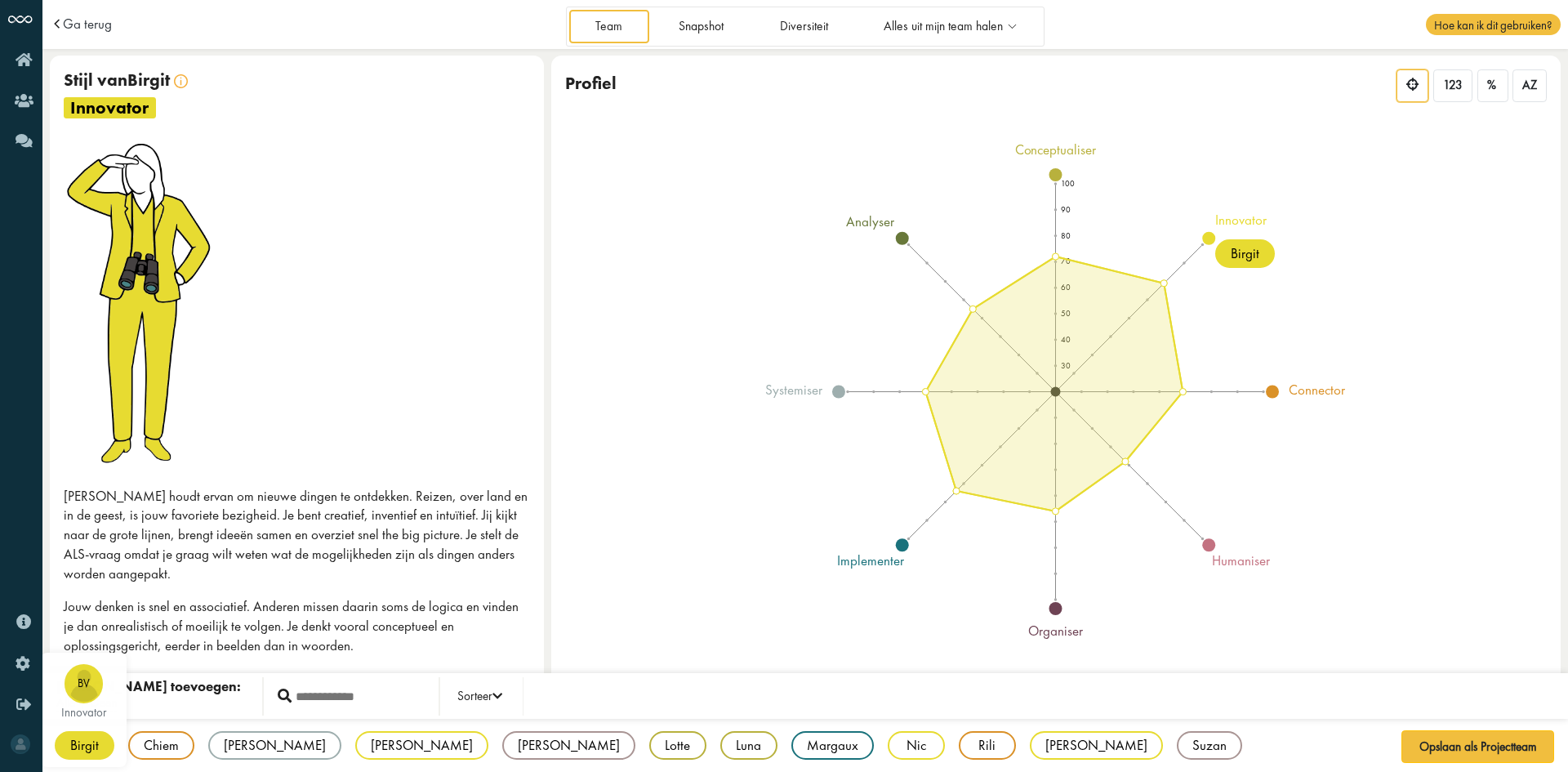
click at [87, 752] on div "Birgit" at bounding box center [85, 745] width 59 height 29
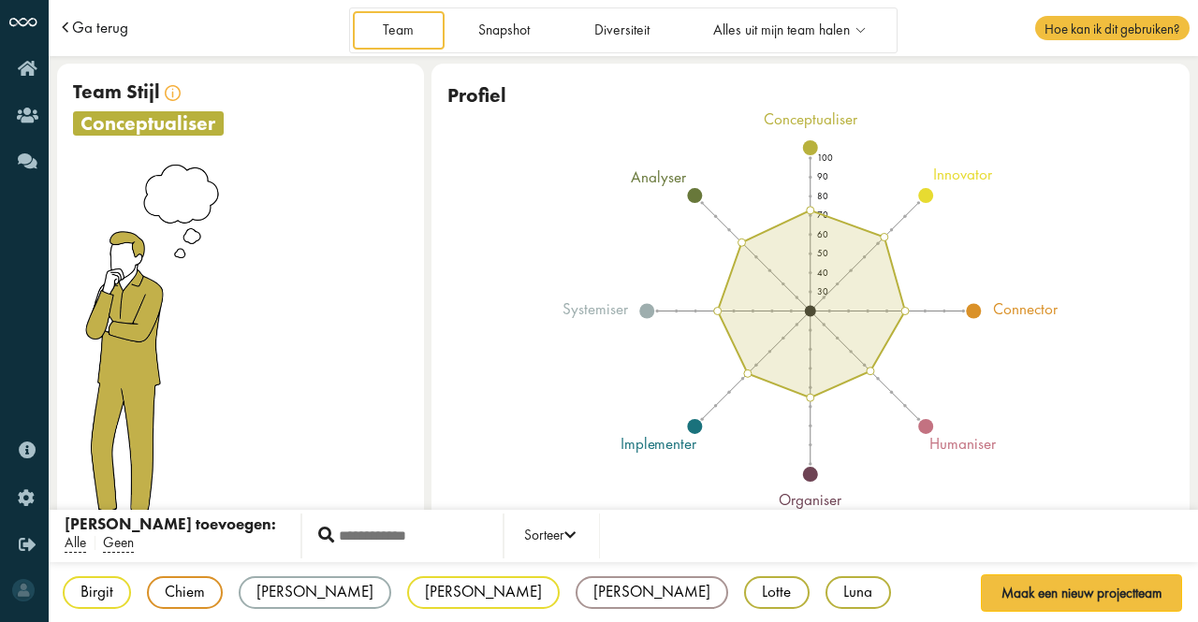
click at [90, 34] on span "Ga terug" at bounding box center [100, 28] width 56 height 16
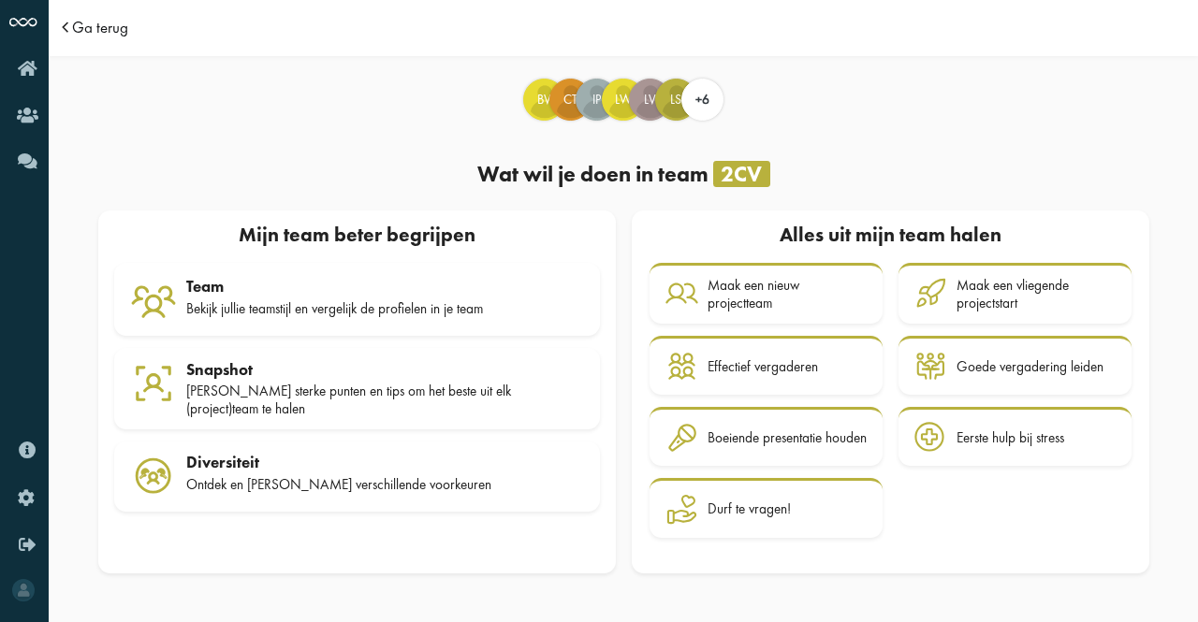
click at [109, 36] on span "Ga terug" at bounding box center [100, 28] width 56 height 16
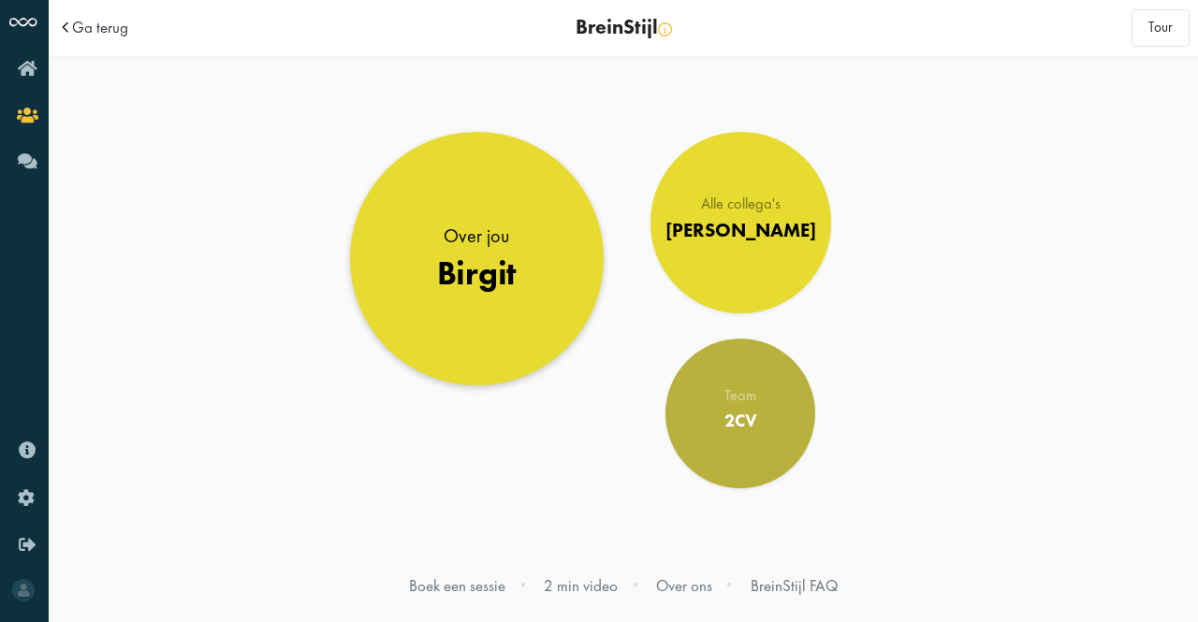
click at [446, 259] on div "Birgit" at bounding box center [477, 273] width 80 height 39
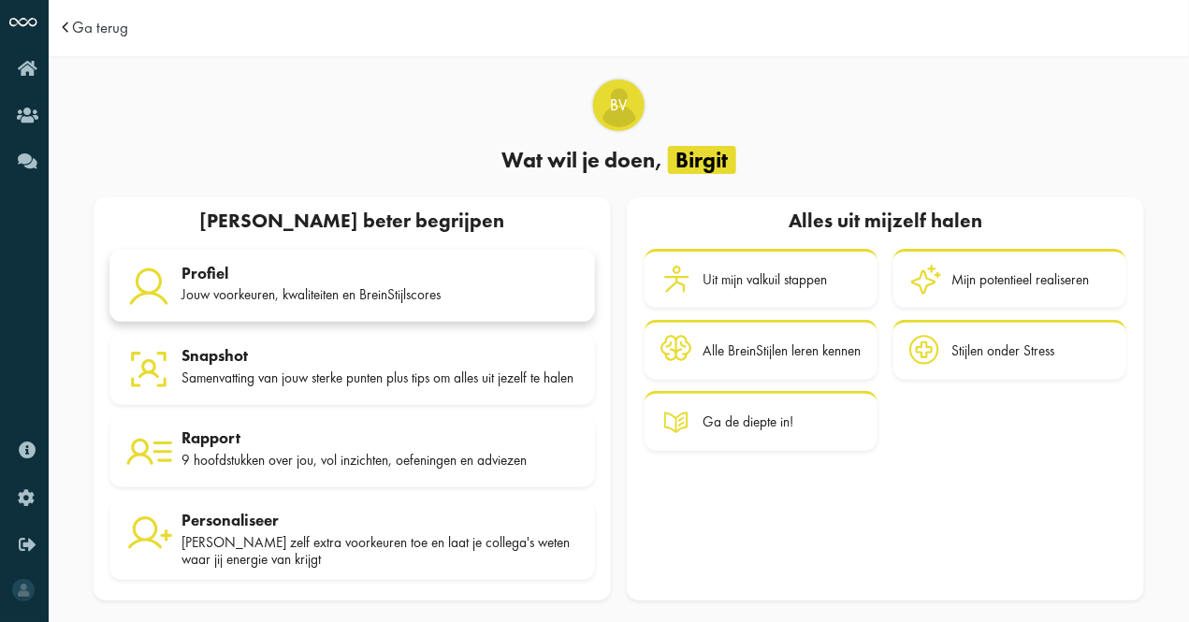
click at [395, 283] on div "Profiel" at bounding box center [380, 273] width 398 height 19
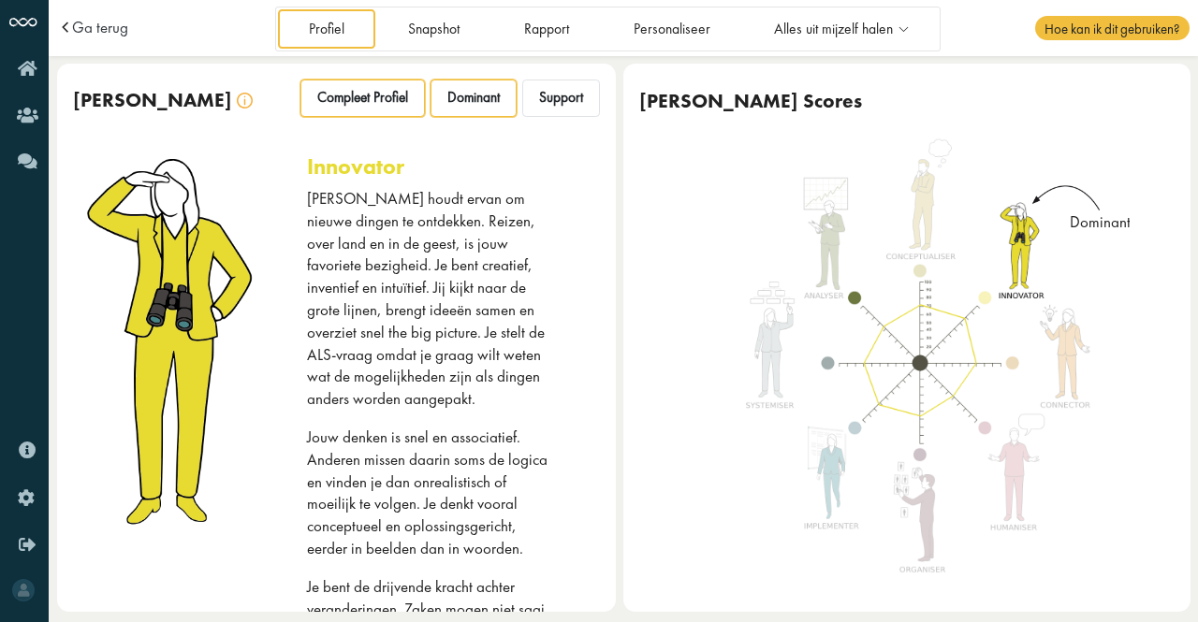
click at [370, 113] on div "Compleet Profiel" at bounding box center [362, 98] width 124 height 37
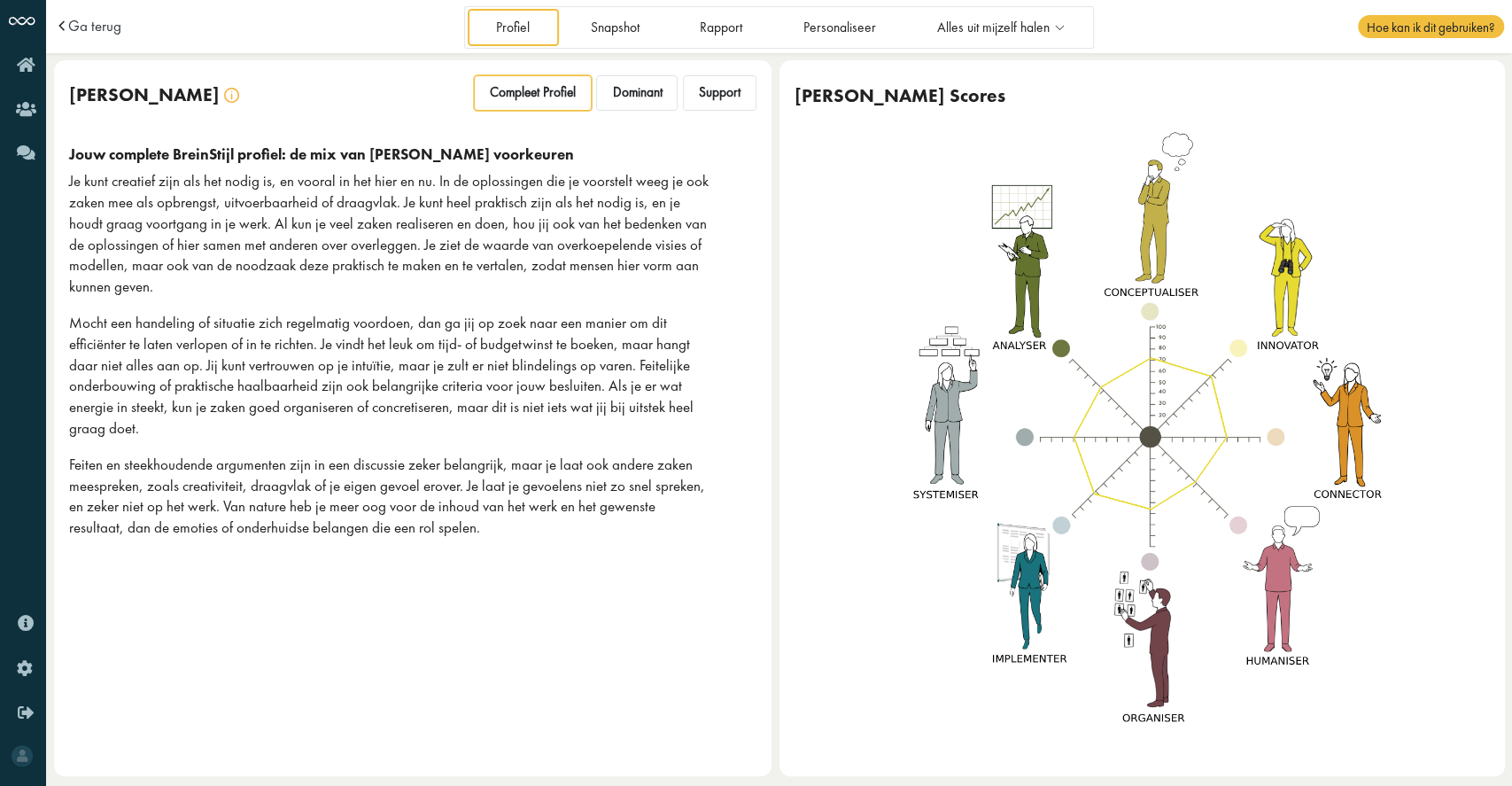
drag, startPoint x: 993, startPoint y: 1, endPoint x: 632, endPoint y: 655, distance: 747.0
click at [632, 588] on div "[PERSON_NAME] Compleet Profiel Dominant Support [PERSON_NAME] complete BreinSti…" at bounding box center [413, 419] width 719 height 716
